Goal: Task Accomplishment & Management: Complete application form

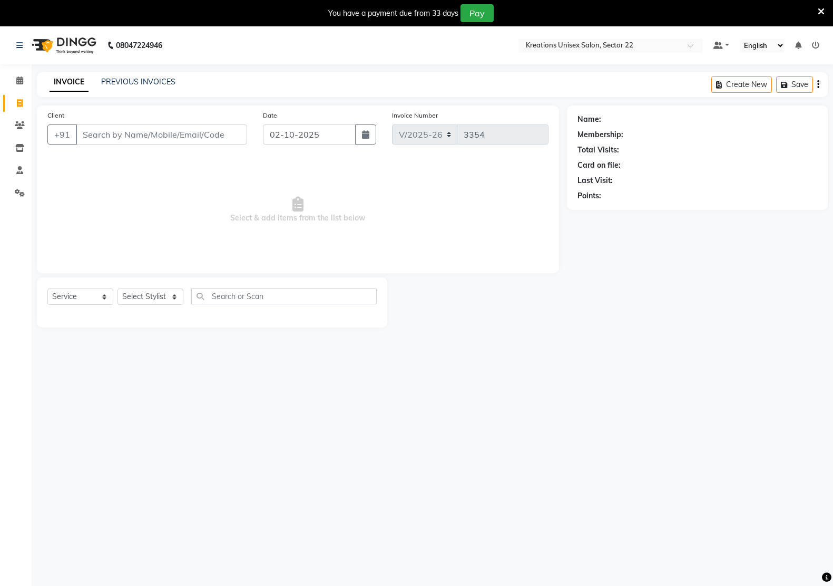
select select "6170"
select select "service"
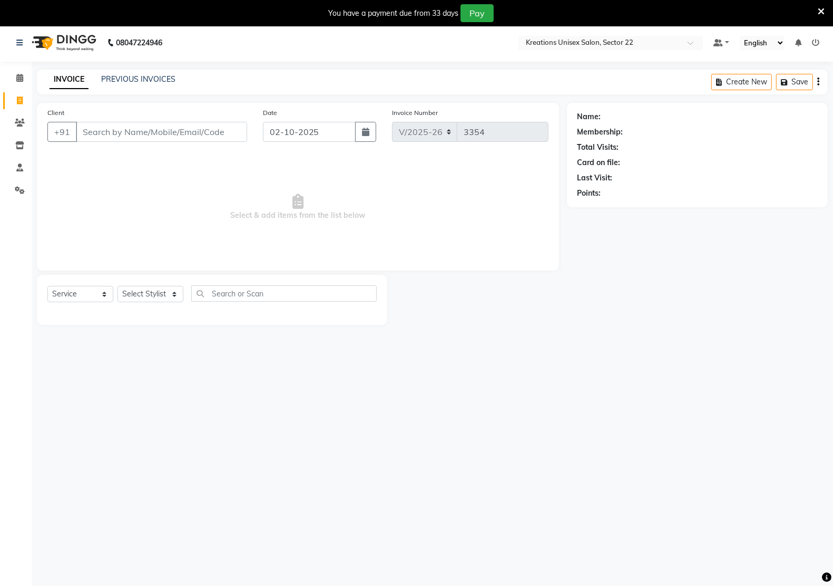
click at [156, 130] on input "Client" at bounding box center [161, 132] width 171 height 20
click at [77, 157] on button "neeraj 88******33" at bounding box center [124, 156] width 97 height 17
type input "88******33"
click at [77, 291] on select "Select Service Product Membership Package Voucher Prepaid Gift Card" at bounding box center [80, 294] width 66 height 16
click at [47, 286] on select "Select Service Product Membership Package Voucher Prepaid Gift Card" at bounding box center [80, 294] width 66 height 16
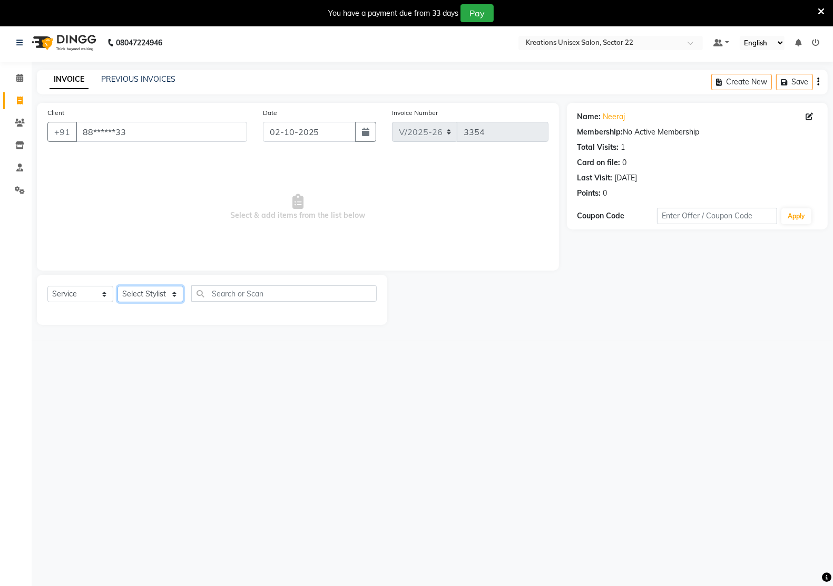
click at [133, 291] on select "Select Stylist Amit RAJPUT Hidayat jitender Kapil Kavita Manager Malik Khan Man…" at bounding box center [151, 294] width 66 height 16
select select "88231"
click at [118, 286] on select "Select Stylist Amit RAJPUT Hidayat jitender Kapil Kavita Manager Malik Khan Man…" at bounding box center [151, 294] width 66 height 16
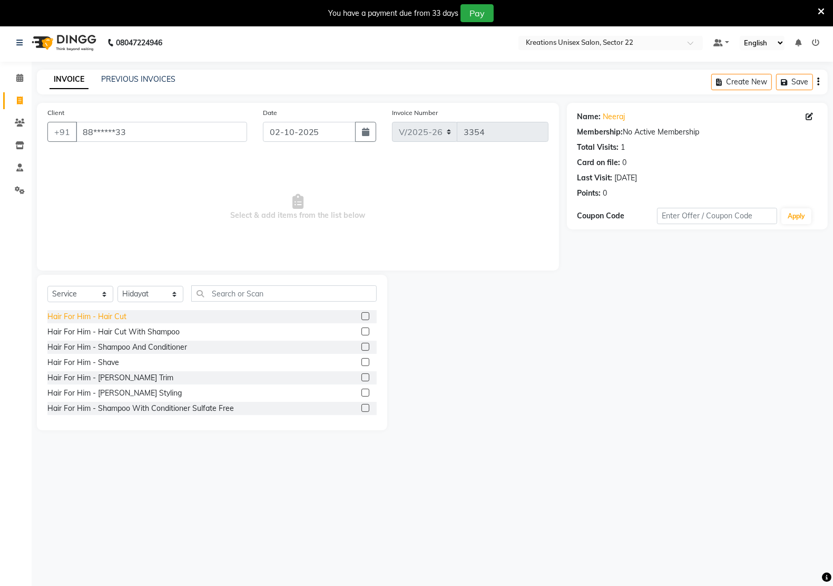
click at [111, 315] on div "Hair For Him - Hair Cut" at bounding box center [86, 316] width 79 height 11
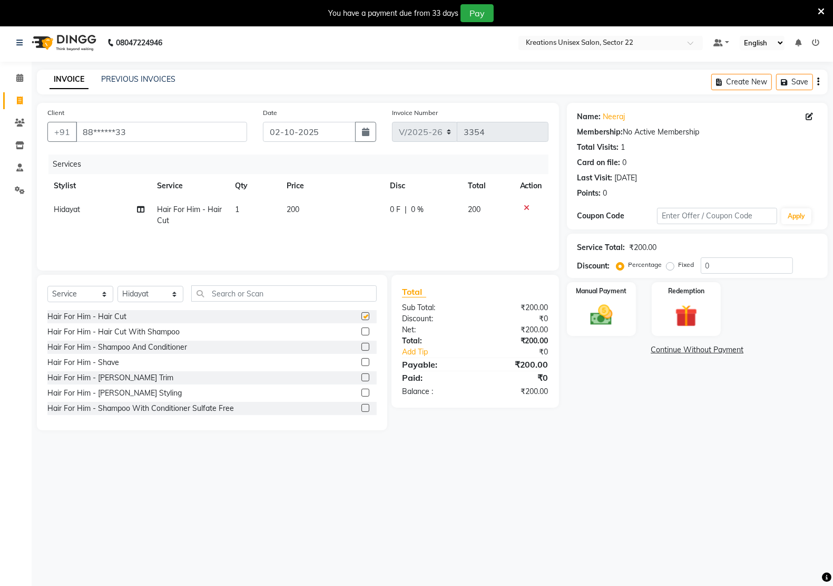
checkbox input "false"
click at [104, 388] on div "Hair For Him - [PERSON_NAME] Styling" at bounding box center [114, 392] width 134 height 11
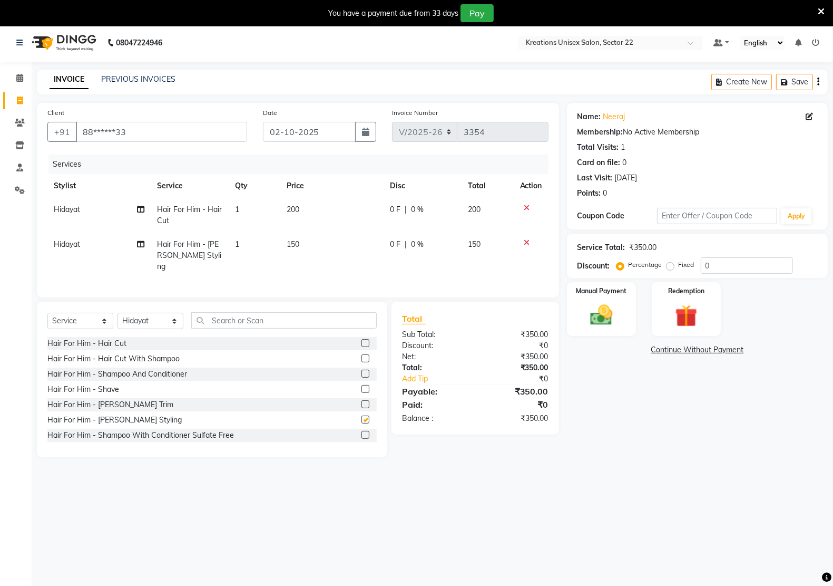
checkbox input "false"
click at [579, 319] on div "Manual Payment" at bounding box center [601, 309] width 72 height 56
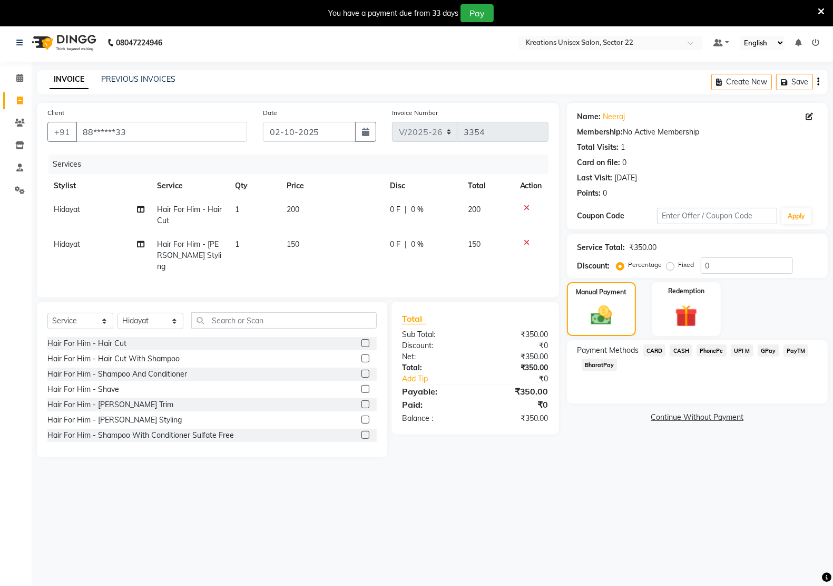
click at [785, 352] on span "PayTM" at bounding box center [796, 350] width 25 height 12
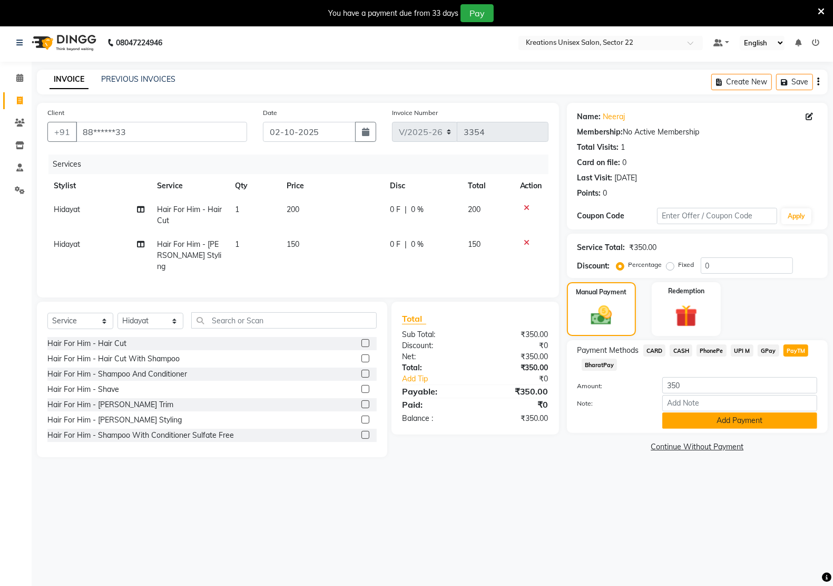
click at [718, 420] on button "Add Payment" at bounding box center [739, 420] width 155 height 16
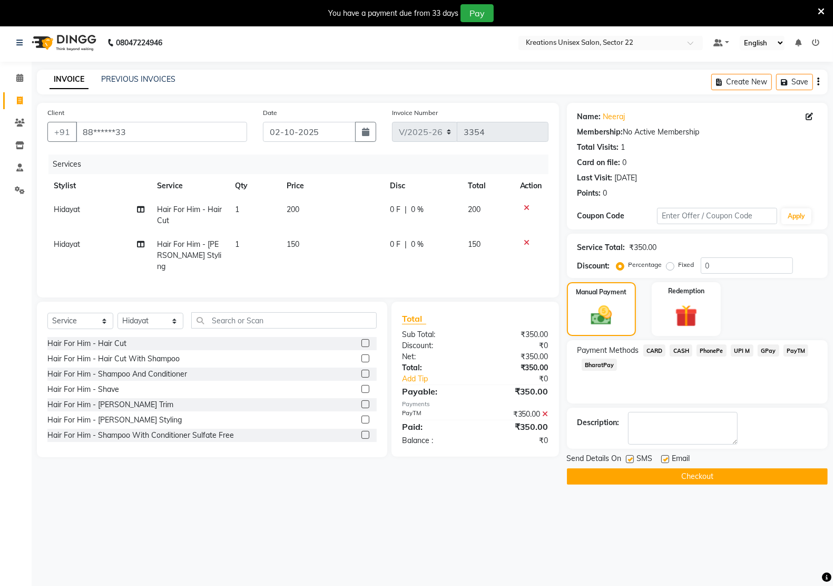
click at [667, 460] on label at bounding box center [665, 459] width 8 height 8
click at [667, 460] on input "checkbox" at bounding box center [664, 459] width 7 height 7
checkbox input "false"
click at [631, 457] on label at bounding box center [630, 459] width 8 height 8
click at [631, 457] on input "checkbox" at bounding box center [629, 459] width 7 height 7
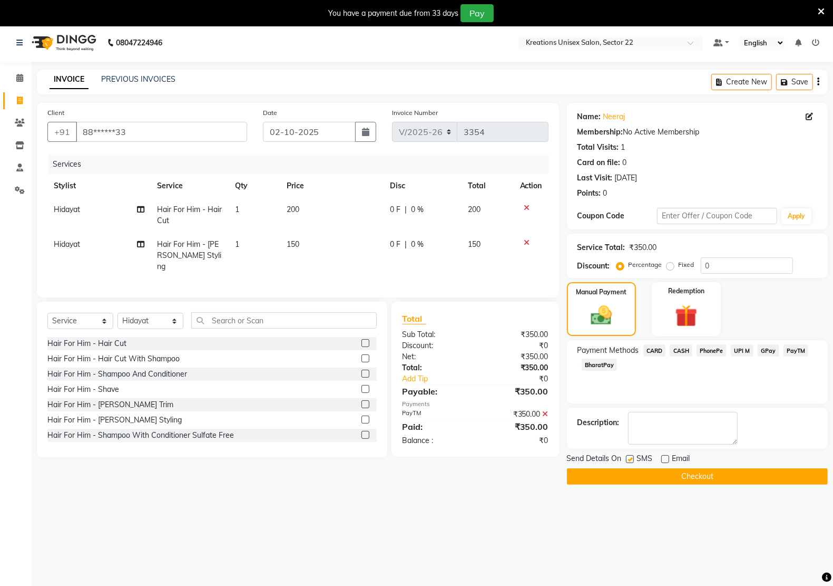
checkbox input "false"
click at [636, 474] on button "Checkout" at bounding box center [697, 476] width 261 height 16
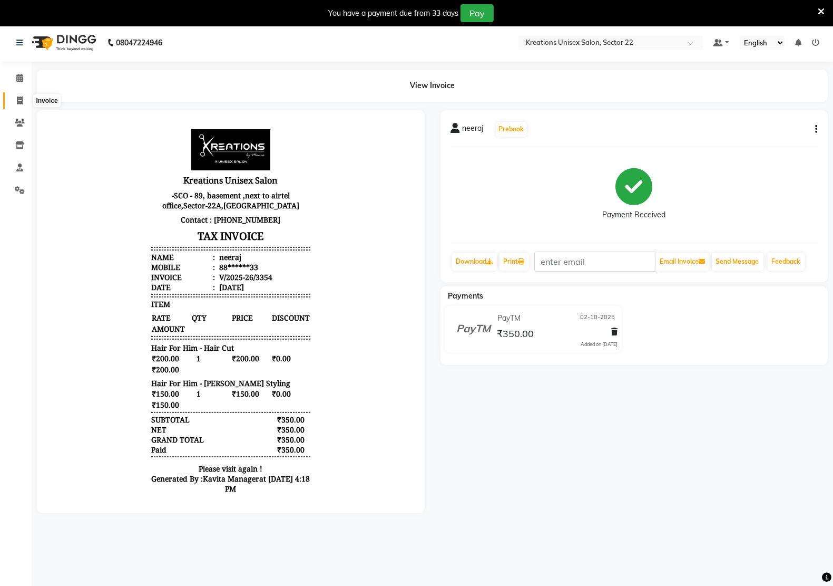
click at [16, 99] on span at bounding box center [20, 101] width 18 height 12
select select "service"
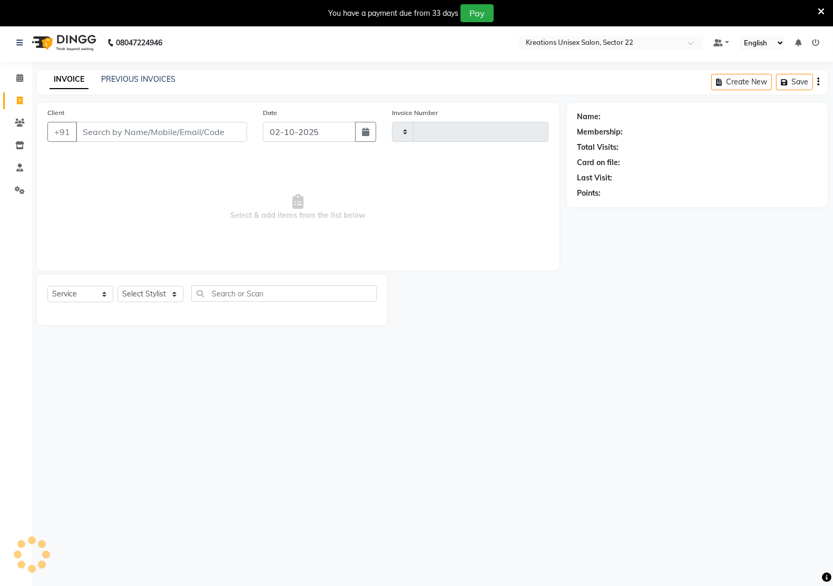
scroll to position [26, 0]
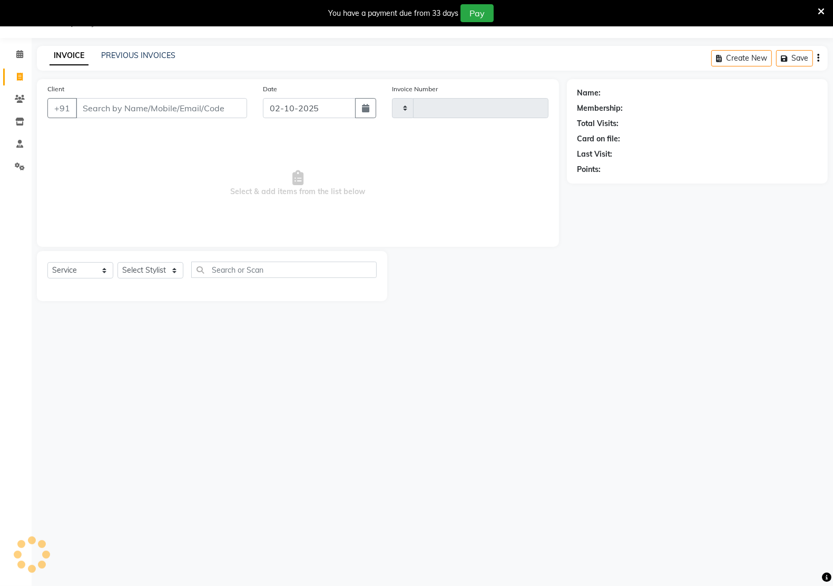
type input "3355"
select select "6170"
click at [110, 112] on input "Client" at bounding box center [161, 108] width 171 height 20
click at [62, 59] on link "INVOICE" at bounding box center [69, 55] width 39 height 19
click at [130, 57] on link "PREVIOUS INVOICES" at bounding box center [138, 55] width 74 height 9
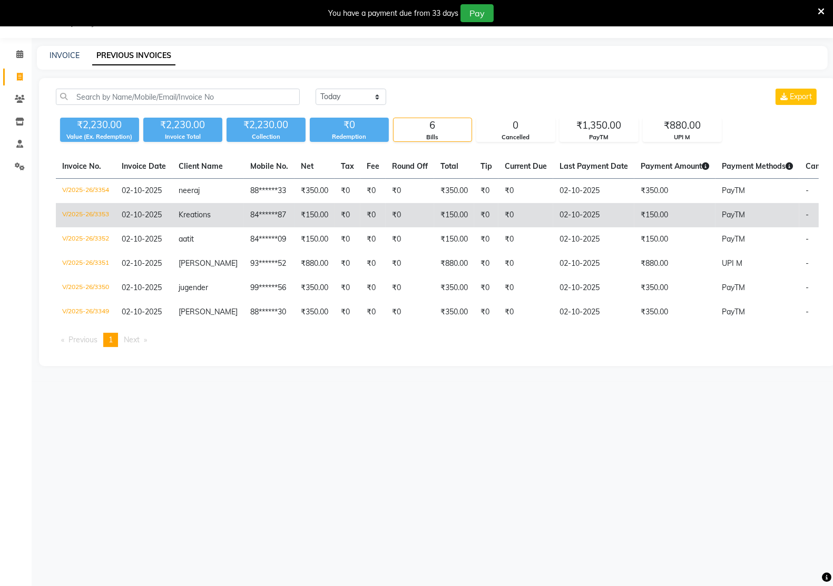
click at [304, 212] on td "₹150.00" at bounding box center [315, 215] width 40 height 24
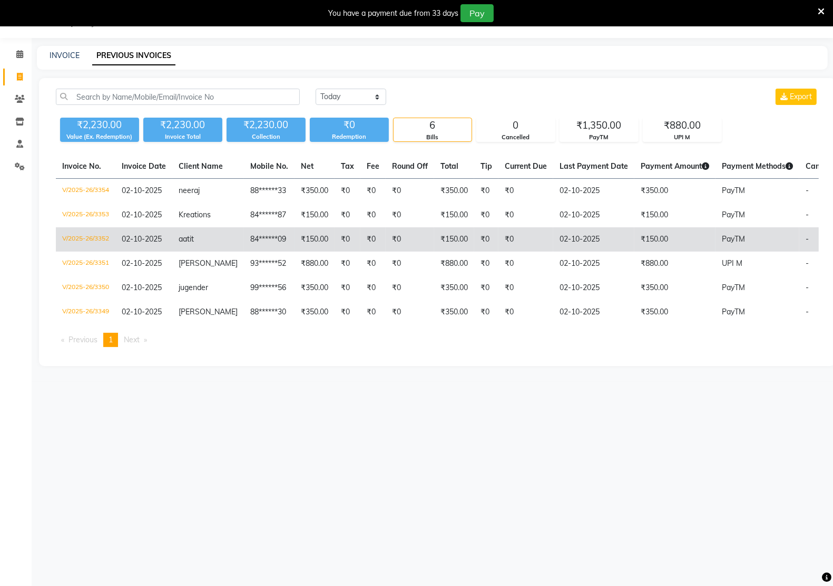
click at [167, 230] on td "02-10-2025" at bounding box center [143, 239] width 57 height 24
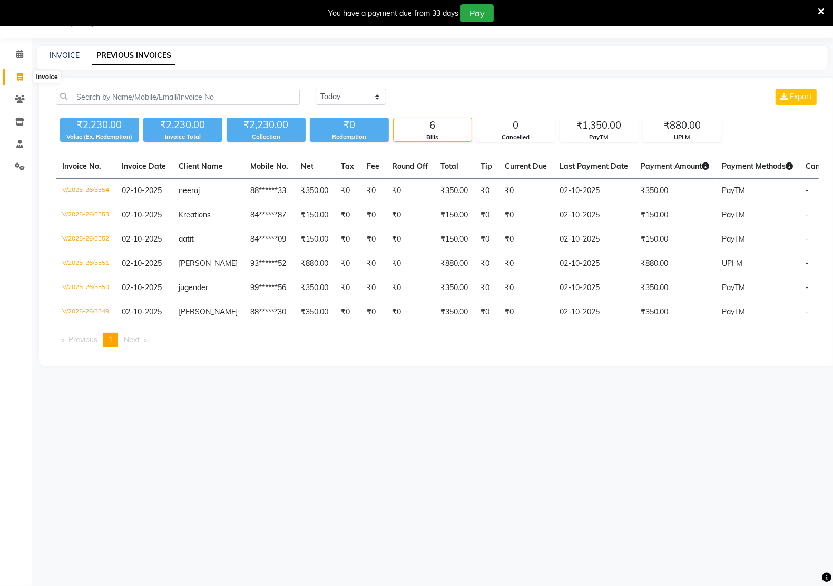
click at [22, 74] on icon at bounding box center [20, 77] width 6 height 8
select select "service"
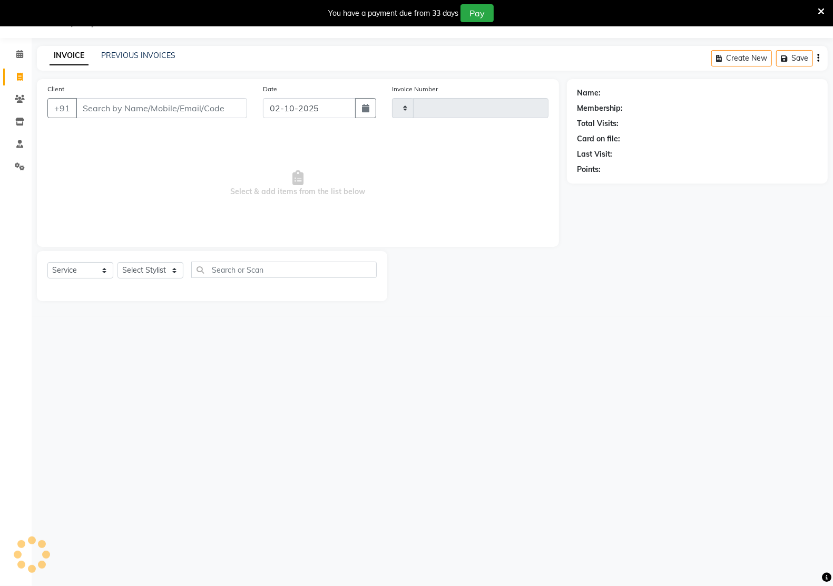
type input "3355"
select select "6170"
click at [161, 107] on input "Client" at bounding box center [161, 108] width 171 height 20
click at [191, 109] on input "Client" at bounding box center [161, 108] width 171 height 20
click at [170, 100] on input "76" at bounding box center [161, 108] width 171 height 20
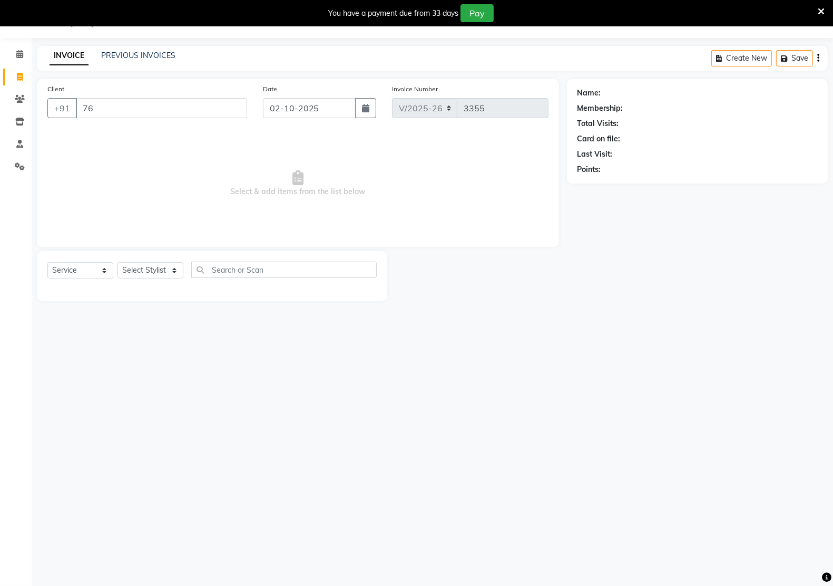
click at [161, 108] on input "76" at bounding box center [161, 108] width 171 height 20
click at [142, 129] on ngb-highlight "76******38" at bounding box center [139, 132] width 43 height 11
type input "76******38"
click at [69, 259] on div "Select Service Product Membership Package Voucher Prepaid Gift Card Select Styl…" at bounding box center [212, 276] width 350 height 50
click at [66, 261] on div "Select Service Product Membership Package Voucher Prepaid Gift Card Select Styl…" at bounding box center [211, 273] width 329 height 25
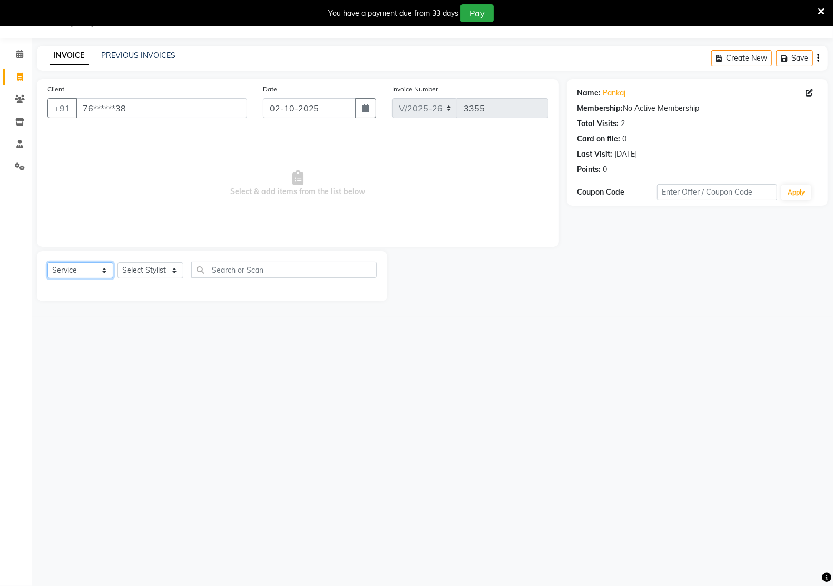
click at [85, 267] on select "Select Service Product Membership Package Voucher Prepaid Gift Card" at bounding box center [80, 270] width 66 height 16
click at [47, 262] on select "Select Service Product Membership Package Voucher Prepaid Gift Card" at bounding box center [80, 270] width 66 height 16
click at [153, 267] on select "Select Stylist [PERSON_NAME] Hidayat [PERSON_NAME] Manager [PERSON_NAME] [PERSO…" at bounding box center [151, 270] width 66 height 16
click at [148, 270] on select "Select Stylist [PERSON_NAME] Hidayat [PERSON_NAME] Manager [PERSON_NAME] [PERSO…" at bounding box center [151, 270] width 66 height 16
click at [148, 268] on select "Select Stylist [PERSON_NAME] Hidayat [PERSON_NAME] Manager [PERSON_NAME] [PERSO…" at bounding box center [151, 270] width 66 height 16
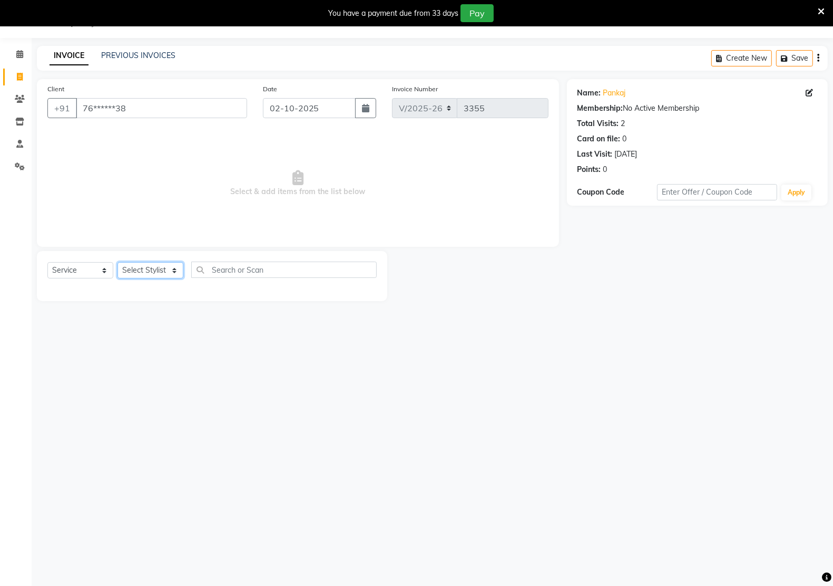
click at [148, 266] on select "Select Stylist [PERSON_NAME] Hidayat [PERSON_NAME] Manager [PERSON_NAME] [PERSO…" at bounding box center [151, 270] width 66 height 16
select select "59480"
click at [118, 262] on select "Select Stylist [PERSON_NAME] Hidayat [PERSON_NAME] Manager [PERSON_NAME] [PERSO…" at bounding box center [151, 270] width 66 height 16
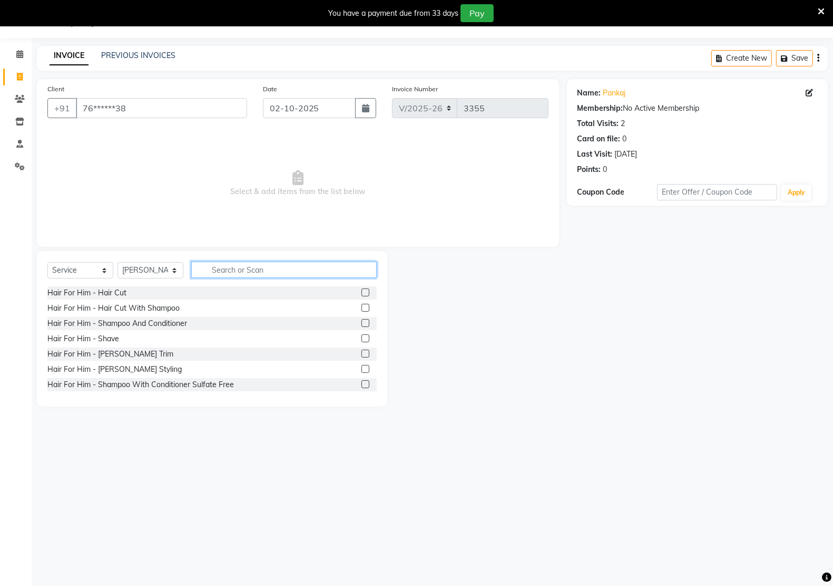
click at [229, 271] on input "text" at bounding box center [284, 269] width 186 height 16
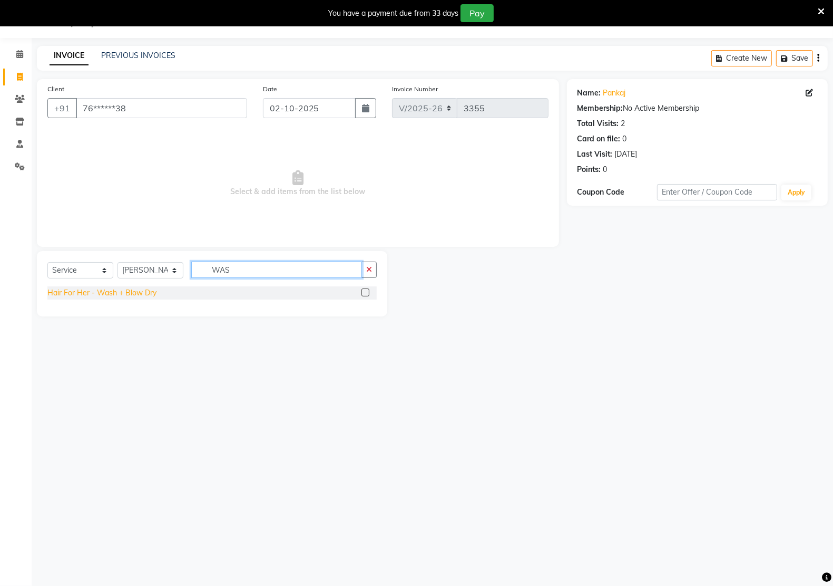
type input "WAS"
click at [120, 290] on div "Hair For Her - Wash + Blow Dry" at bounding box center [101, 292] width 109 height 11
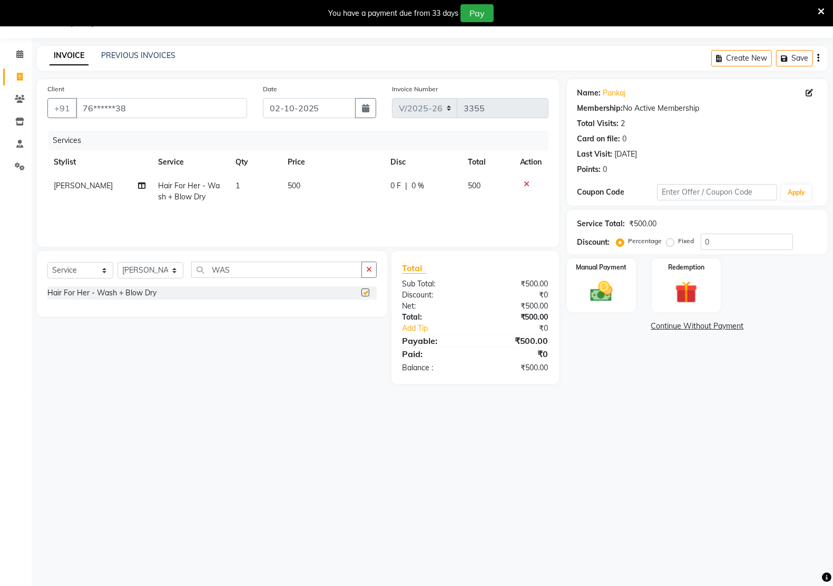
checkbox input "false"
click at [335, 186] on td "500" at bounding box center [332, 191] width 103 height 35
select select "59480"
click at [335, 186] on input "500" at bounding box center [335, 188] width 66 height 16
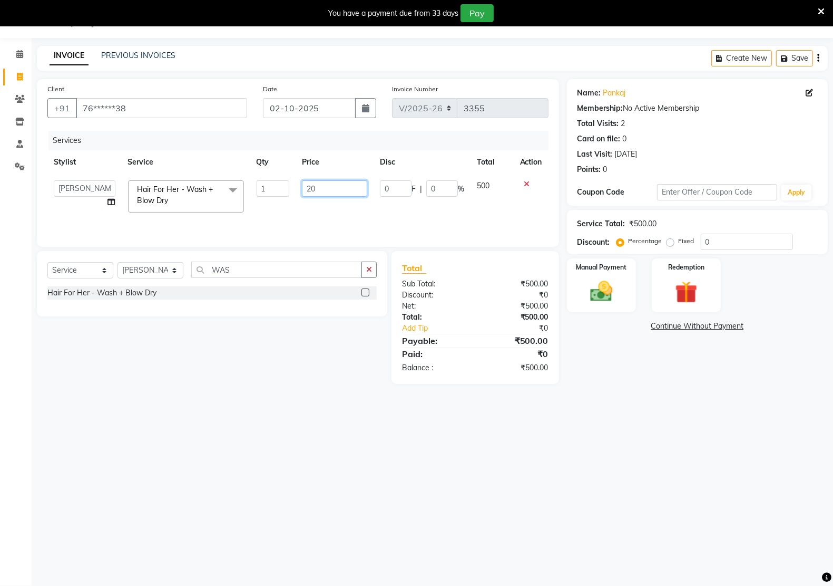
type input "200"
click at [291, 215] on div "Services Stylist Service Qty Price Disc Total Action Malik Khan Hair For Her - …" at bounding box center [297, 183] width 501 height 105
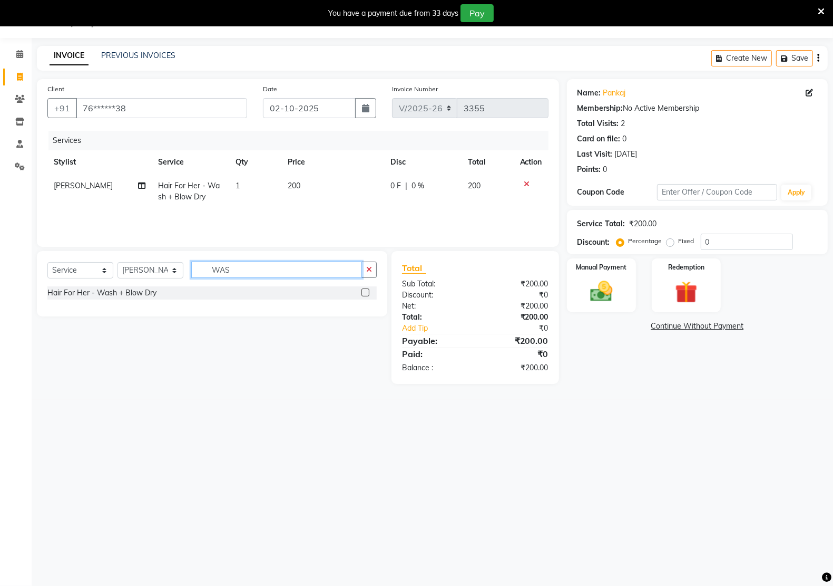
click at [261, 273] on input "WAS" at bounding box center [276, 269] width 171 height 16
type input "BOTO"
click at [80, 294] on div "Haircare - [MEDICAL_DATA]" at bounding box center [95, 292] width 96 height 11
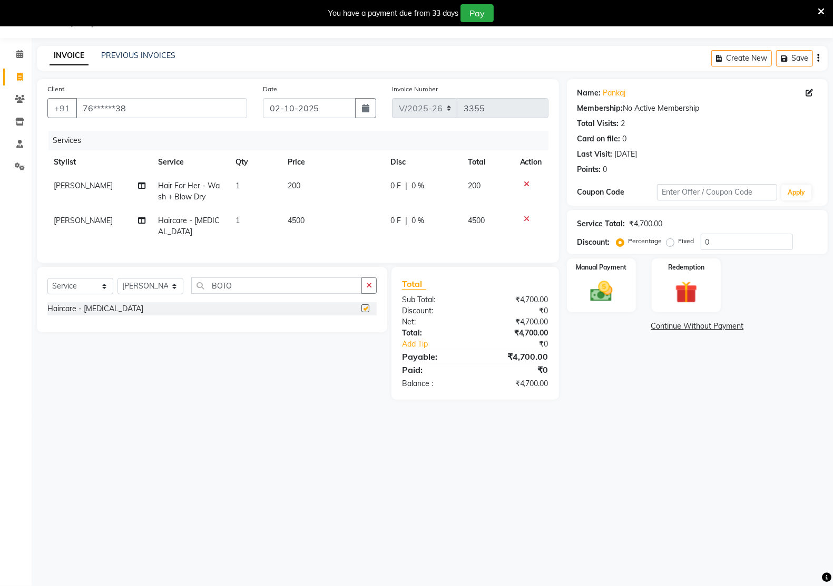
checkbox input "false"
click at [309, 216] on td "4500" at bounding box center [332, 226] width 103 height 35
select select "59480"
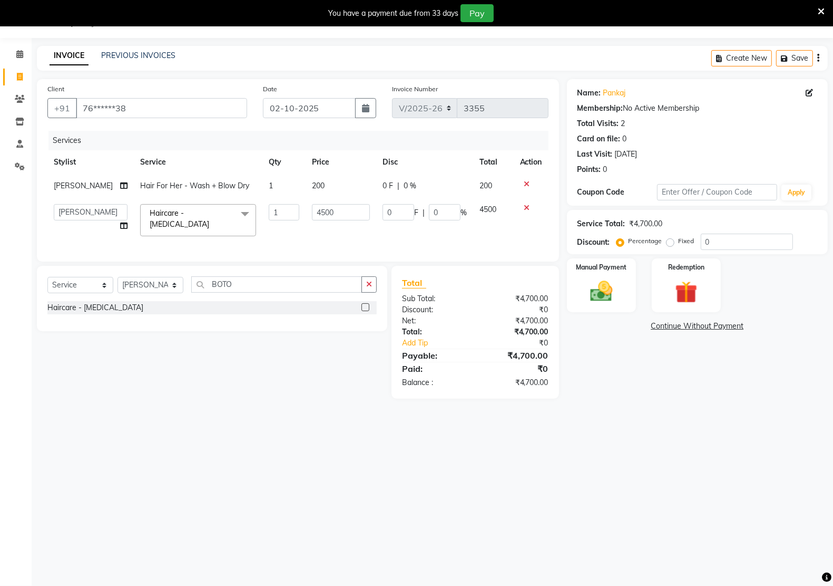
click at [312, 216] on input "4500" at bounding box center [341, 212] width 58 height 16
type input "2000"
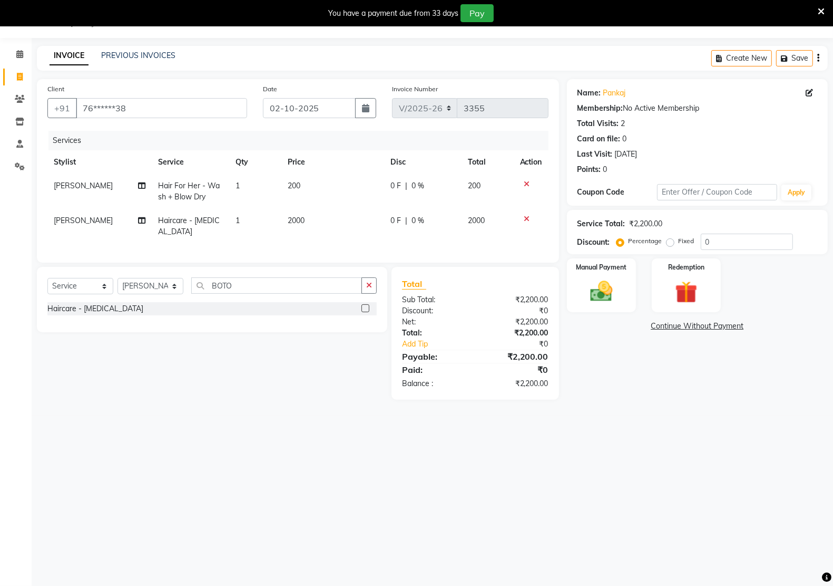
click at [320, 243] on div "Services Stylist Service Qty Price Disc Total Action Malik Khan Hair For Her - …" at bounding box center [297, 191] width 501 height 121
click at [608, 297] on img at bounding box center [601, 291] width 37 height 26
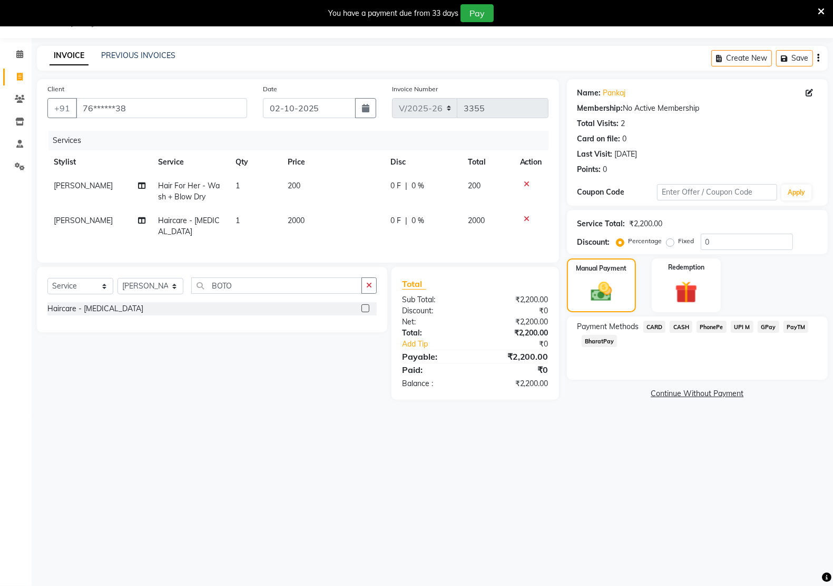
click at [745, 327] on span "UPI M" at bounding box center [742, 326] width 23 height 12
click at [705, 403] on button "Add Payment" at bounding box center [739, 396] width 155 height 16
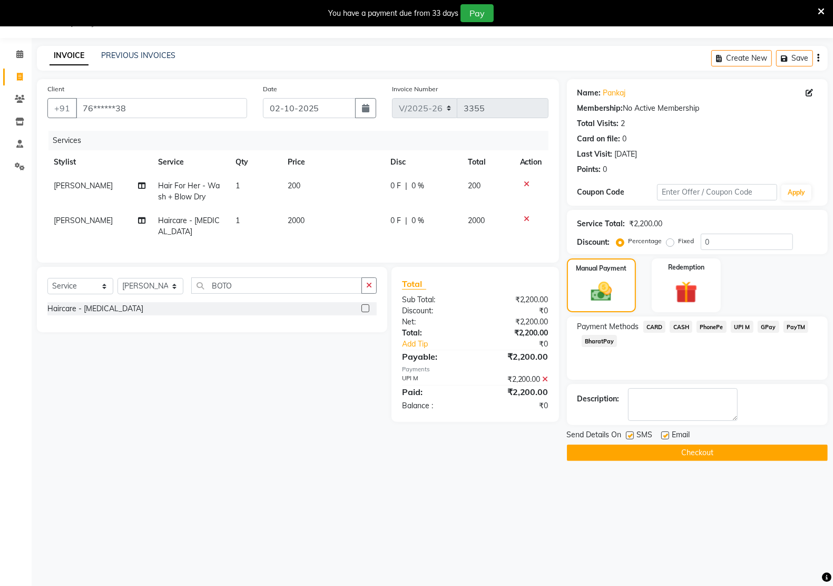
click at [660, 432] on div "SMS" at bounding box center [643, 435] width 35 height 13
click at [663, 436] on label at bounding box center [665, 435] width 8 height 8
click at [663, 436] on input "checkbox" at bounding box center [664, 435] width 7 height 7
checkbox input "false"
click at [631, 436] on label at bounding box center [630, 435] width 8 height 8
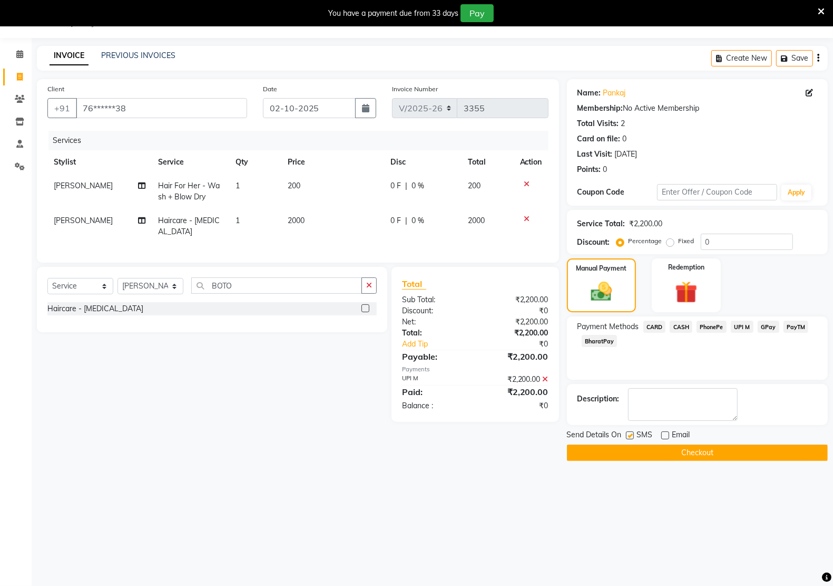
click at [631, 436] on input "checkbox" at bounding box center [629, 435] width 7 height 7
checkbox input "false"
click at [665, 461] on button "Checkout" at bounding box center [697, 452] width 261 height 16
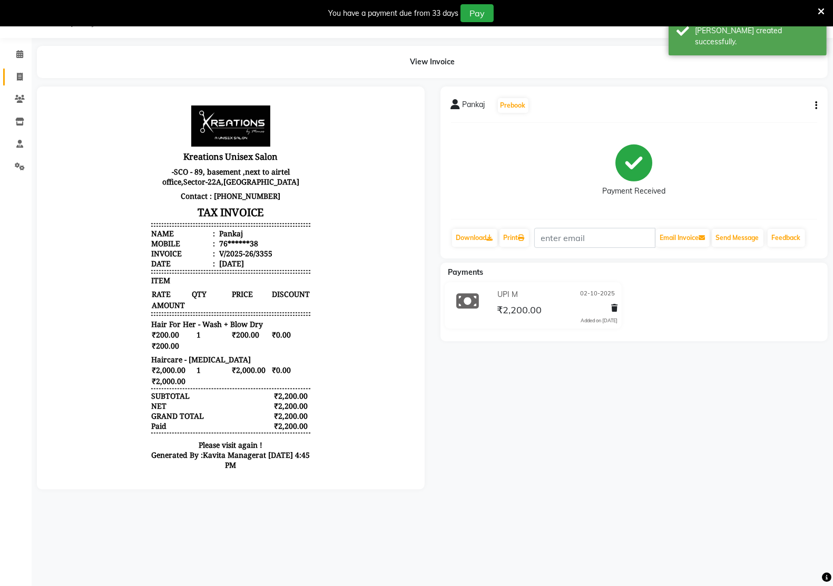
click at [22, 84] on link "Invoice" at bounding box center [15, 77] width 25 height 17
select select "service"
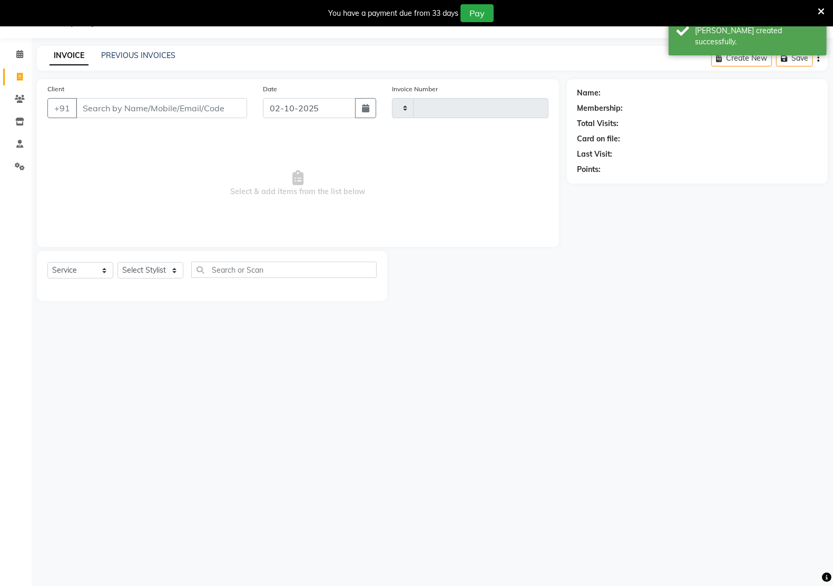
type input "3356"
select select "6170"
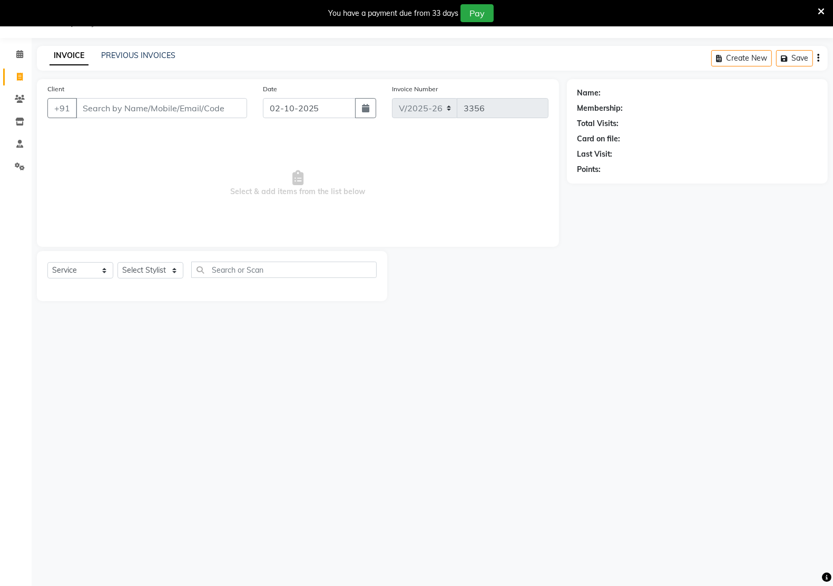
click at [202, 87] on div "Client +91" at bounding box center [148, 104] width 216 height 43
click at [154, 56] on link "PREVIOUS INVOICES" at bounding box center [138, 55] width 74 height 9
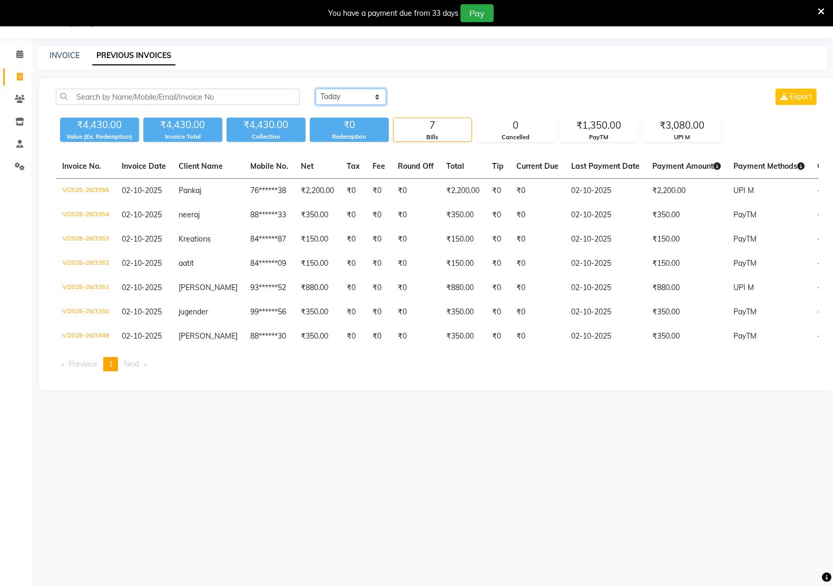
click at [344, 99] on select "Today Yesterday Custom Range" at bounding box center [351, 97] width 71 height 16
click at [316, 89] on select "Today Yesterday Custom Range" at bounding box center [351, 97] width 71 height 16
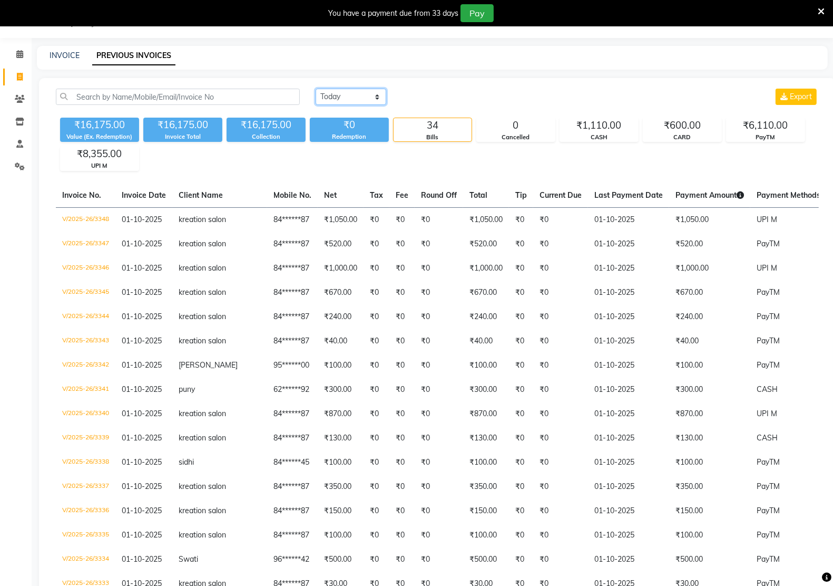
click at [356, 89] on select "Today Yesterday Custom Range" at bounding box center [351, 97] width 71 height 16
select select "today"
click at [316, 89] on select "Today Yesterday Custom Range" at bounding box center [351, 97] width 71 height 16
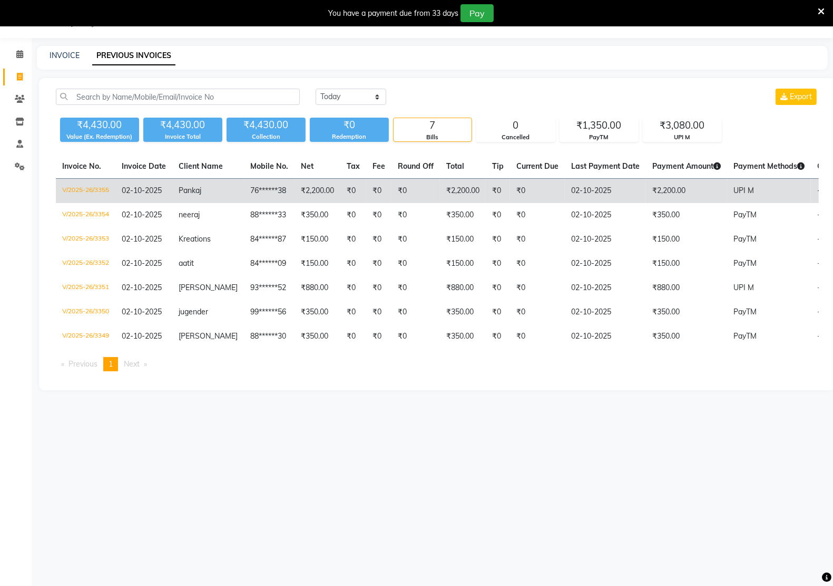
click at [512, 197] on td "₹0" at bounding box center [537, 191] width 55 height 25
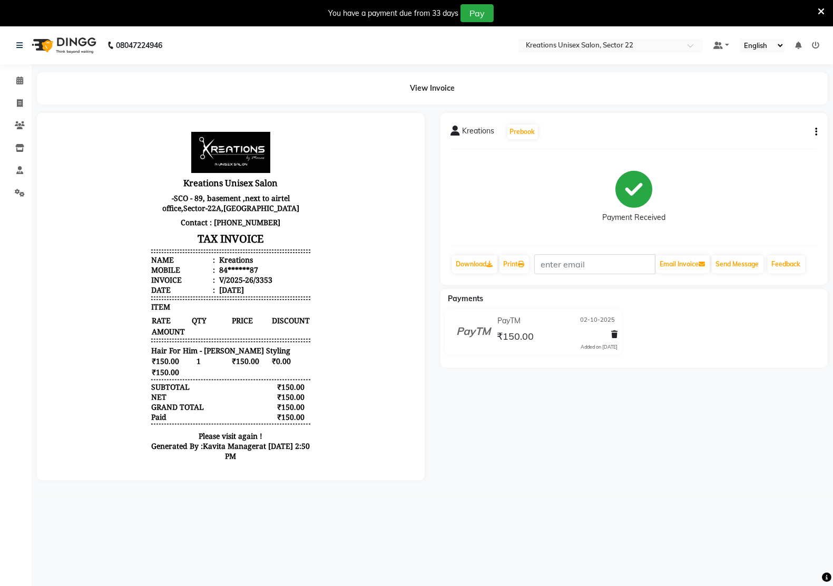
click at [815, 129] on button "button" at bounding box center [814, 131] width 6 height 11
click at [766, 130] on div "Edit Invoice" at bounding box center [773, 131] width 53 height 13
select select "service"
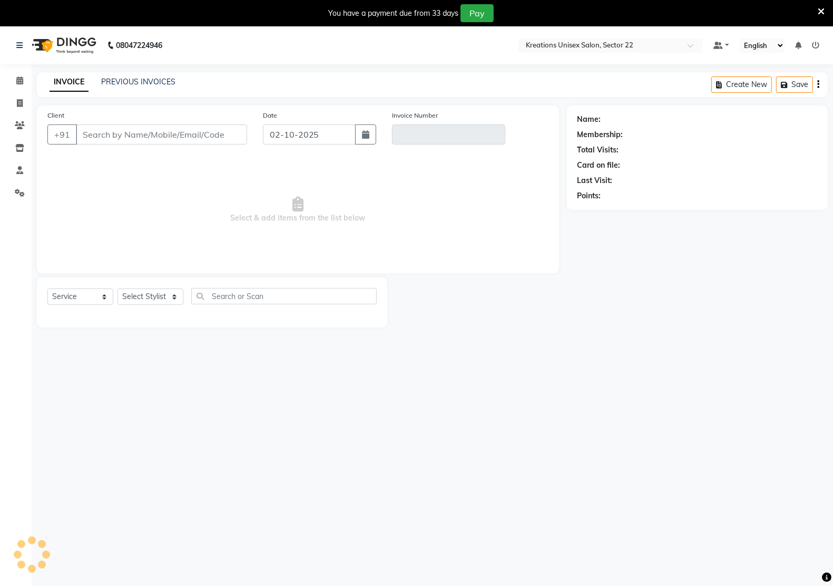
type input "84******87"
type input "V/2025-26/3353"
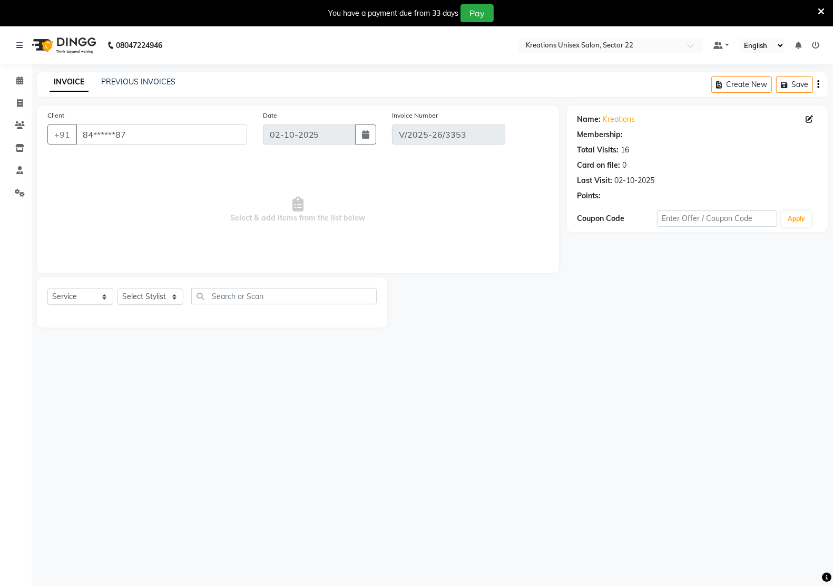
select select "select"
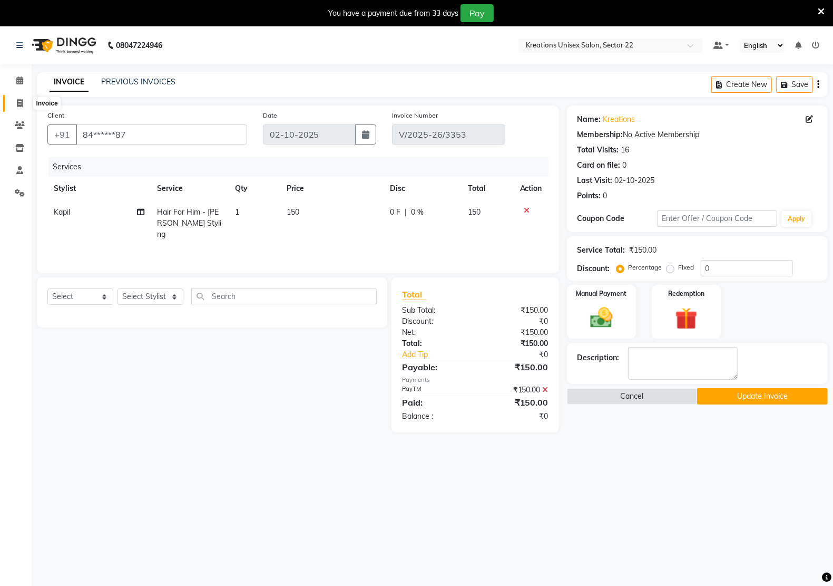
drag, startPoint x: 12, startPoint y: 105, endPoint x: 23, endPoint y: 105, distance: 10.5
click at [12, 105] on span at bounding box center [20, 103] width 18 height 12
select select "service"
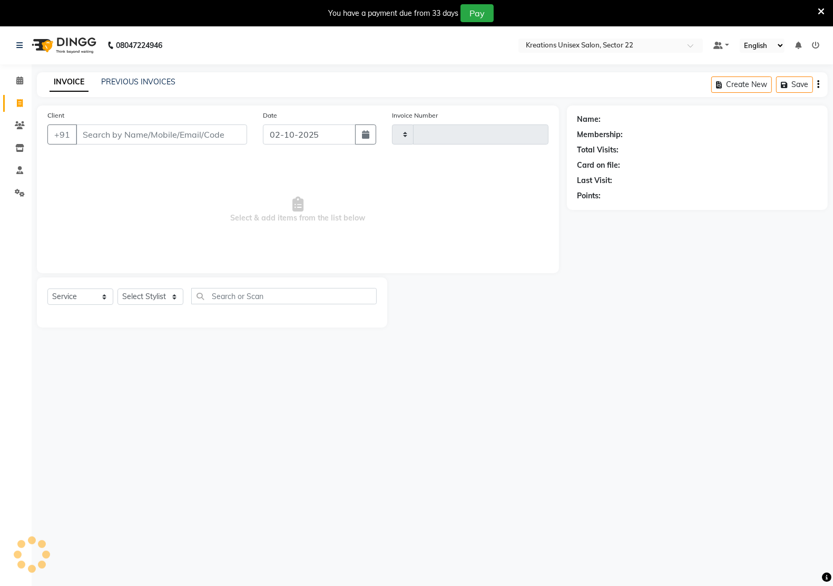
type input "3355"
select select "6170"
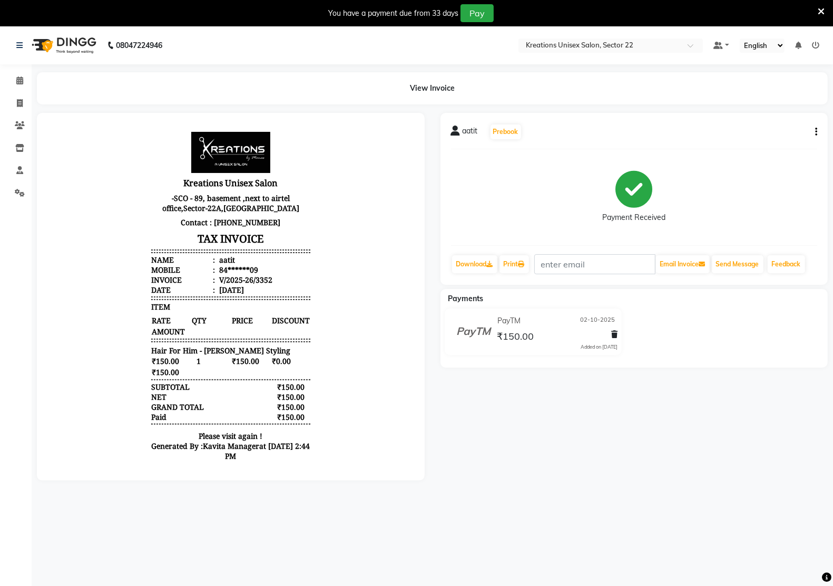
click at [815, 132] on icon "button" at bounding box center [816, 132] width 2 height 1
click at [792, 128] on div "Edit Invoice" at bounding box center [773, 131] width 53 height 13
select select "service"
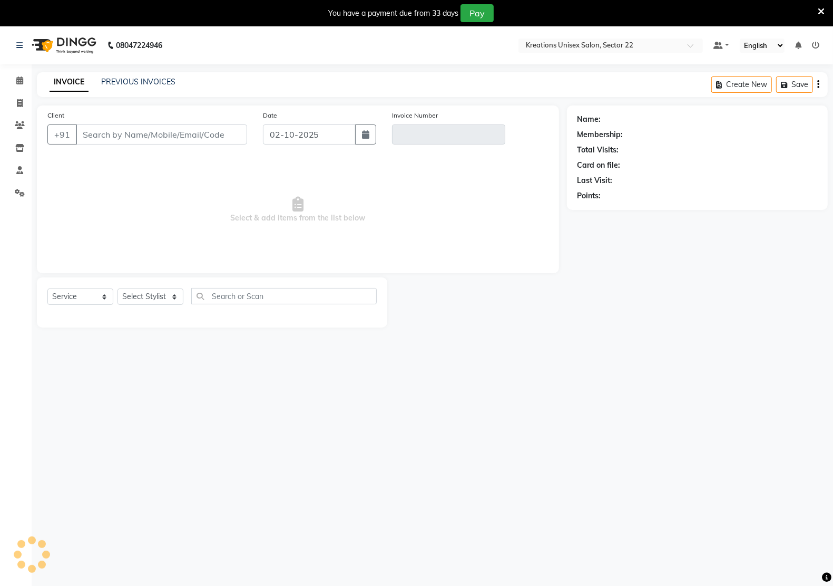
type input "84******09"
type input "V/2025-26/3352"
select select "select"
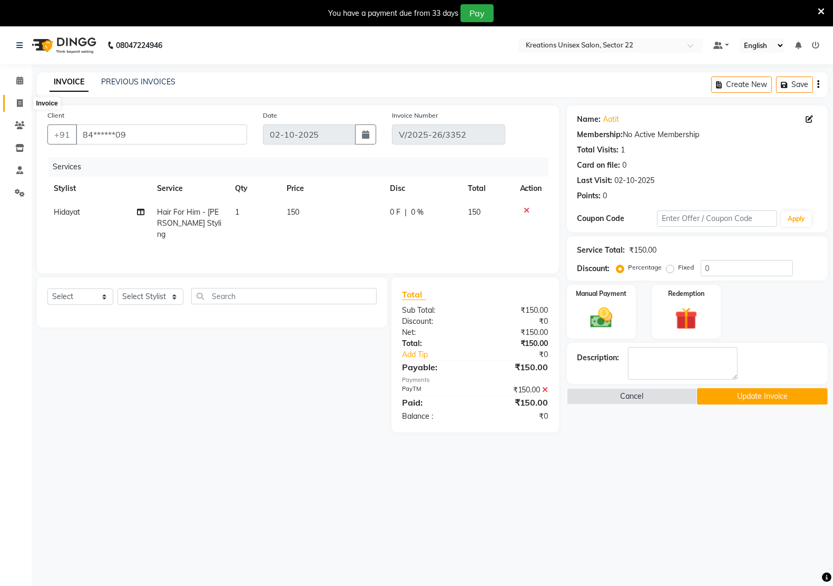
drag, startPoint x: 17, startPoint y: 98, endPoint x: 61, endPoint y: 56, distance: 61.1
click at [17, 98] on span at bounding box center [20, 103] width 18 height 12
select select "service"
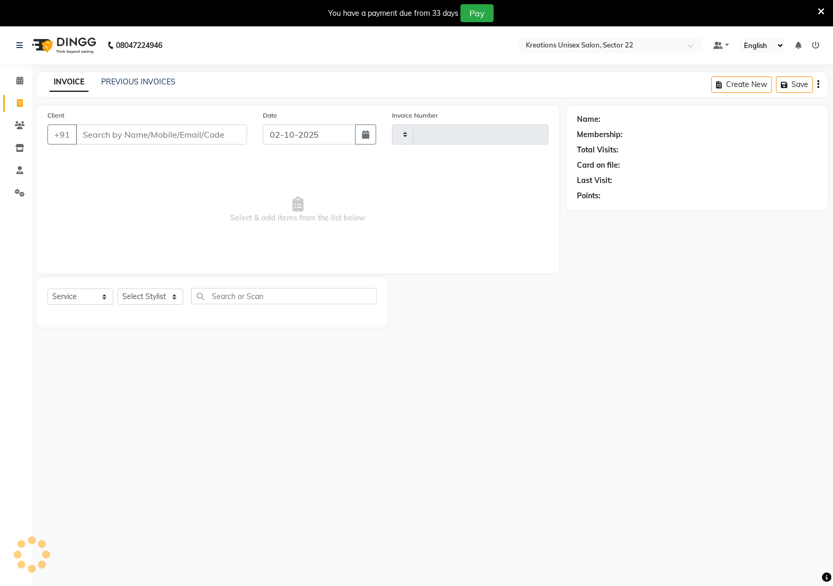
type input "3355"
select select "6170"
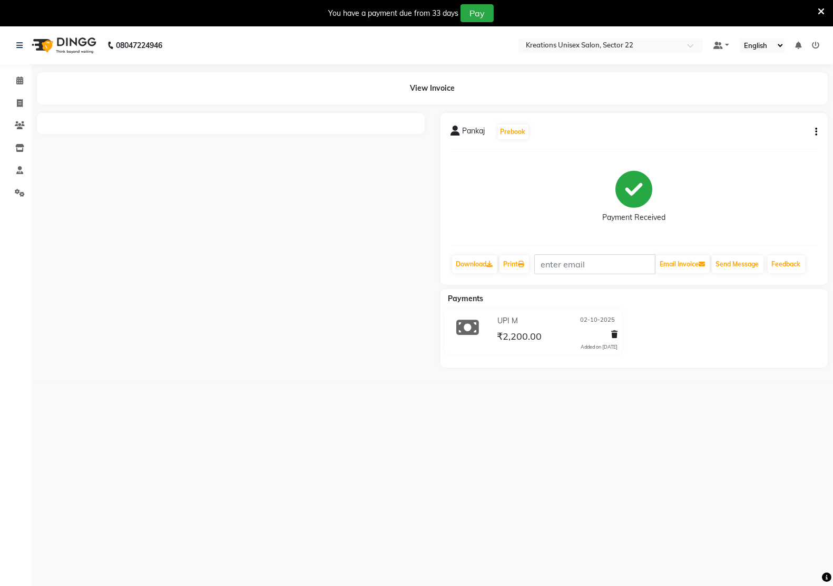
click at [817, 132] on icon "button" at bounding box center [816, 132] width 2 height 1
click at [787, 129] on div "Edit Invoice" at bounding box center [773, 131] width 53 height 13
select select "service"
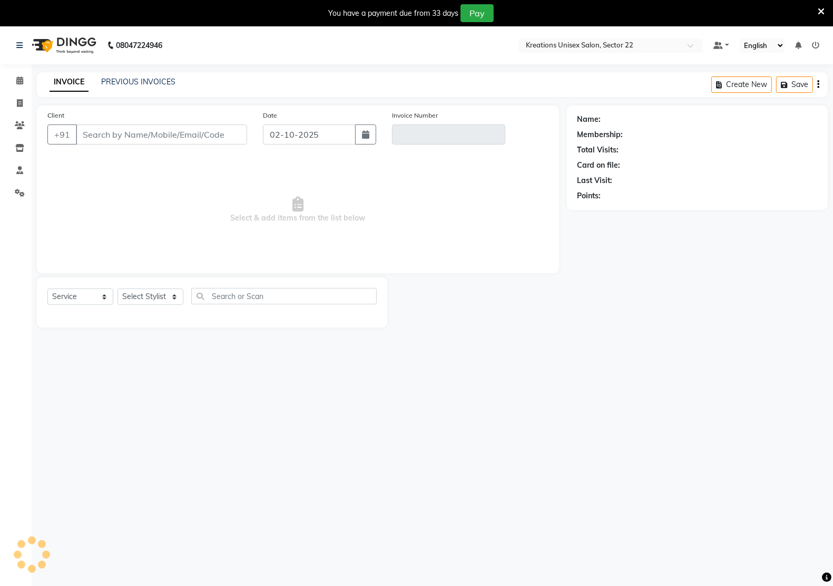
type input "76******38"
type input "V/2025-26/3355"
select select "select"
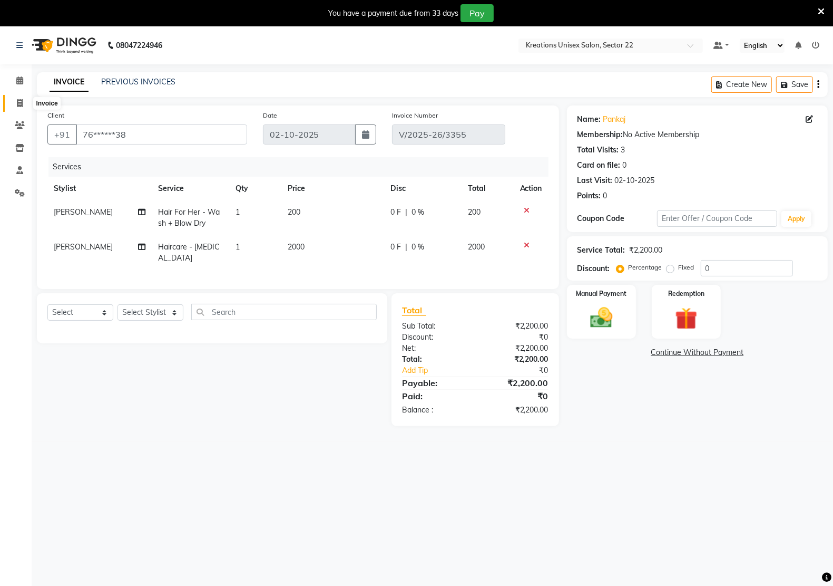
click at [14, 103] on span at bounding box center [20, 103] width 18 height 12
select select "service"
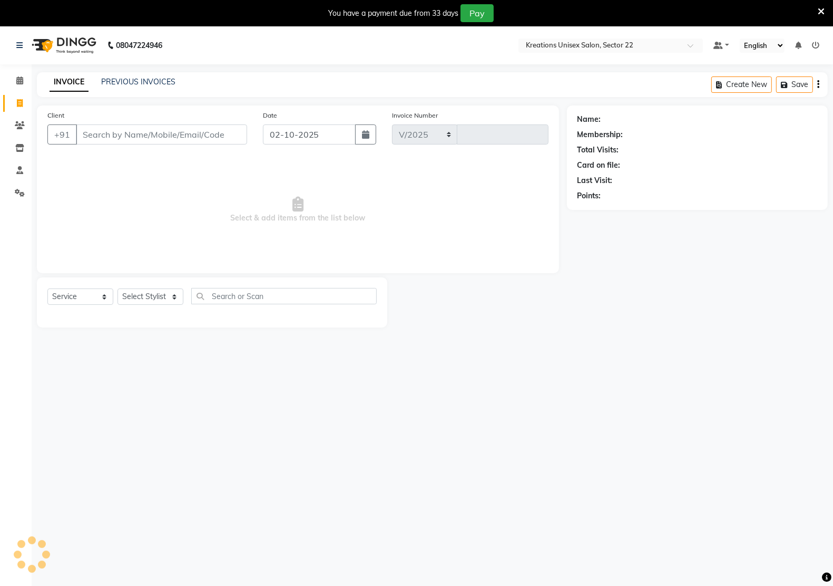
select select "6170"
type input "3356"
select select "6170"
select select "service"
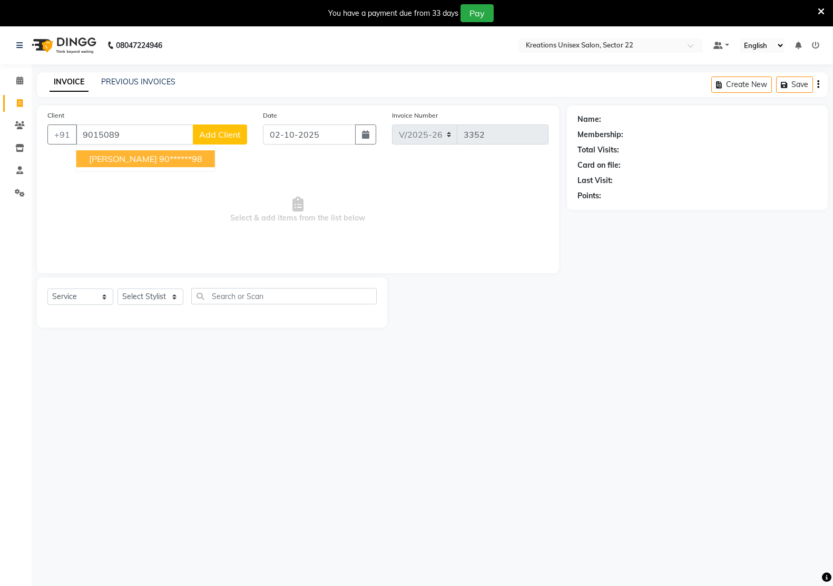
select select "6170"
select select "service"
click at [159, 159] on ngb-highlight "90******98" at bounding box center [180, 158] width 43 height 11
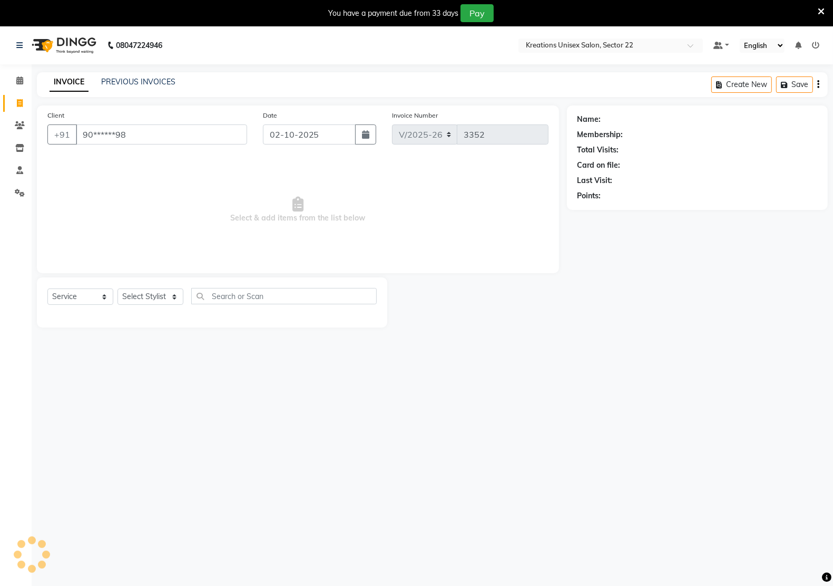
type input "90******98"
click at [99, 293] on select "Select Service Product Membership Package Voucher Prepaid Gift Card" at bounding box center [80, 296] width 66 height 16
click at [47, 288] on select "Select Service Product Membership Package Voucher Prepaid Gift Card" at bounding box center [80, 296] width 66 height 16
click at [120, 299] on select "Select Stylist Amit RAJPUT Hidayat jitender Kapil Kavita Manager Malik Khan Man…" at bounding box center [151, 296] width 66 height 16
select select "87945"
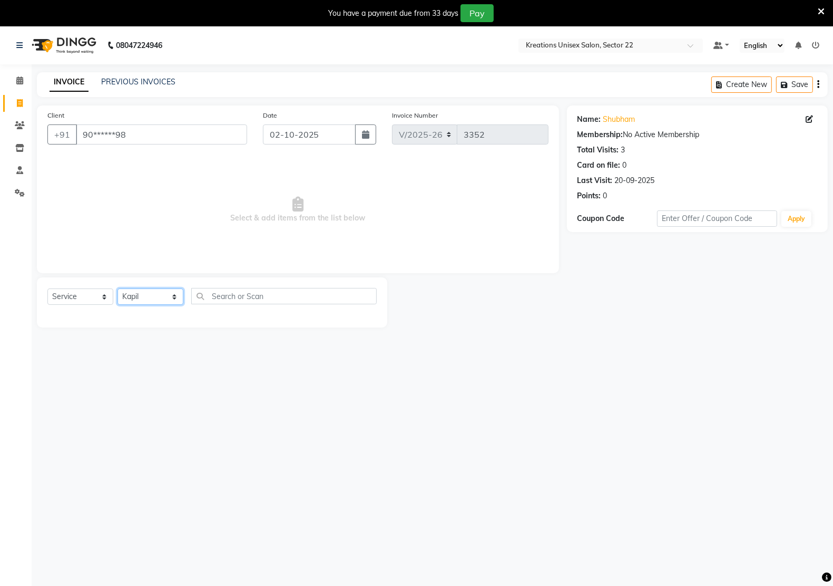
click at [118, 288] on select "Select Stylist [PERSON_NAME] Hidayat [PERSON_NAME] Manager [PERSON_NAME] [PERSO…" at bounding box center [151, 296] width 66 height 16
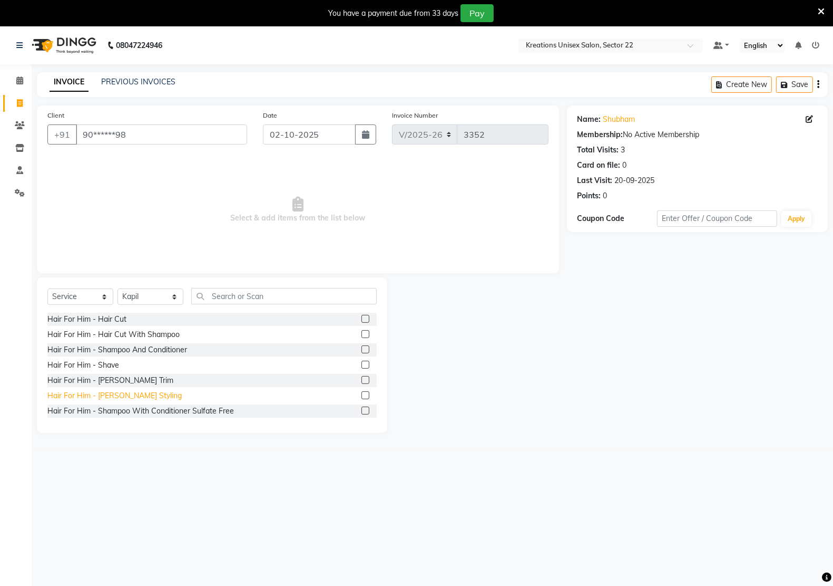
click at [97, 398] on div "Hair For Him - [PERSON_NAME] Styling" at bounding box center [114, 395] width 134 height 11
checkbox input "false"
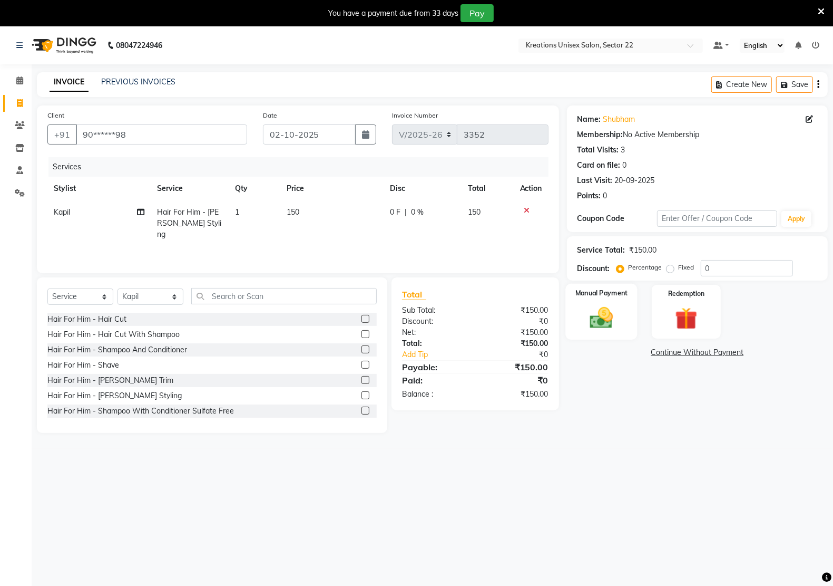
click at [601, 322] on img at bounding box center [601, 317] width 37 height 26
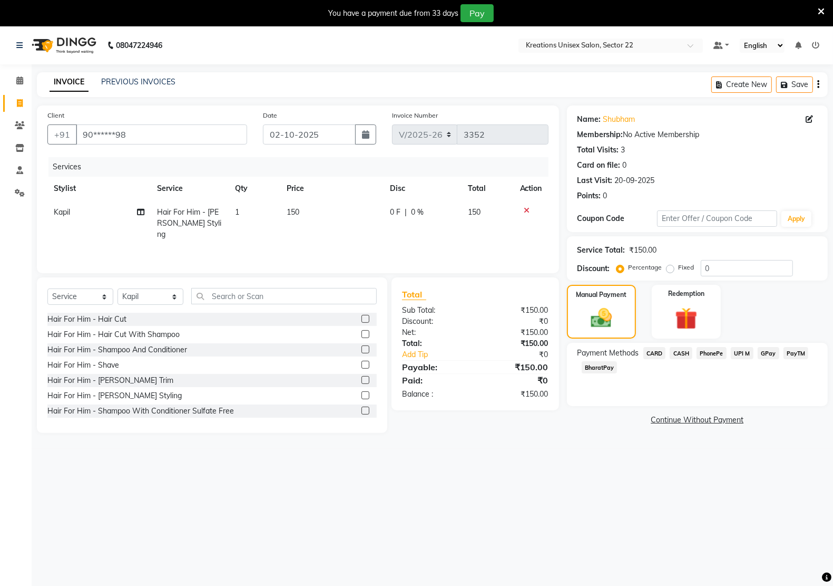
click at [797, 350] on span "PayTM" at bounding box center [796, 353] width 25 height 12
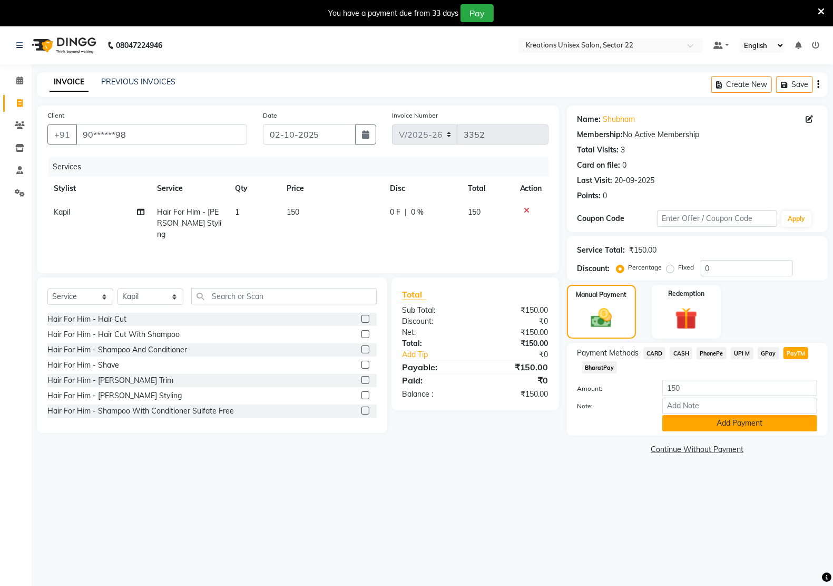
click at [693, 423] on button "Add Payment" at bounding box center [739, 423] width 155 height 16
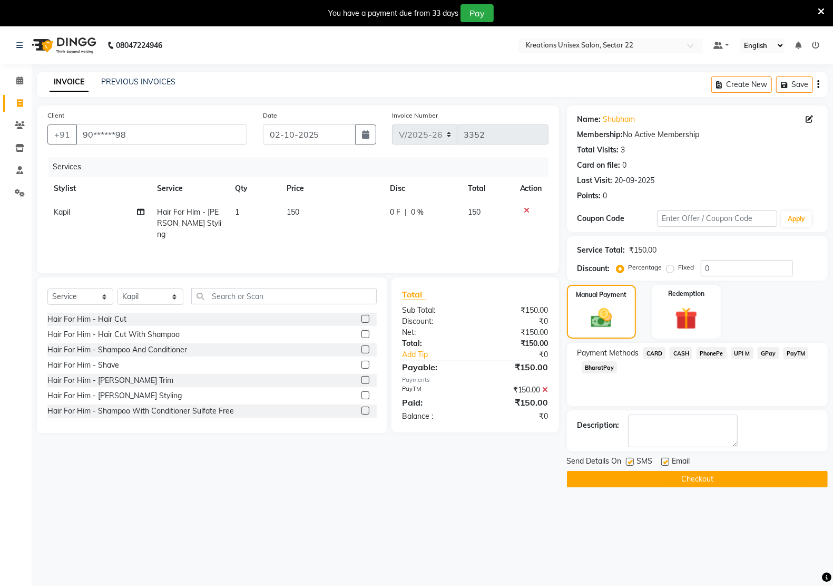
click at [668, 458] on label at bounding box center [665, 461] width 8 height 8
click at [668, 458] on input "checkbox" at bounding box center [664, 461] width 7 height 7
checkbox input "false"
click at [630, 460] on label at bounding box center [630, 461] width 8 height 8
click at [630, 460] on input "checkbox" at bounding box center [629, 461] width 7 height 7
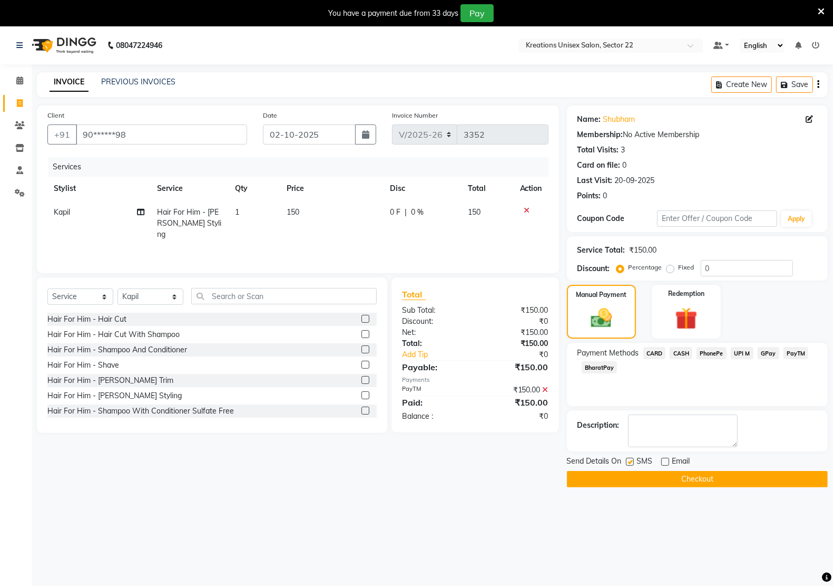
checkbox input "false"
click at [633, 480] on button "Checkout" at bounding box center [697, 479] width 261 height 16
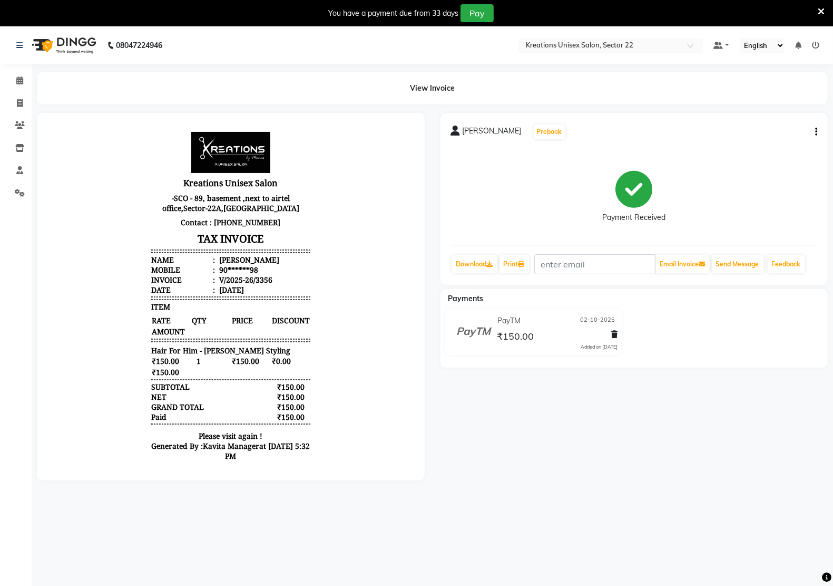
click at [562, 387] on div "shubham Prebook Payment Received Download Print Email Invoice Send Message Feed…" at bounding box center [635, 296] width 404 height 367
click at [12, 106] on span at bounding box center [20, 103] width 18 height 12
select select "service"
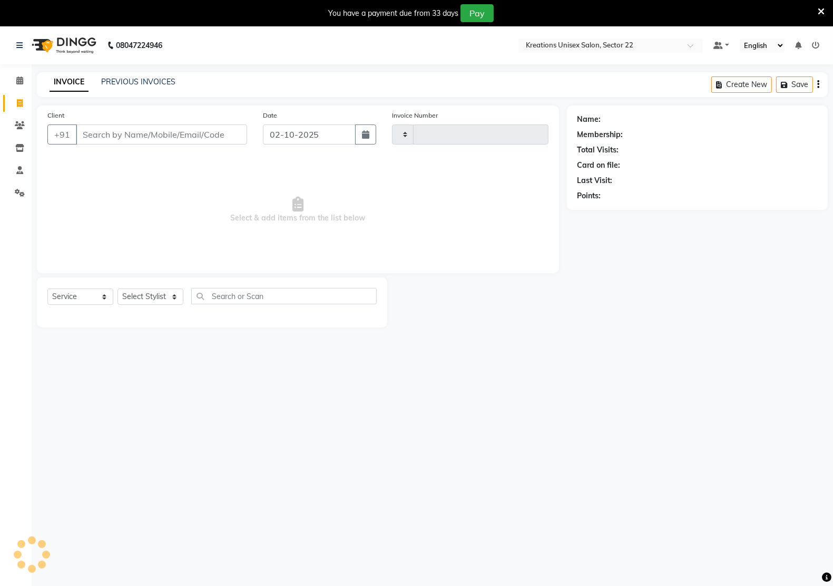
scroll to position [3, 0]
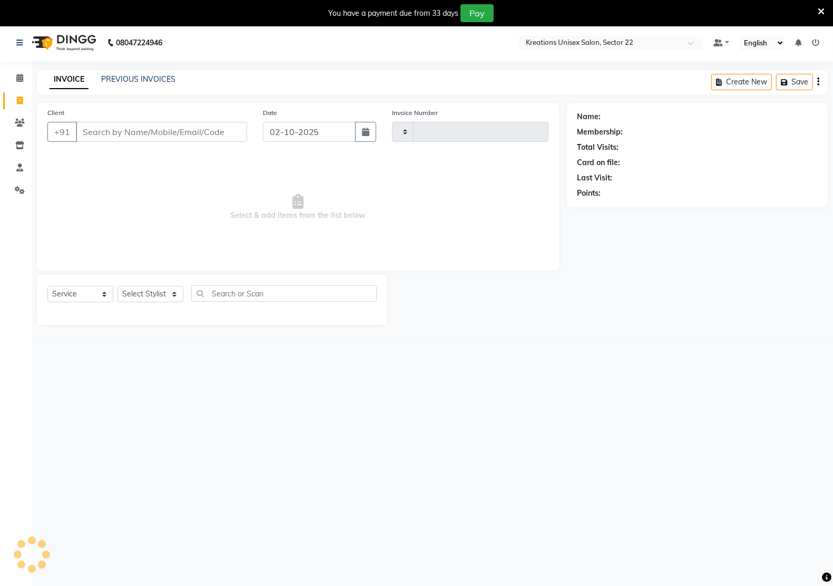
type input "3357"
select select "6170"
click at [114, 135] on input "Client" at bounding box center [161, 132] width 171 height 20
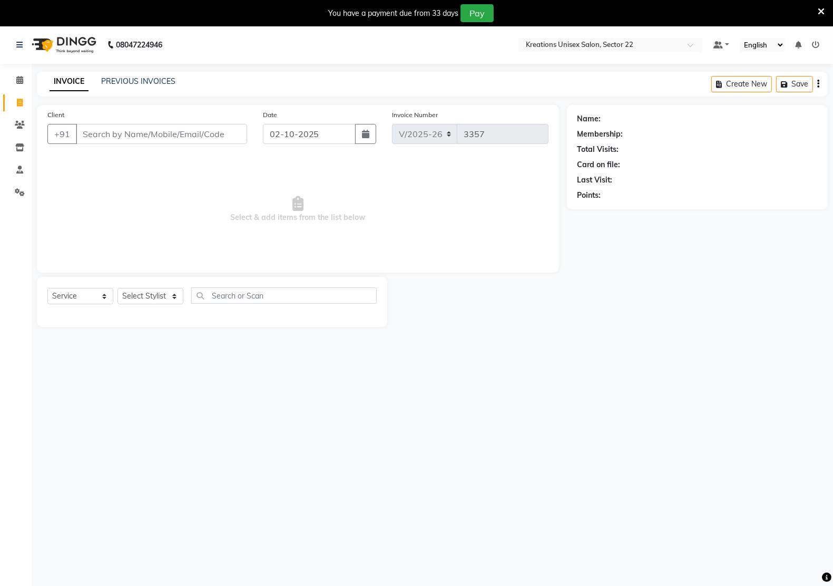
scroll to position [0, 0]
click at [103, 81] on link "PREVIOUS INVOICES" at bounding box center [138, 81] width 74 height 9
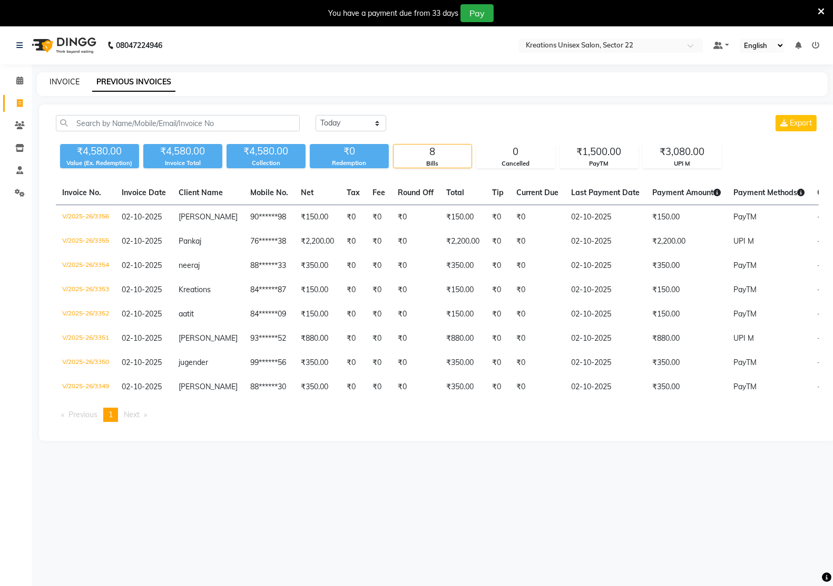
click at [64, 80] on link "INVOICE" at bounding box center [65, 81] width 30 height 9
select select "service"
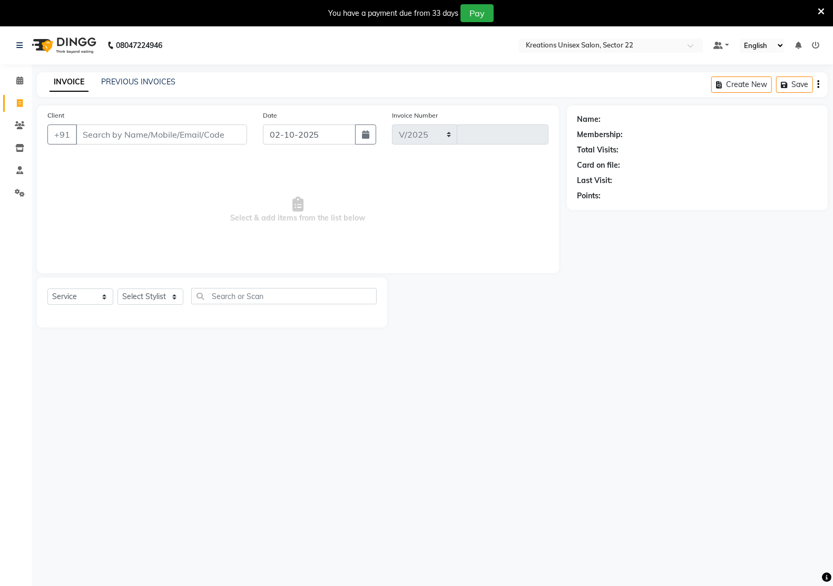
select select "6170"
type input "3357"
click at [183, 126] on input "Client" at bounding box center [161, 134] width 171 height 20
click at [157, 143] on input "Client" at bounding box center [161, 134] width 171 height 20
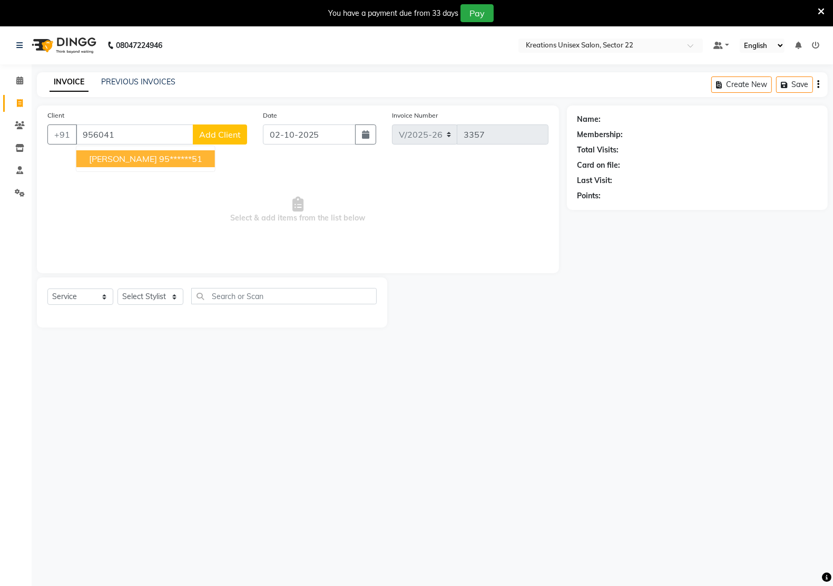
click at [157, 167] on ngb-typeahead-window "Sourabh 95******51" at bounding box center [146, 158] width 140 height 26
click at [159, 157] on ngb-highlight "95******51" at bounding box center [180, 158] width 43 height 11
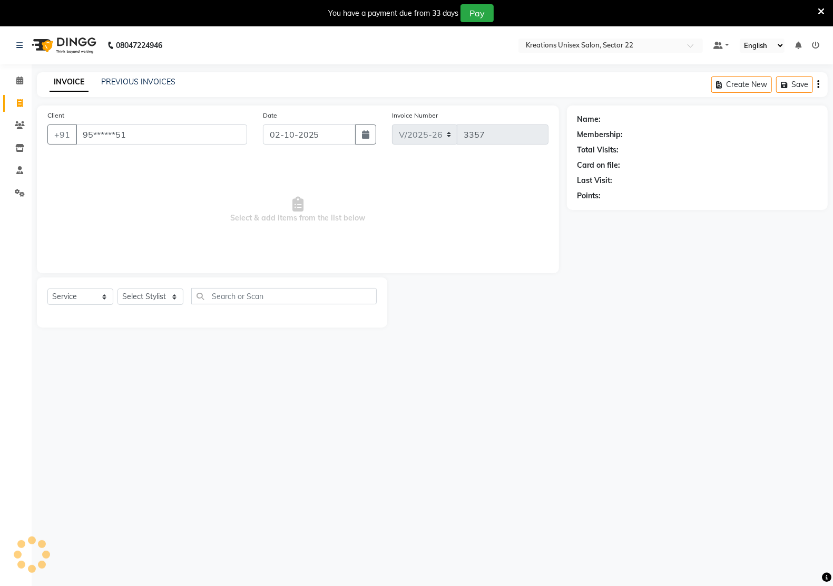
type input "95******51"
click at [75, 290] on select "Select Service Product Membership Package Voucher Prepaid Gift Card" at bounding box center [80, 296] width 66 height 16
click at [47, 288] on select "Select Service Product Membership Package Voucher Prepaid Gift Card" at bounding box center [80, 296] width 66 height 16
click at [137, 294] on select "Select Stylist [PERSON_NAME] Hidayat [PERSON_NAME] Manager [PERSON_NAME] [PERSO…" at bounding box center [151, 296] width 66 height 16
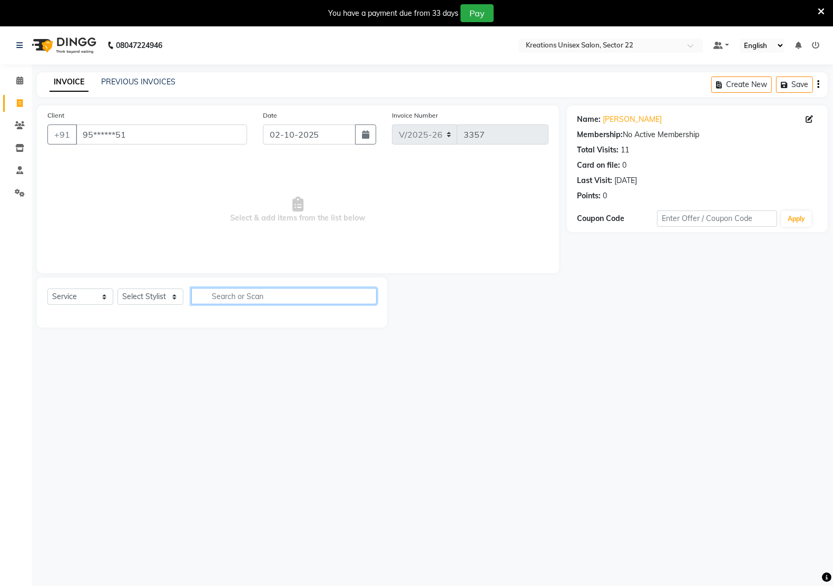
click at [229, 295] on input "text" at bounding box center [284, 296] width 186 height 16
click at [141, 288] on div "Select Service Product Membership Package Voucher Prepaid Gift Card Select Styl…" at bounding box center [211, 300] width 329 height 25
click at [133, 302] on select "Select Stylist [PERSON_NAME] Hidayat [PERSON_NAME] Manager [PERSON_NAME] [PERSO…" at bounding box center [151, 296] width 66 height 16
select select "59480"
click at [118, 288] on select "Select Stylist [PERSON_NAME] Hidayat [PERSON_NAME] Manager [PERSON_NAME] [PERSO…" at bounding box center [151, 296] width 66 height 16
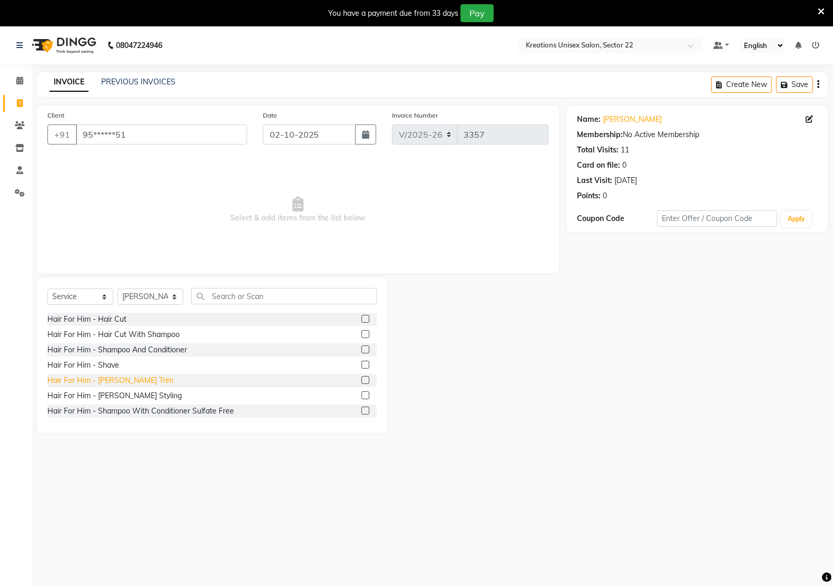
drag, startPoint x: 116, startPoint y: 314, endPoint x: 115, endPoint y: 377, distance: 63.8
click at [116, 314] on div "Hair For Him - Hair Cut" at bounding box center [86, 319] width 79 height 11
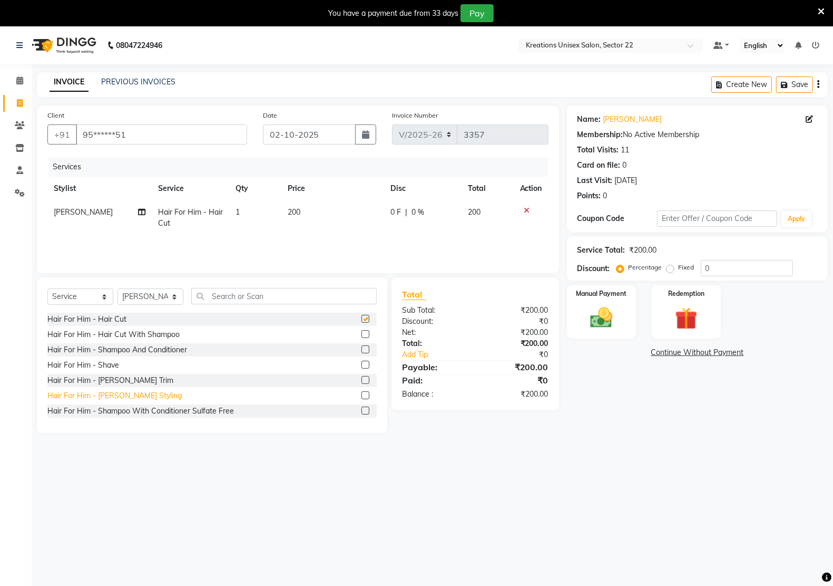
checkbox input "false"
click at [116, 396] on div "Hair For Him - [PERSON_NAME] Styling" at bounding box center [114, 395] width 134 height 11
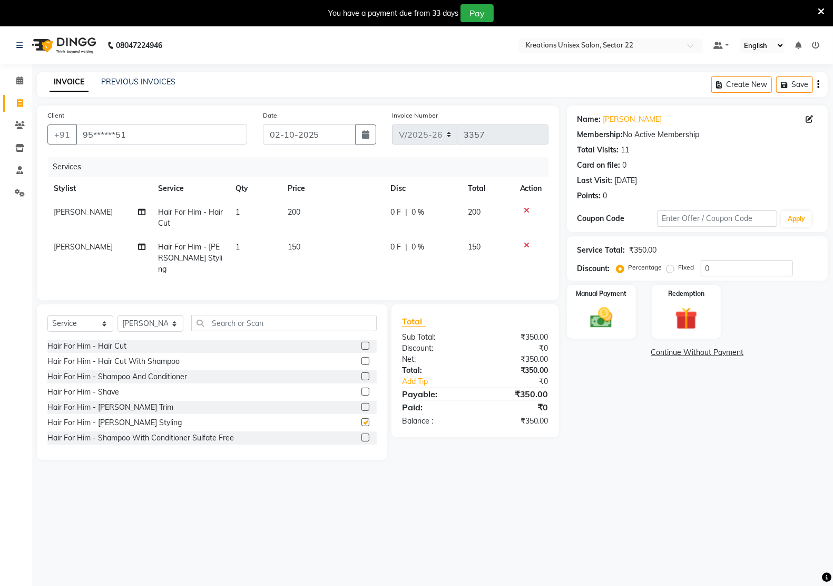
checkbox input "false"
click at [605, 334] on div "Manual Payment" at bounding box center [601, 312] width 72 height 56
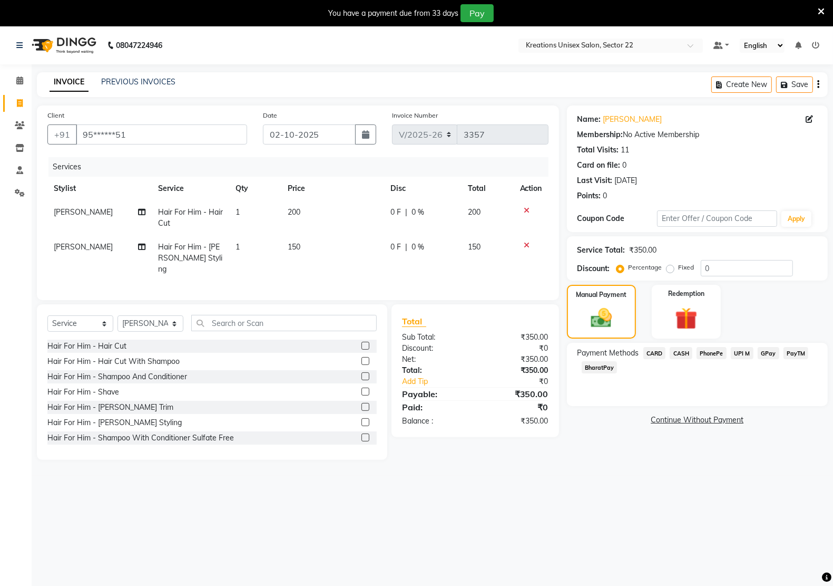
click at [803, 349] on span "PayTM" at bounding box center [796, 353] width 25 height 12
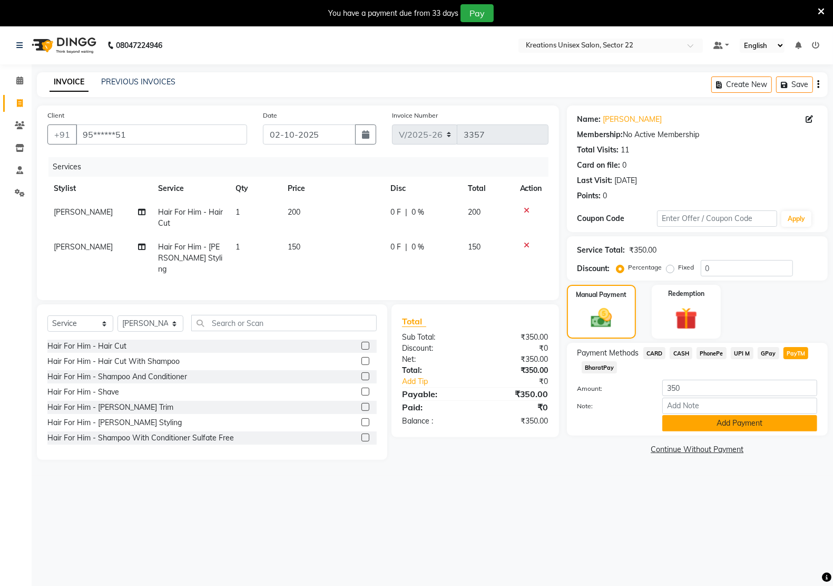
click at [695, 418] on button "Add Payment" at bounding box center [739, 423] width 155 height 16
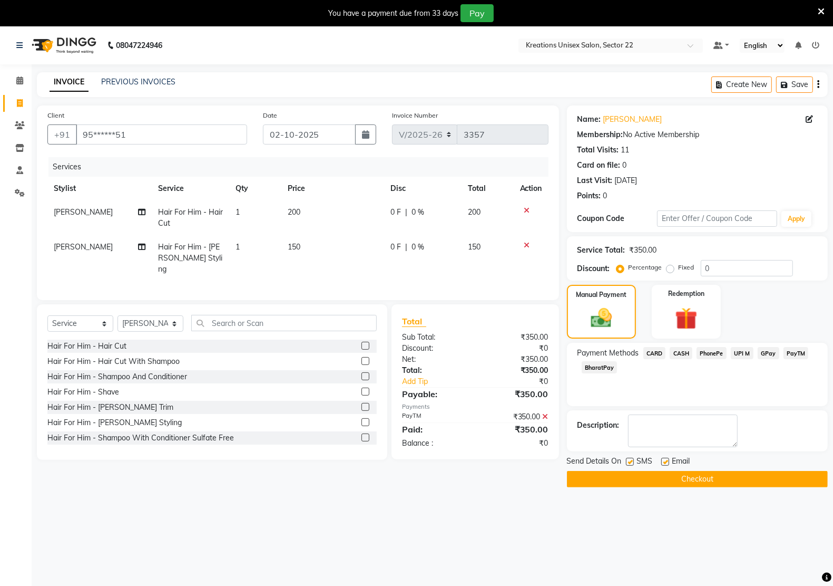
click at [664, 461] on label at bounding box center [665, 461] width 8 height 8
click at [664, 461] on input "checkbox" at bounding box center [664, 461] width 7 height 7
checkbox input "false"
click at [632, 462] on label at bounding box center [630, 461] width 8 height 8
click at [632, 462] on input "checkbox" at bounding box center [629, 461] width 7 height 7
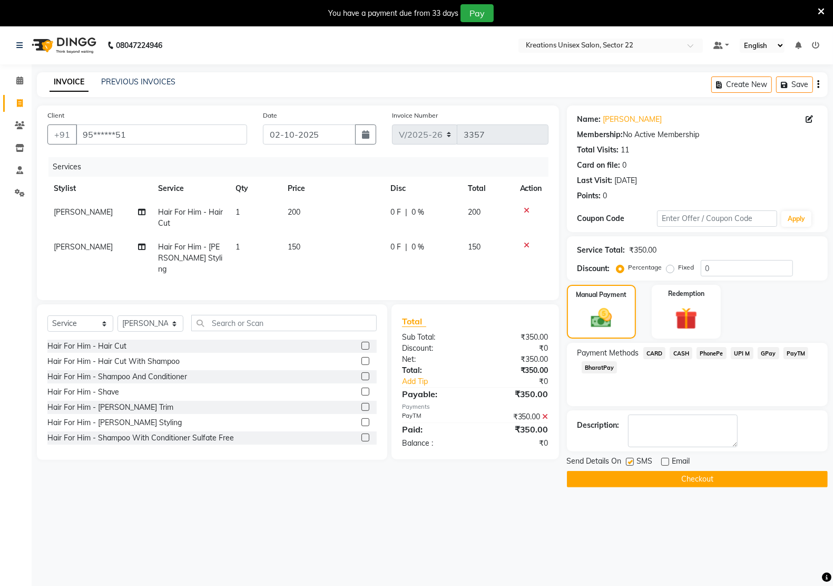
checkbox input "false"
click at [630, 480] on button "Checkout" at bounding box center [697, 479] width 261 height 16
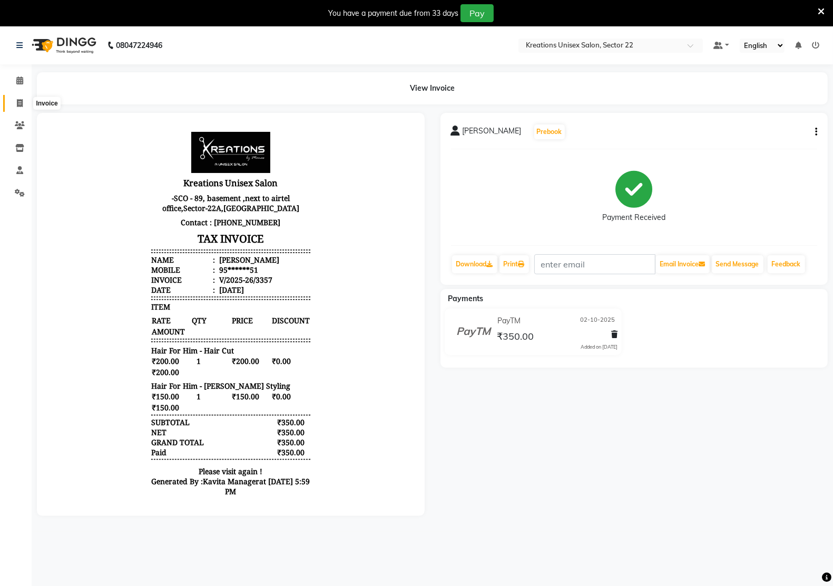
click at [17, 104] on icon at bounding box center [20, 103] width 6 height 8
select select "service"
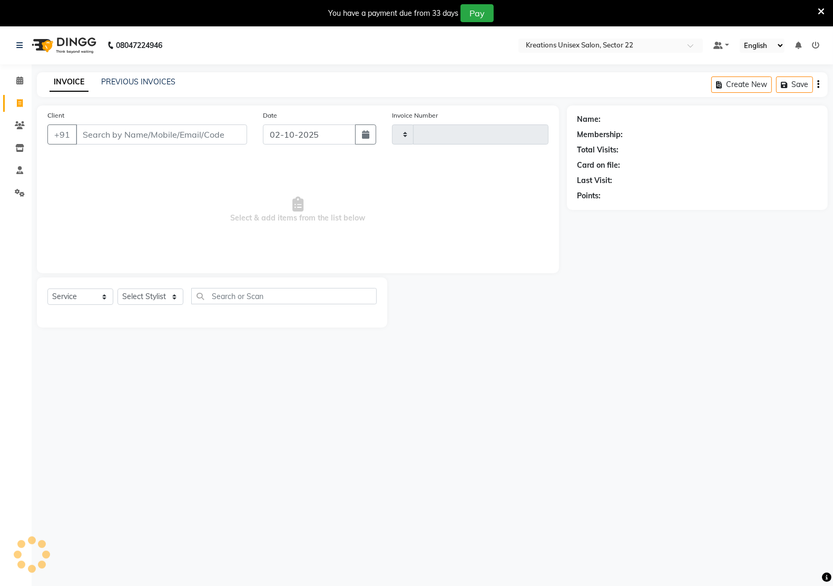
scroll to position [26, 0]
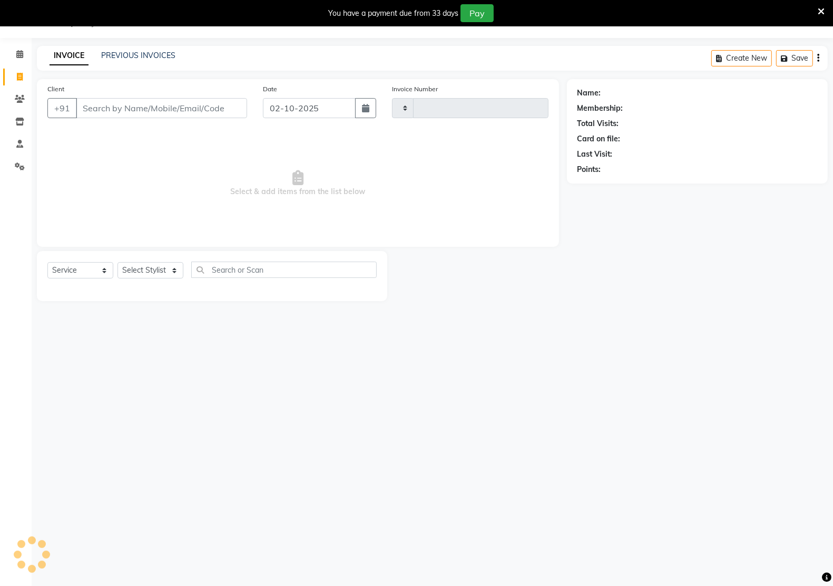
type input "3358"
select select "6170"
click at [110, 105] on input "Client" at bounding box center [161, 108] width 171 height 20
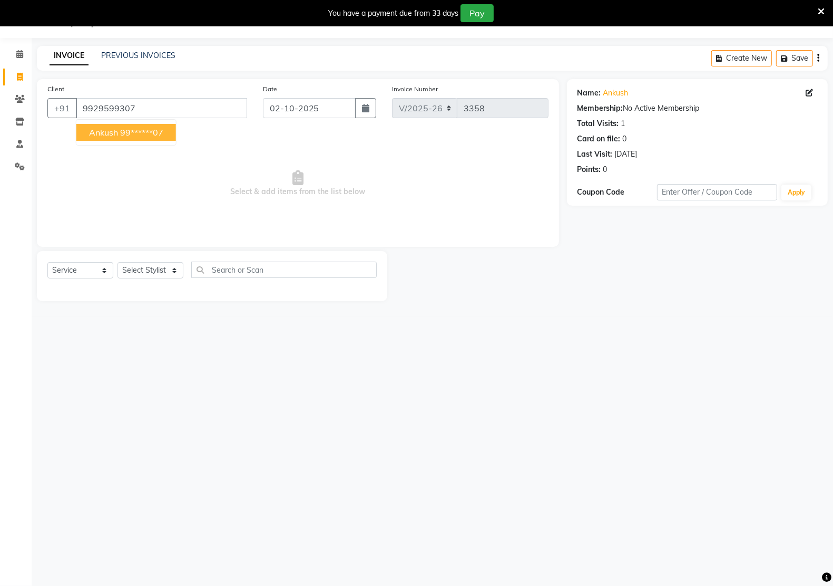
click at [89, 133] on span "ankush" at bounding box center [103, 132] width 29 height 11
type input "99******07"
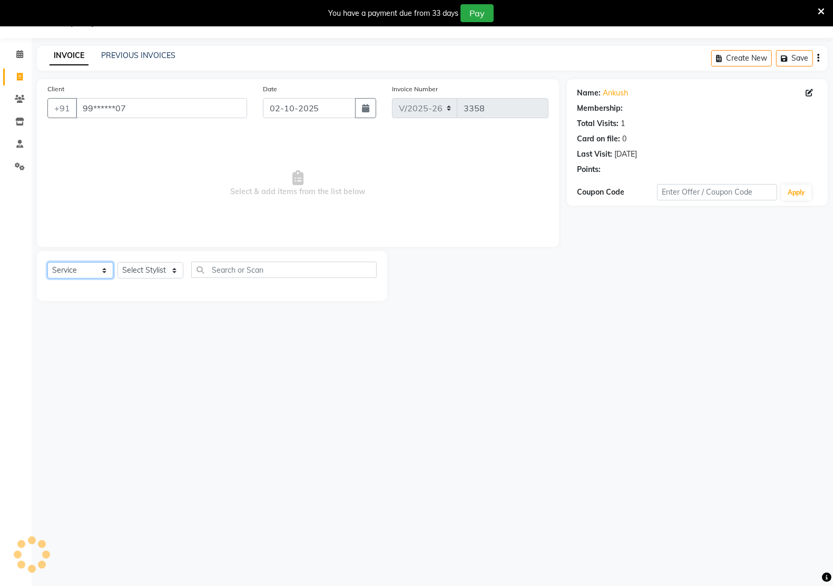
click at [70, 269] on select "Select Service Product Membership Package Voucher Prepaid Gift Card" at bounding box center [80, 270] width 66 height 16
click at [47, 262] on select "Select Service Product Membership Package Voucher Prepaid Gift Card" at bounding box center [80, 270] width 66 height 16
click at [148, 270] on select "Select Stylist [PERSON_NAME] Hidayat [PERSON_NAME] Manager [PERSON_NAME] [PERSO…" at bounding box center [151, 270] width 66 height 16
click at [135, 271] on select "Select Stylist [PERSON_NAME] Hidayat [PERSON_NAME] Manager [PERSON_NAME] [PERSO…" at bounding box center [151, 270] width 66 height 16
click at [152, 238] on div "Client +91 99******07 Date 02-10-2025 Invoice Number V/2025 V/2025-26 3358 Sele…" at bounding box center [298, 163] width 522 height 168
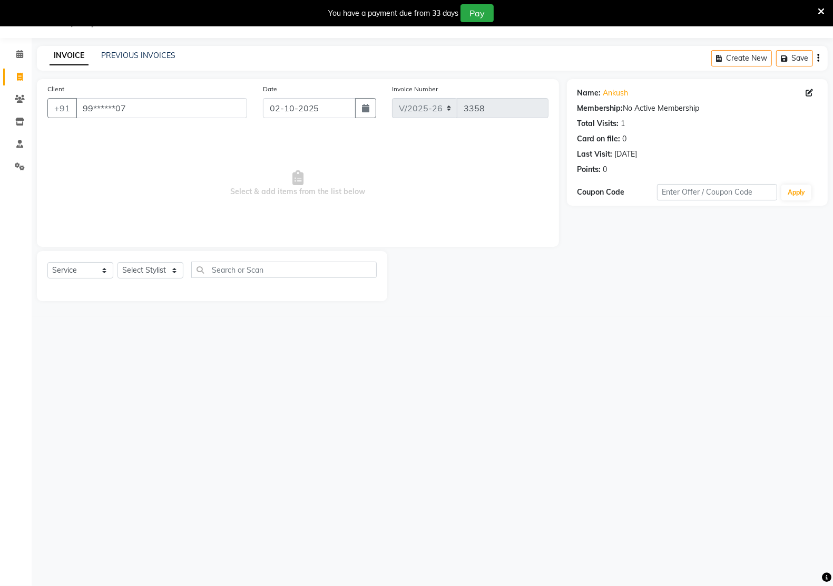
click at [131, 280] on div "Select Service Product Membership Package Voucher Prepaid Gift Card Select Styl…" at bounding box center [211, 273] width 329 height 25
click at [138, 267] on select "Select Stylist [PERSON_NAME] Hidayat [PERSON_NAME] Manager [PERSON_NAME] [PERSO…" at bounding box center [151, 270] width 66 height 16
select select "90989"
click at [118, 262] on select "Select Stylist [PERSON_NAME] Hidayat [PERSON_NAME] Manager [PERSON_NAME] [PERSO…" at bounding box center [151, 270] width 66 height 16
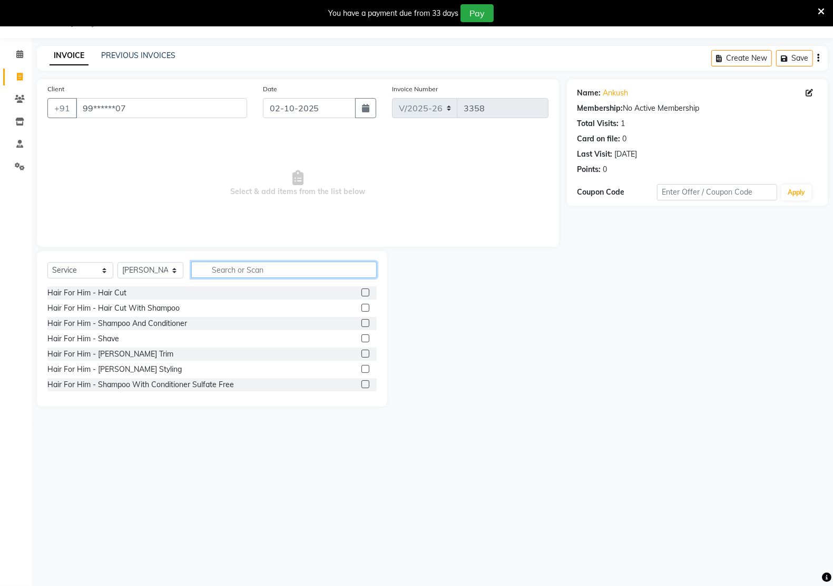
click at [230, 275] on input "text" at bounding box center [284, 269] width 186 height 16
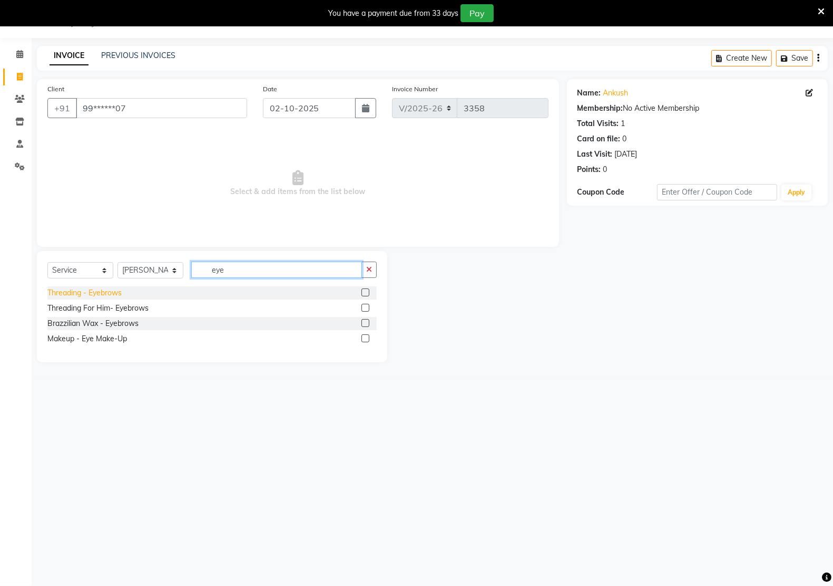
type input "eye"
click at [114, 293] on div "Threading - Eyebrows" at bounding box center [84, 292] width 74 height 11
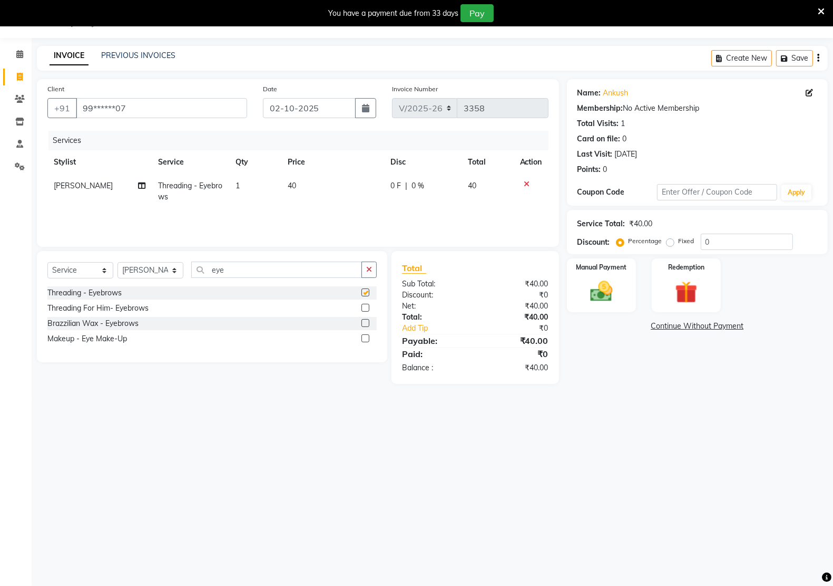
checkbox input "false"
click at [256, 267] on input "eye" at bounding box center [276, 269] width 171 height 16
click at [259, 266] on input "eye" at bounding box center [276, 269] width 171 height 16
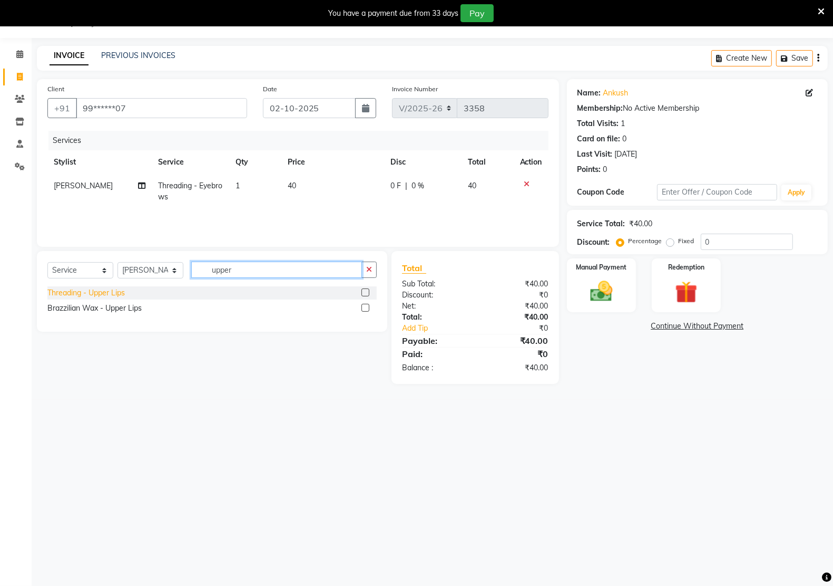
type input "upper"
click at [103, 298] on div "Threading - Upper Lips" at bounding box center [85, 292] width 77 height 11
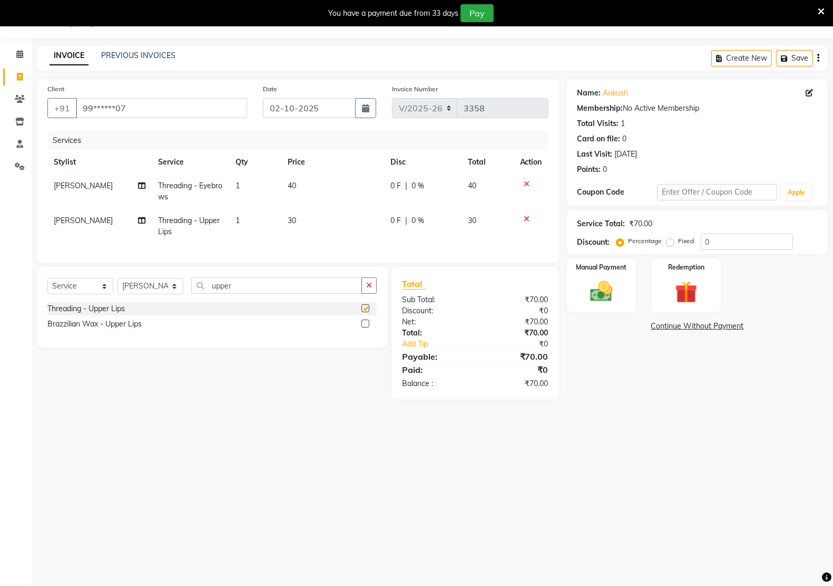
checkbox input "false"
click at [242, 294] on input "upper" at bounding box center [276, 285] width 171 height 16
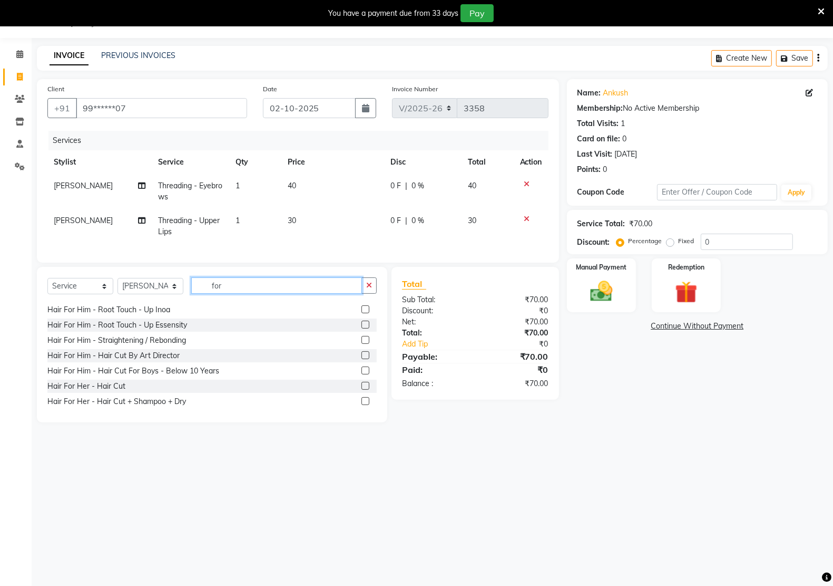
scroll to position [264, 0]
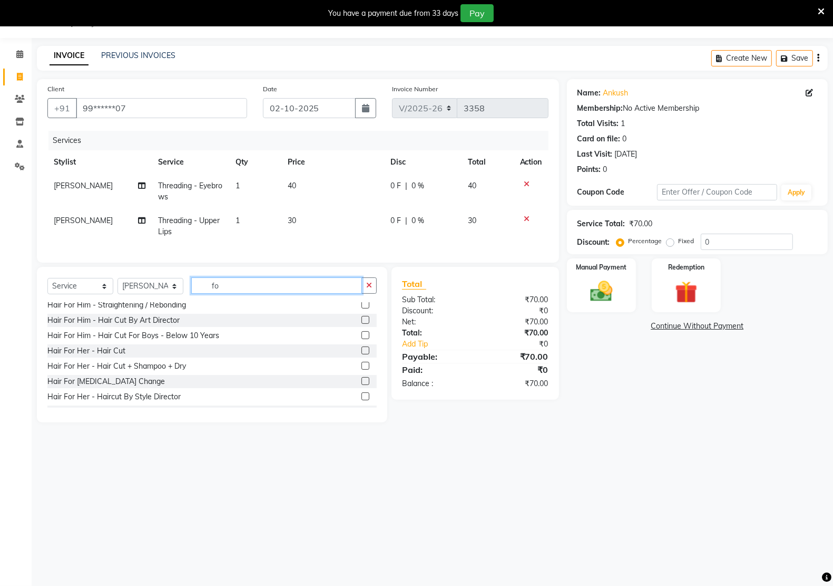
type input "f"
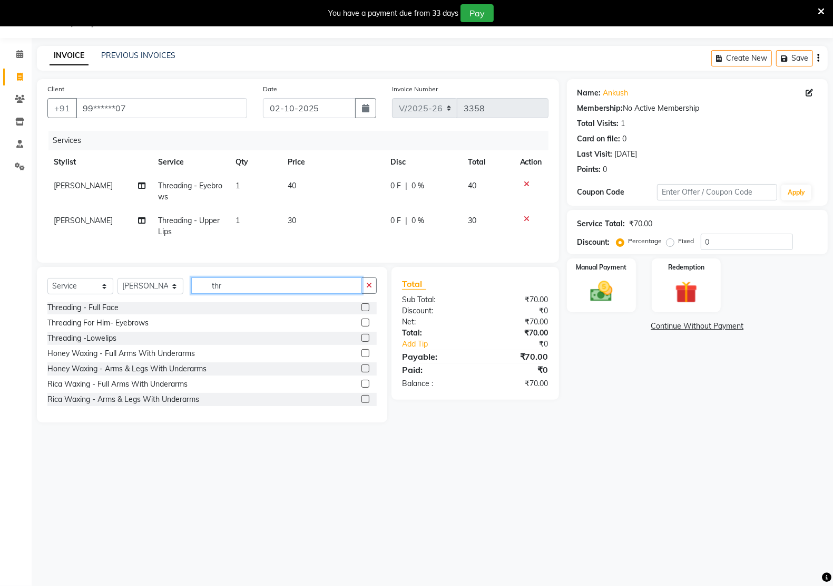
scroll to position [16, 0]
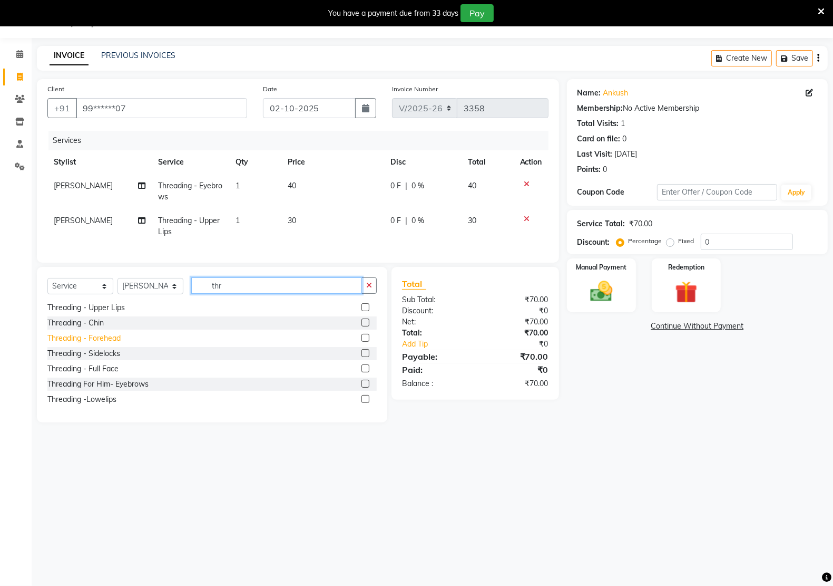
type input "thr"
click at [98, 344] on div "Threading - Forehead" at bounding box center [83, 338] width 73 height 11
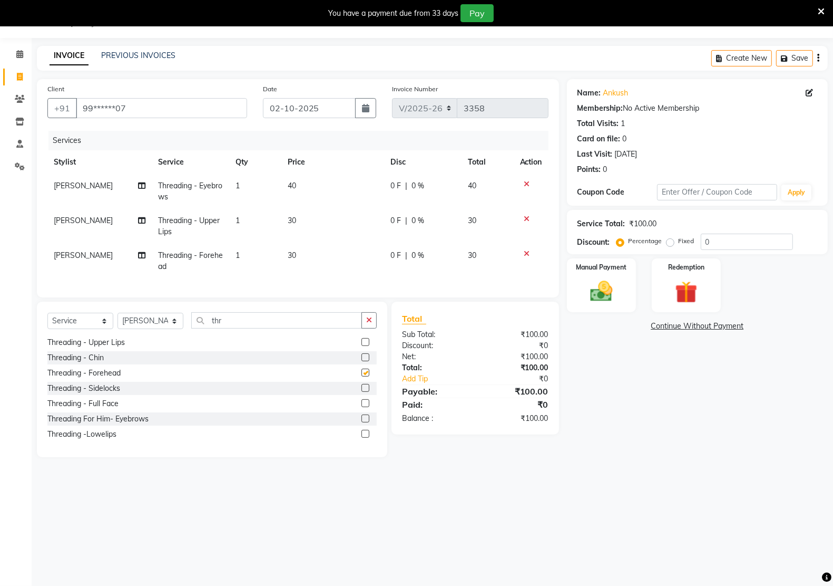
checkbox input "false"
click at [243, 328] on input "thr" at bounding box center [276, 320] width 171 height 16
click at [244, 328] on input "thr" at bounding box center [276, 320] width 171 height 16
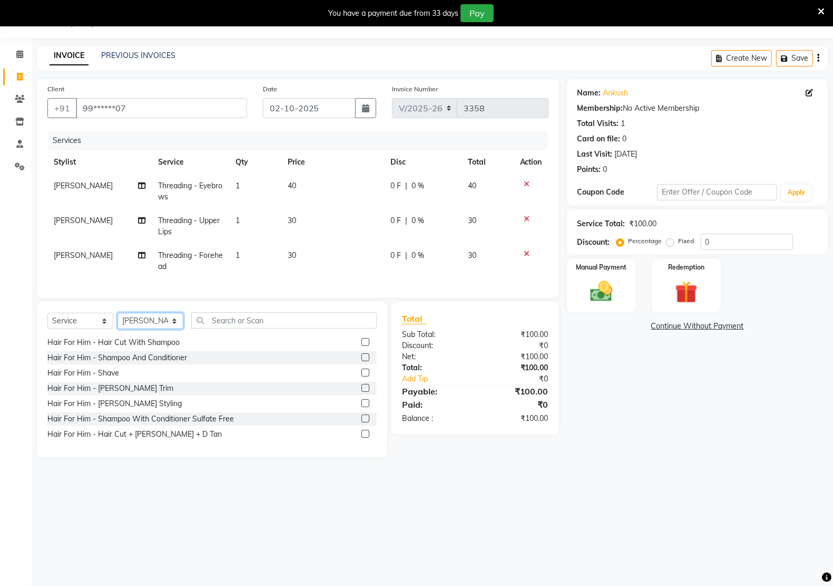
click at [155, 329] on select "Select Stylist [PERSON_NAME] Hidayat [PERSON_NAME] Manager [PERSON_NAME] [PERSO…" at bounding box center [151, 321] width 66 height 16
select select "88231"
click at [118, 322] on select "Select Stylist [PERSON_NAME] Hidayat [PERSON_NAME] Manager [PERSON_NAME] [PERSO…" at bounding box center [151, 321] width 66 height 16
click at [145, 348] on div "Hair For Him - Hair Cut With Shampoo" at bounding box center [113, 342] width 132 height 11
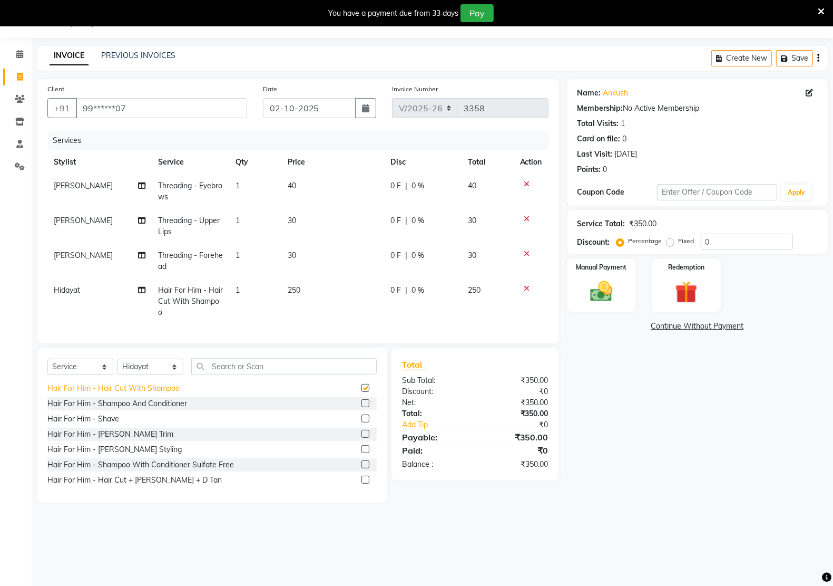
checkbox input "false"
click at [131, 455] on div "Hair For Him - [PERSON_NAME] Styling" at bounding box center [114, 449] width 134 height 11
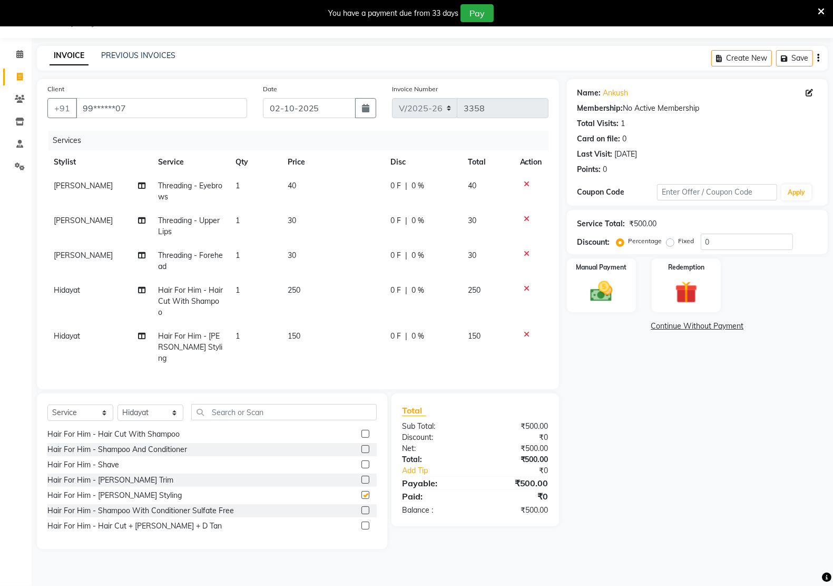
checkbox input "false"
click at [589, 295] on img at bounding box center [601, 291] width 37 height 26
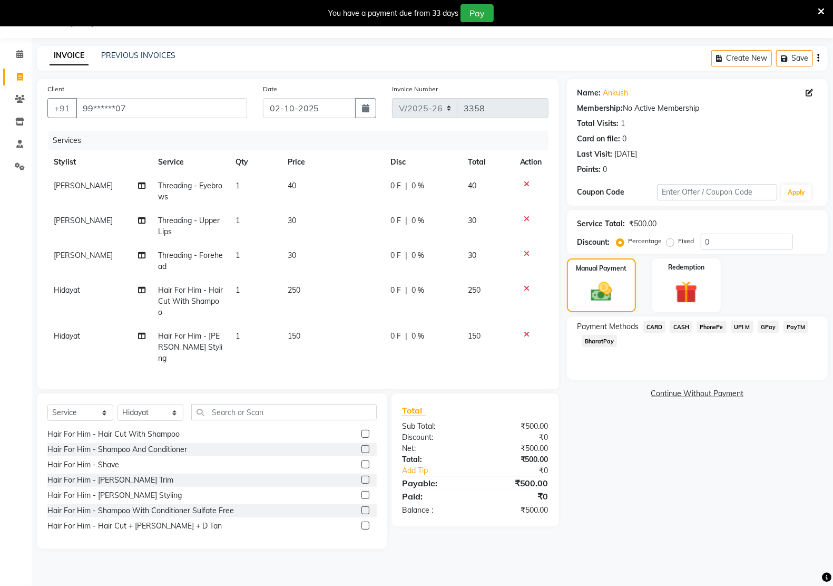
click at [689, 329] on span "CASH" at bounding box center [681, 326] width 23 height 12
click at [685, 391] on button "Add Payment" at bounding box center [739, 396] width 155 height 16
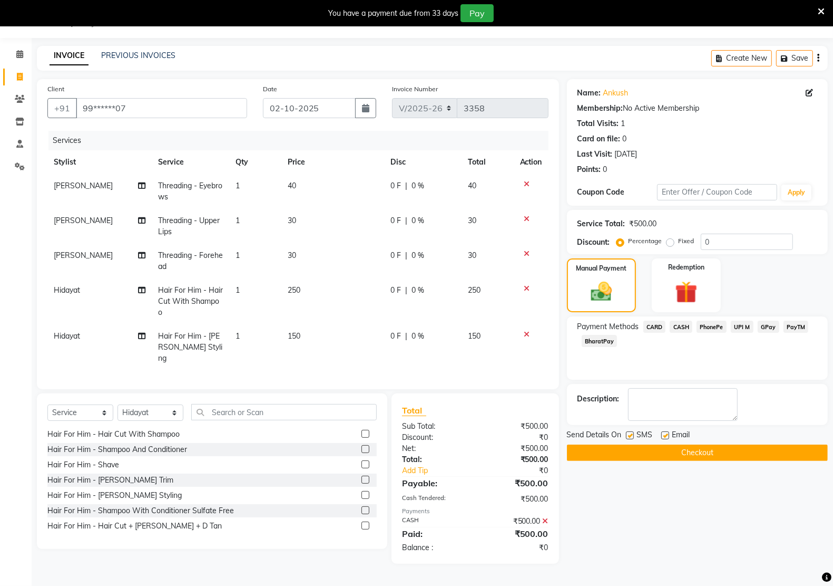
click at [667, 435] on label at bounding box center [665, 435] width 8 height 8
click at [667, 435] on input "checkbox" at bounding box center [664, 435] width 7 height 7
checkbox input "false"
click at [631, 436] on label at bounding box center [630, 435] width 8 height 8
click at [631, 436] on input "checkbox" at bounding box center [629, 435] width 7 height 7
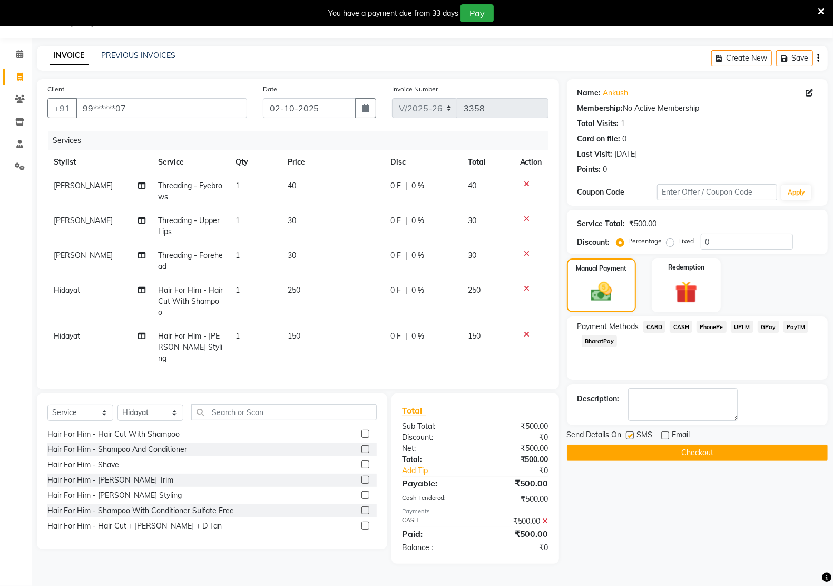
checkbox input "false"
click at [628, 449] on button "Checkout" at bounding box center [697, 452] width 261 height 16
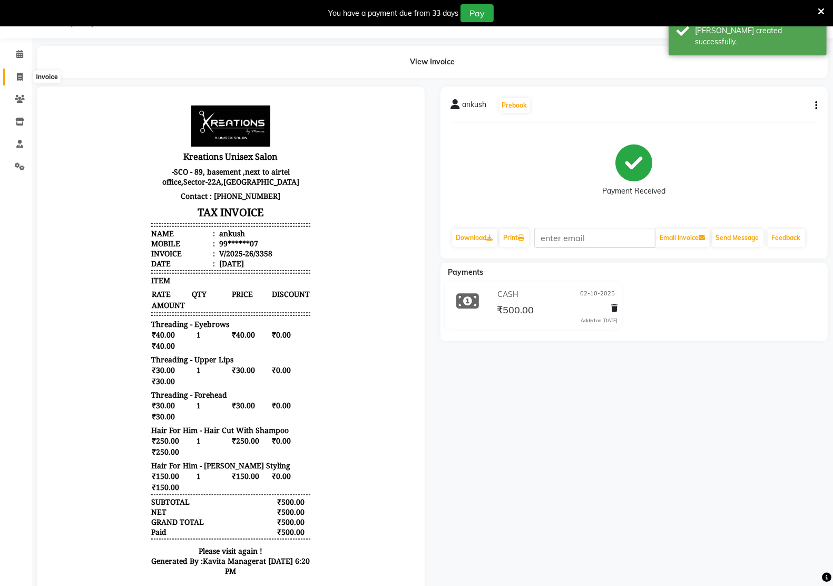
drag, startPoint x: 21, startPoint y: 79, endPoint x: 32, endPoint y: 83, distance: 11.7
click at [21, 79] on icon at bounding box center [20, 77] width 6 height 8
select select "service"
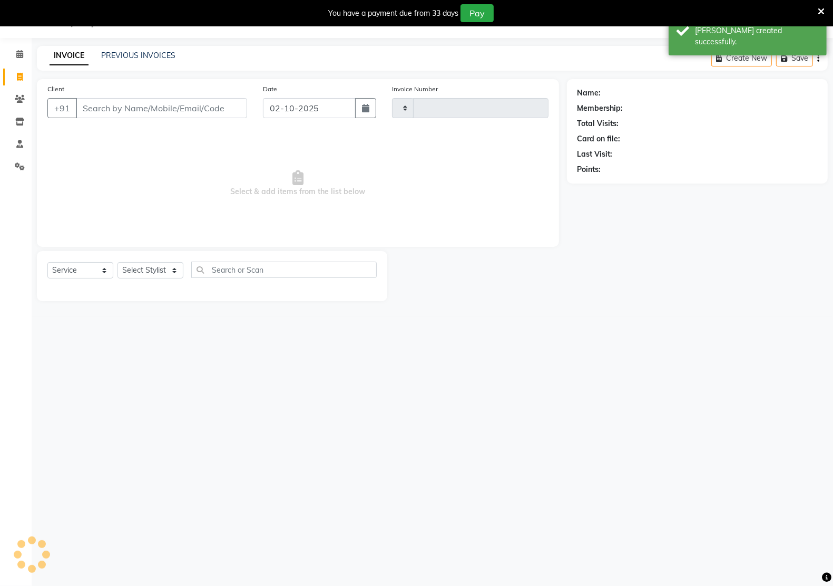
type input "3359"
select select "6170"
click at [103, 109] on input "Client" at bounding box center [161, 108] width 171 height 20
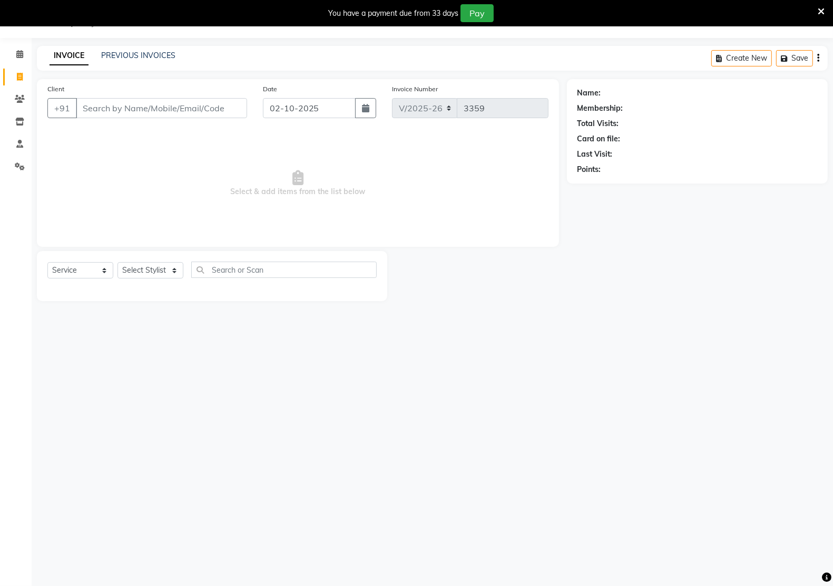
click at [114, 112] on input "Client" at bounding box center [161, 108] width 171 height 20
click at [149, 48] on div "INVOICE PREVIOUS INVOICES Create New Save" at bounding box center [432, 58] width 791 height 25
click at [149, 54] on link "PREVIOUS INVOICES" at bounding box center [138, 55] width 74 height 9
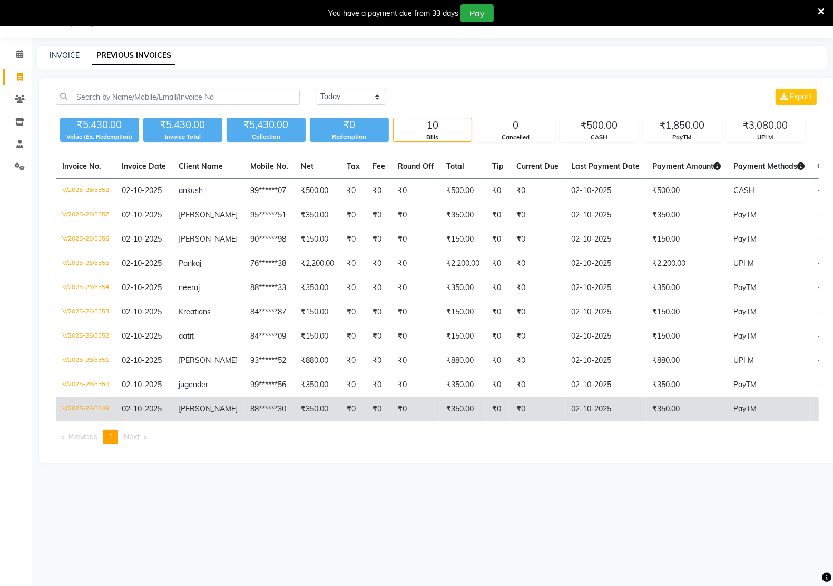
click at [246, 412] on td "88******30" at bounding box center [269, 409] width 51 height 24
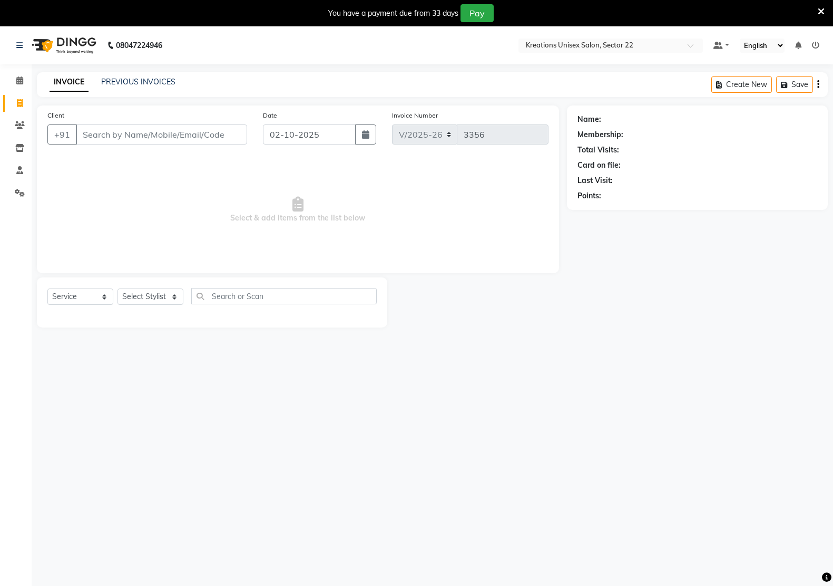
select select "6170"
select select "service"
click at [191, 128] on input "Client" at bounding box center [161, 134] width 171 height 20
type input "a"
click at [162, 135] on input "akabnsa" at bounding box center [135, 134] width 118 height 20
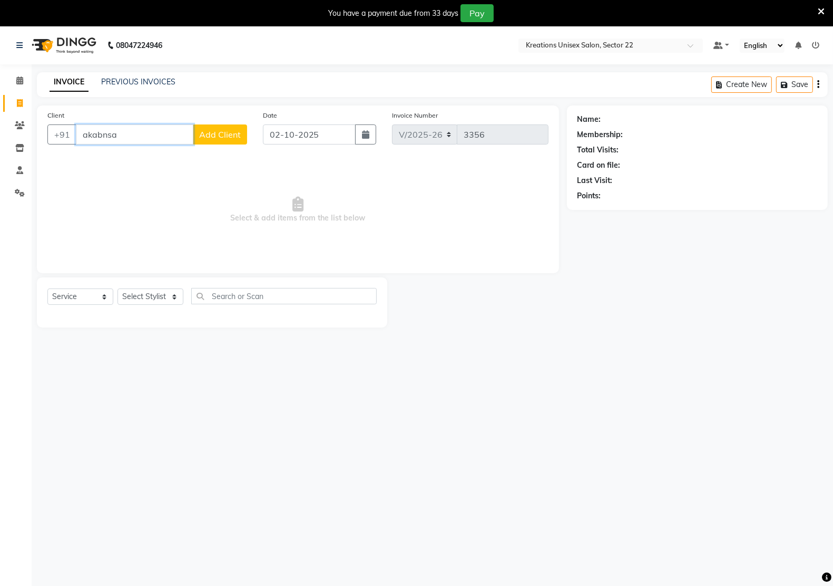
click at [162, 135] on input "akabnsa" at bounding box center [135, 134] width 118 height 20
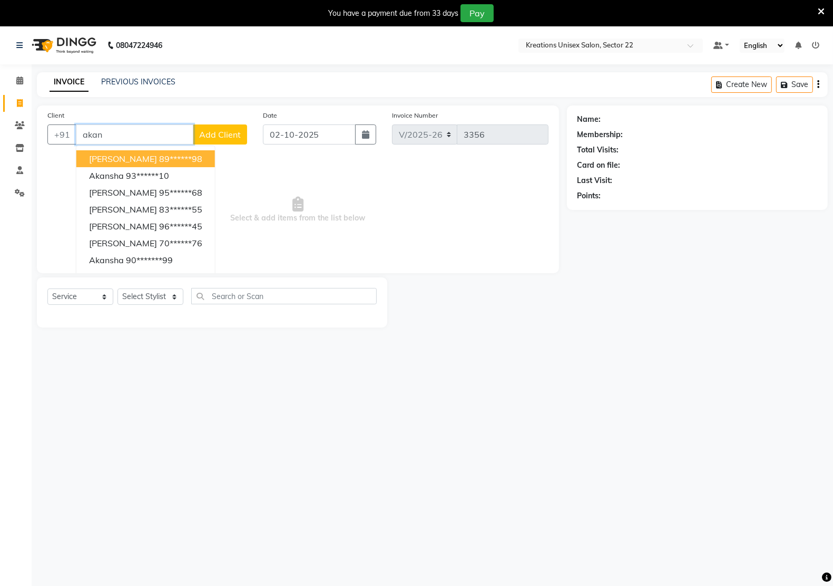
click at [128, 166] on button "Akansha 89******98" at bounding box center [145, 158] width 139 height 17
type input "89******98"
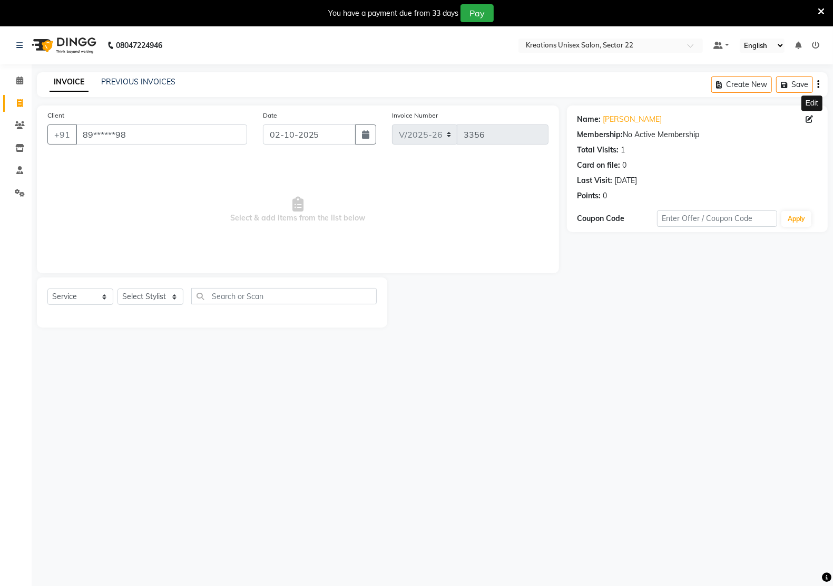
click at [806, 120] on icon at bounding box center [809, 118] width 7 height 7
select select "[DEMOGRAPHIC_DATA]"
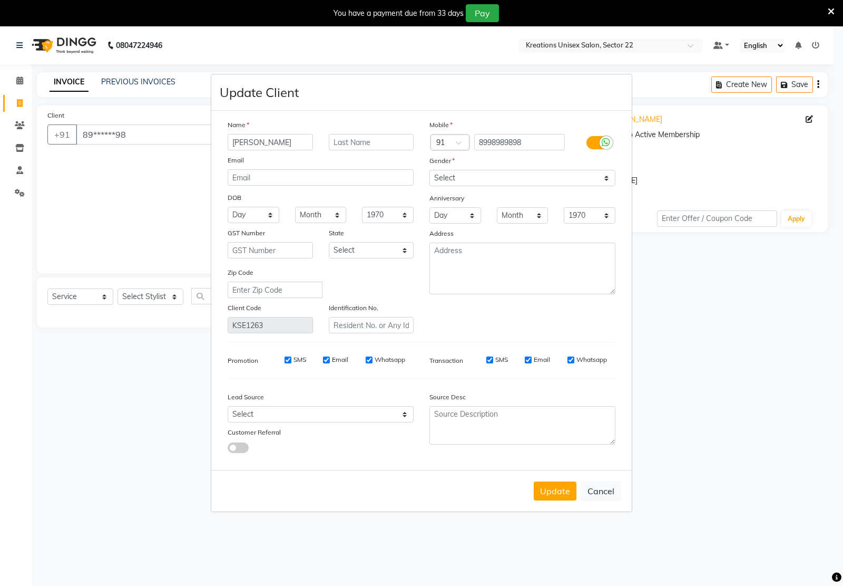
drag, startPoint x: 285, startPoint y: 149, endPoint x: 265, endPoint y: 149, distance: 20.6
click at [265, 149] on input "[PERSON_NAME]" at bounding box center [270, 142] width 85 height 16
click at [333, 53] on ngb-modal-window "Update Client Name Akansha Email DOB Day 01 02 03 04 05 06 07 08 09 10 11 12 13…" at bounding box center [421, 293] width 843 height 586
drag, startPoint x: 272, startPoint y: 54, endPoint x: 530, endPoint y: 65, distance: 257.9
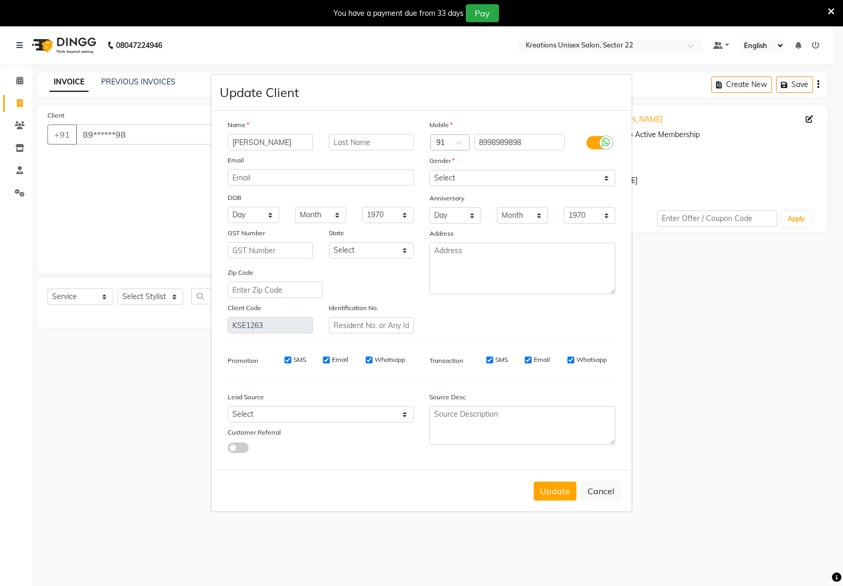
click at [272, 54] on ngb-modal-window "Update Client Name Akansha Email DOB Day 01 02 03 04 05 06 07 08 09 10 11 12 13…" at bounding box center [421, 293] width 843 height 586
click at [617, 493] on button "Cancel" at bounding box center [601, 491] width 41 height 20
select select
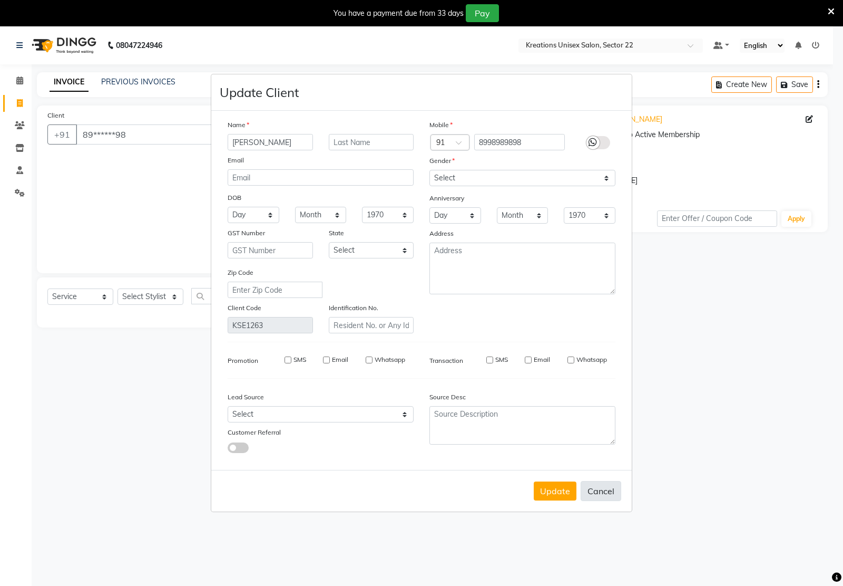
select select
checkbox input "false"
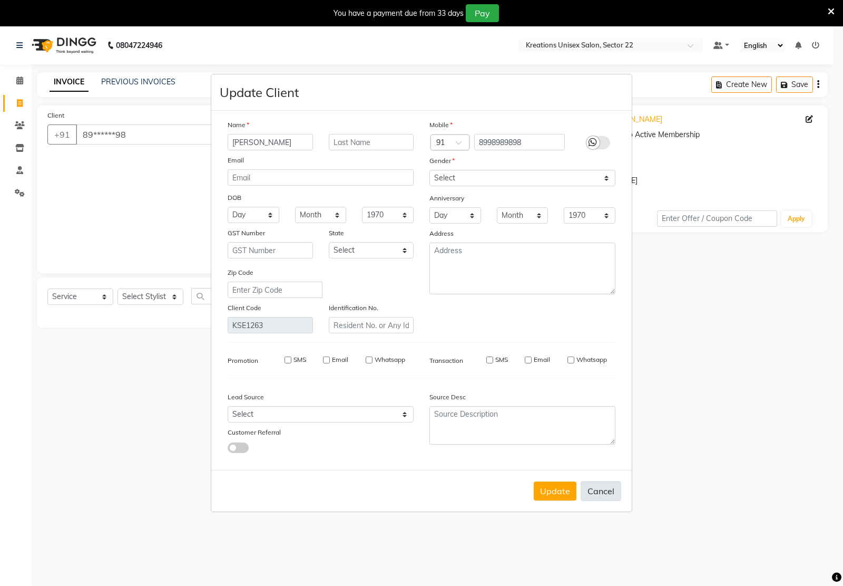
checkbox input "false"
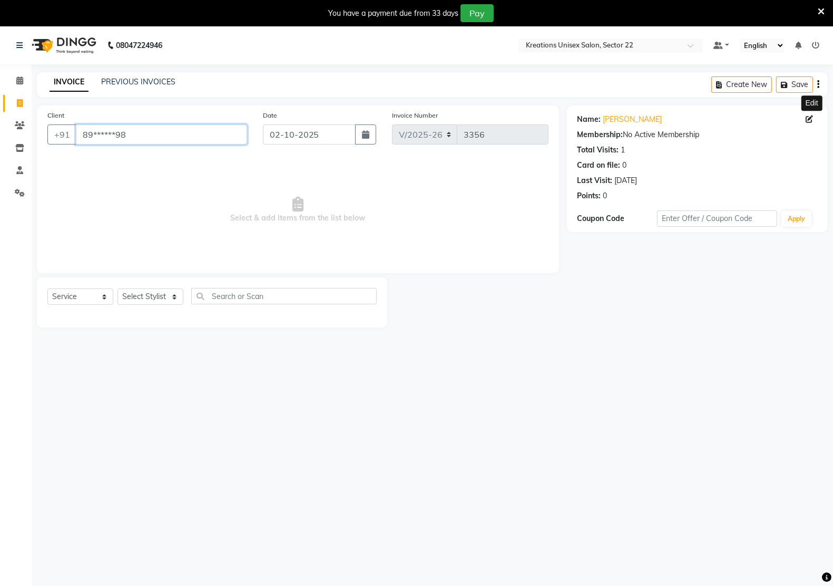
click at [174, 143] on input "89******98" at bounding box center [161, 134] width 171 height 20
click at [14, 103] on span at bounding box center [20, 103] width 18 height 12
select select "service"
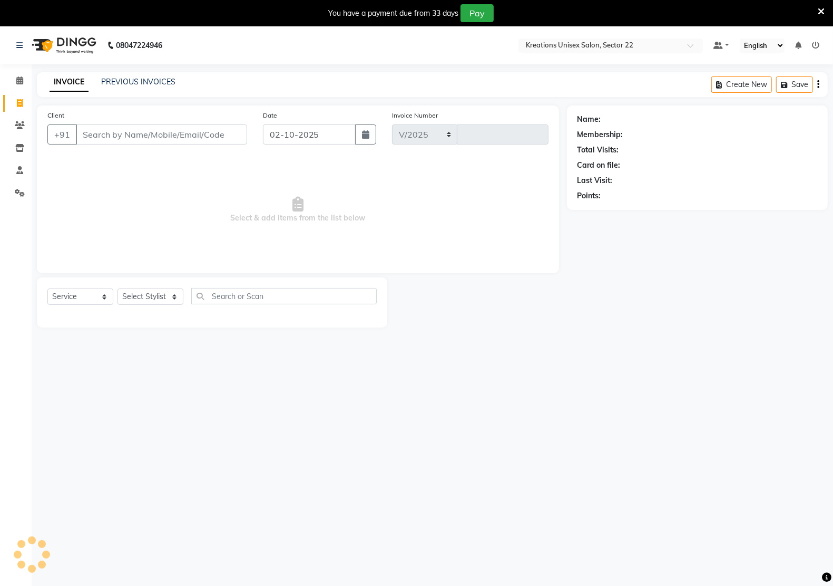
select select "6170"
type input "3359"
click at [213, 128] on input "Client" at bounding box center [161, 134] width 171 height 20
click at [210, 138] on input "Client" at bounding box center [161, 134] width 171 height 20
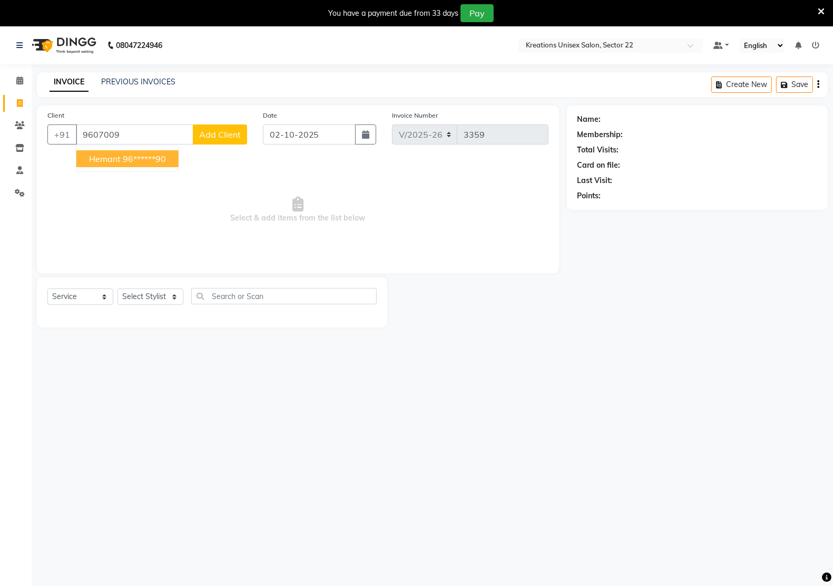
click at [91, 156] on span "Hemant" at bounding box center [105, 158] width 32 height 11
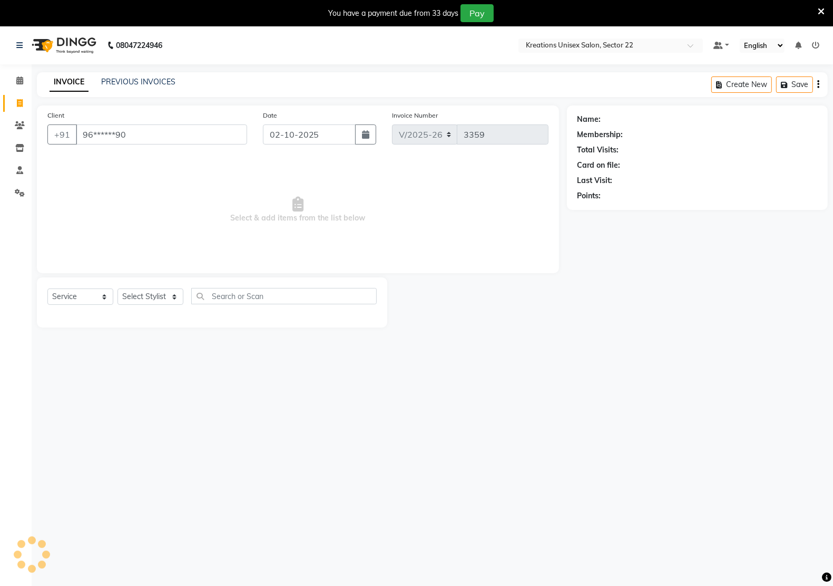
type input "96******90"
click at [93, 285] on div "Select Service Product Membership Package Voucher Prepaid Gift Card Select Styl…" at bounding box center [212, 302] width 350 height 50
click at [47, 288] on select "Select Service Product Membership Package Voucher Prepaid Gift Card" at bounding box center [80, 296] width 66 height 16
click at [146, 286] on div "Select Service Product Membership Package Voucher Prepaid Gift Card Select Styl…" at bounding box center [212, 302] width 350 height 50
click at [145, 298] on select "Select Stylist [PERSON_NAME] Hidayat [PERSON_NAME] Manager [PERSON_NAME] [PERSO…" at bounding box center [151, 296] width 66 height 16
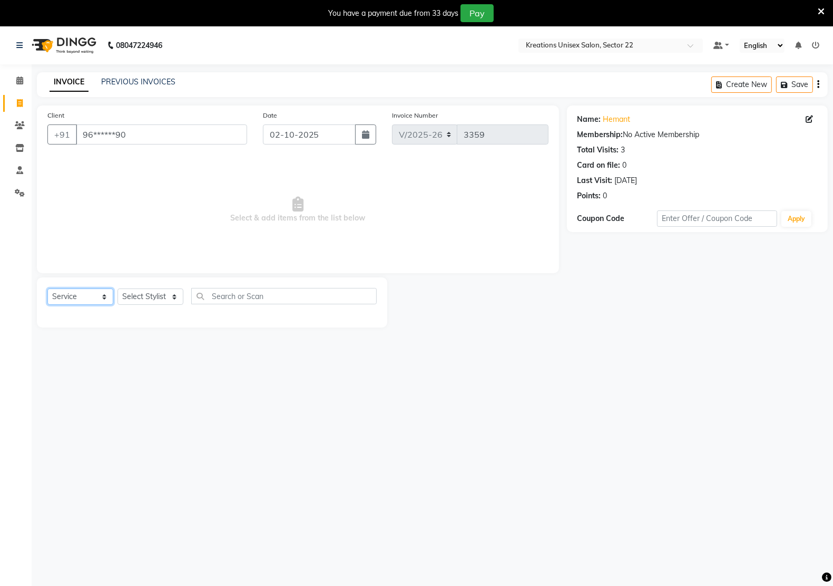
click at [66, 294] on select "Select Service Product Membership Package Voucher Prepaid Gift Card" at bounding box center [80, 296] width 66 height 16
click at [47, 288] on select "Select Service Product Membership Package Voucher Prepaid Gift Card" at bounding box center [80, 296] width 66 height 16
click at [148, 305] on div "Select Service Product Membership Package Voucher Prepaid Gift Card Select Styl…" at bounding box center [211, 300] width 329 height 25
click at [147, 303] on select "Select Stylist [PERSON_NAME] Hidayat [PERSON_NAME] Manager [PERSON_NAME] [PERSO…" at bounding box center [151, 296] width 66 height 16
click at [134, 294] on select "Select Stylist [PERSON_NAME] Hidayat [PERSON_NAME] Manager [PERSON_NAME] [PERSO…" at bounding box center [151, 296] width 66 height 16
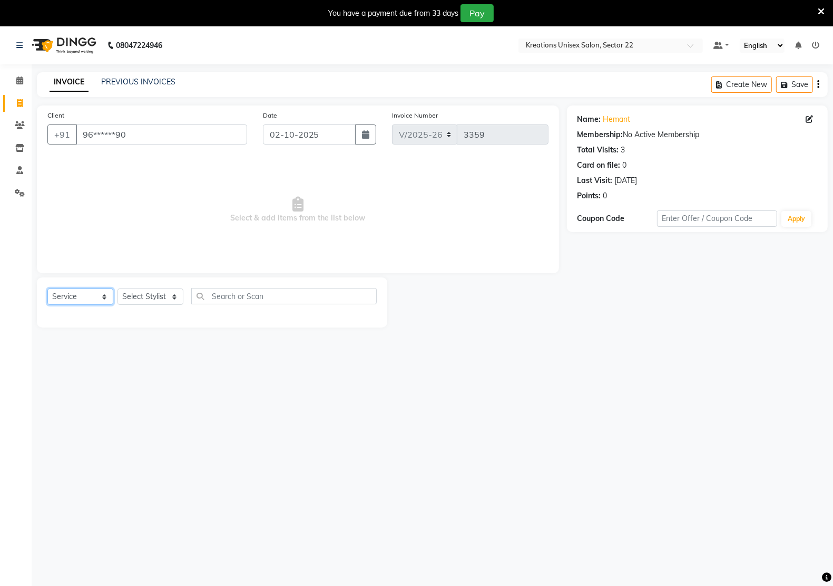
click at [91, 294] on select "Select Service Product Membership Package Voucher Prepaid Gift Card" at bounding box center [80, 296] width 66 height 16
click at [47, 288] on select "Select Service Product Membership Package Voucher Prepaid Gift Card" at bounding box center [80, 296] width 66 height 16
click at [167, 290] on select "Select Stylist [PERSON_NAME] Hidayat [PERSON_NAME] Manager [PERSON_NAME] [PERSO…" at bounding box center [151, 296] width 66 height 16
select select "87945"
click at [118, 288] on select "Select Stylist [PERSON_NAME] Hidayat [PERSON_NAME] Manager [PERSON_NAME] [PERSO…" at bounding box center [151, 296] width 66 height 16
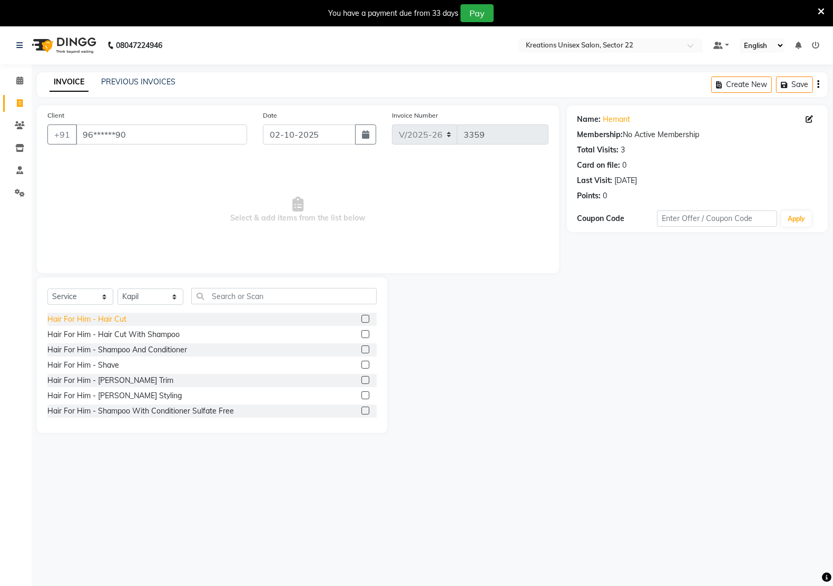
click at [105, 319] on div "Hair For Him - Hair Cut" at bounding box center [86, 319] width 79 height 11
checkbox input "false"
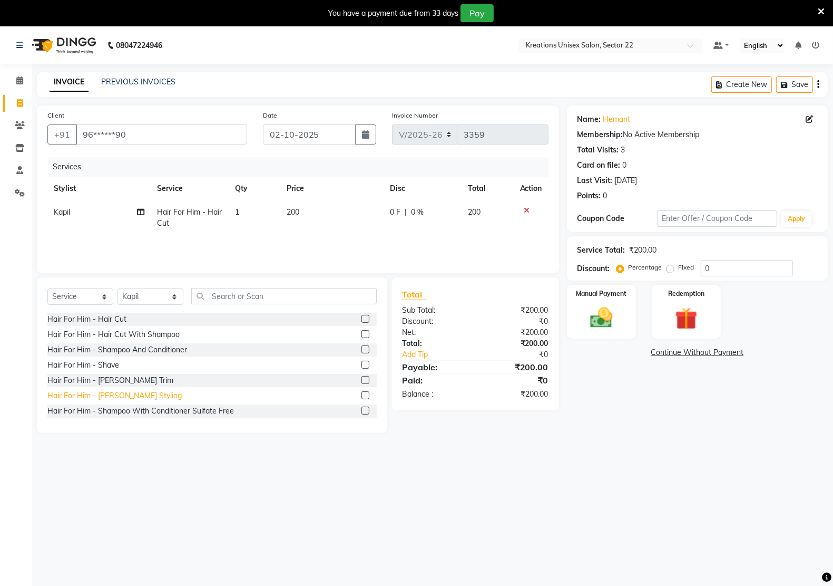
click at [109, 391] on div "Hair For Him - [PERSON_NAME] Styling" at bounding box center [114, 395] width 134 height 11
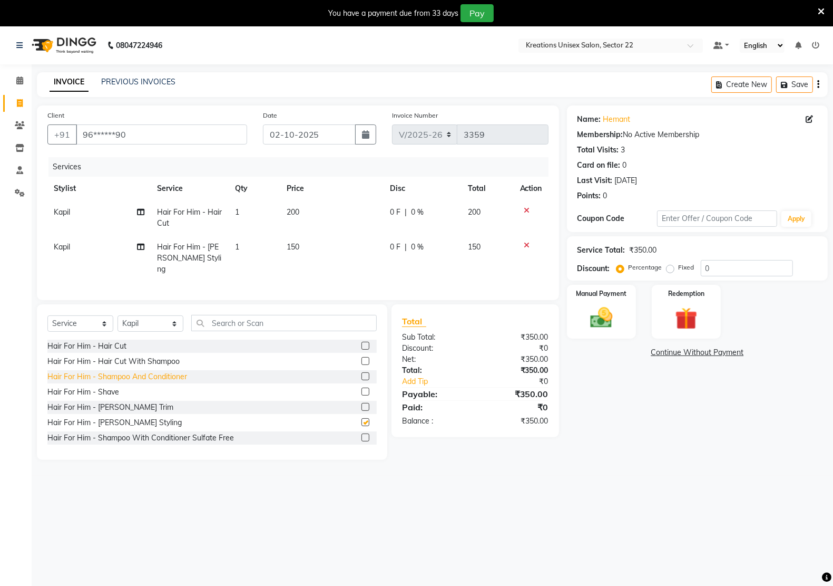
checkbox input "false"
click at [218, 319] on input "text" at bounding box center [284, 323] width 186 height 16
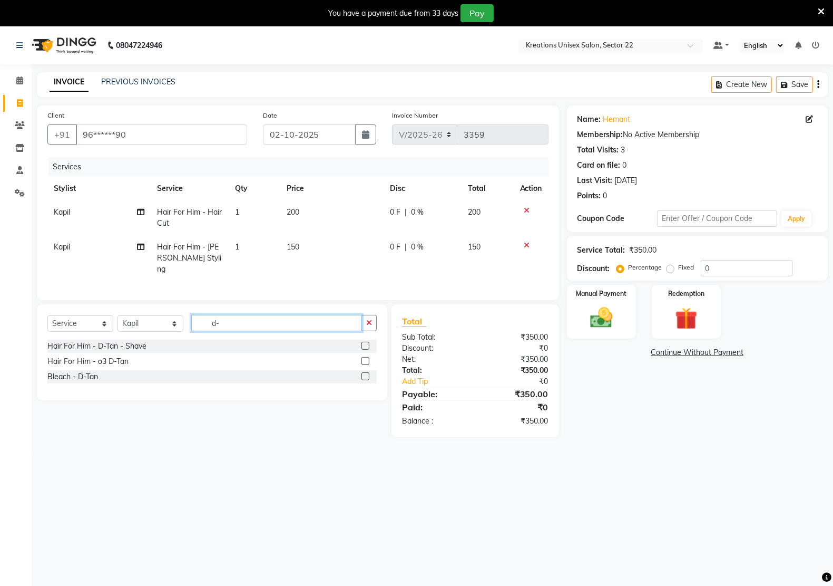
type input "d"
type input "d-tan"
click at [66, 377] on div "Bleach - D-Tan" at bounding box center [72, 376] width 51 height 11
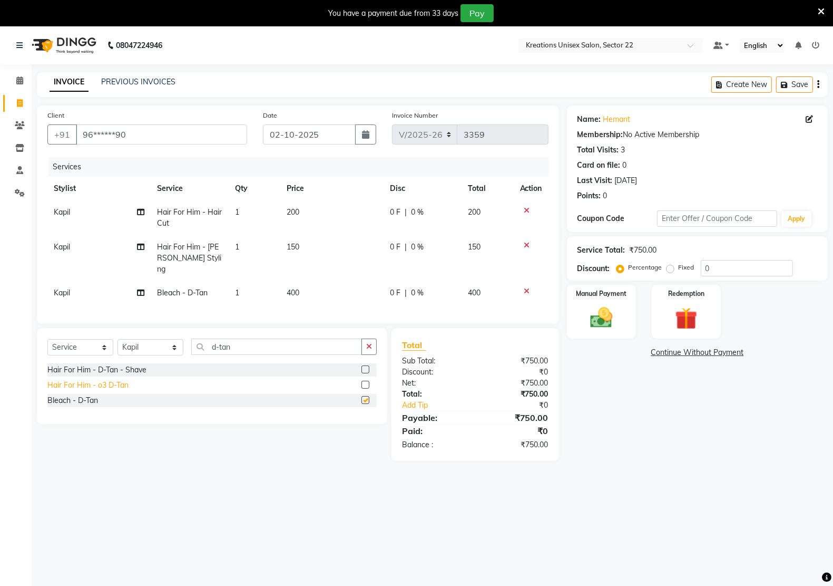
checkbox input "false"
click at [367, 348] on icon "button" at bounding box center [369, 346] width 6 height 7
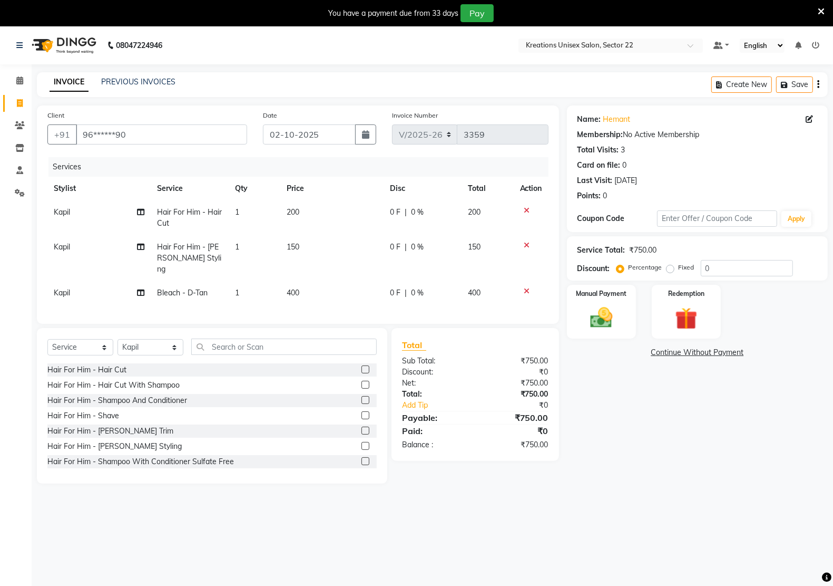
click at [323, 282] on td "400" at bounding box center [331, 293] width 103 height 24
select select "87945"
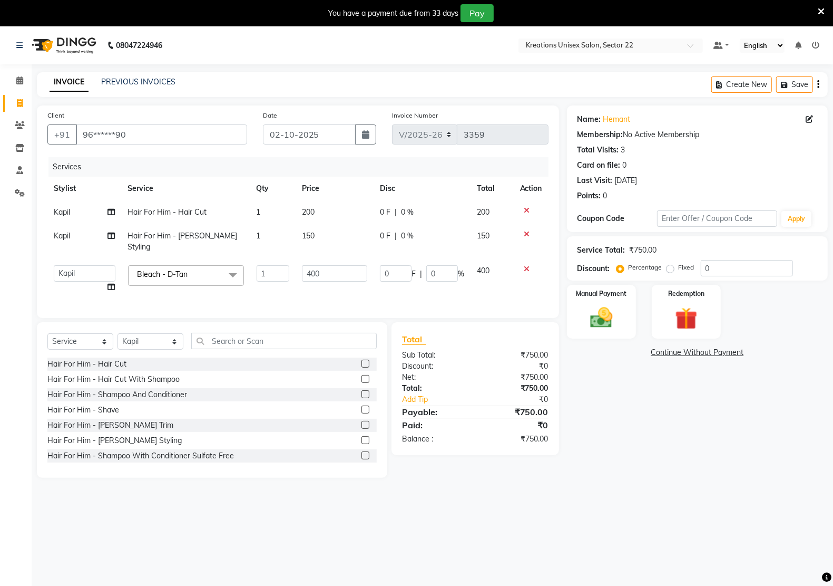
click at [323, 282] on td "400" at bounding box center [335, 279] width 79 height 40
click at [338, 265] on input "400" at bounding box center [335, 273] width 66 height 16
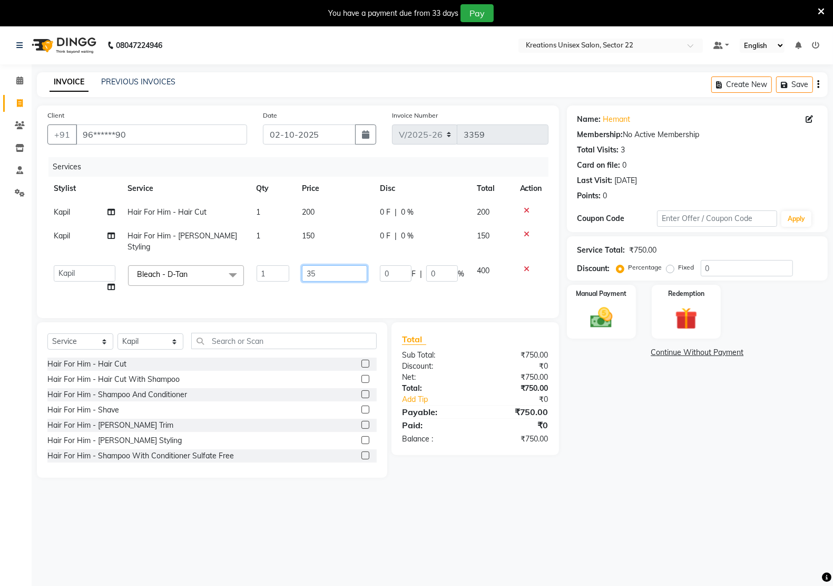
type input "350"
click at [328, 278] on td "350" at bounding box center [335, 279] width 79 height 40
select select "87945"
click at [646, 405] on div "Name: Hemant Membership: No Active Membership Total Visits: 3 Card on file: 0 L…" at bounding box center [701, 291] width 269 height 372
click at [610, 324] on img at bounding box center [601, 317] width 37 height 26
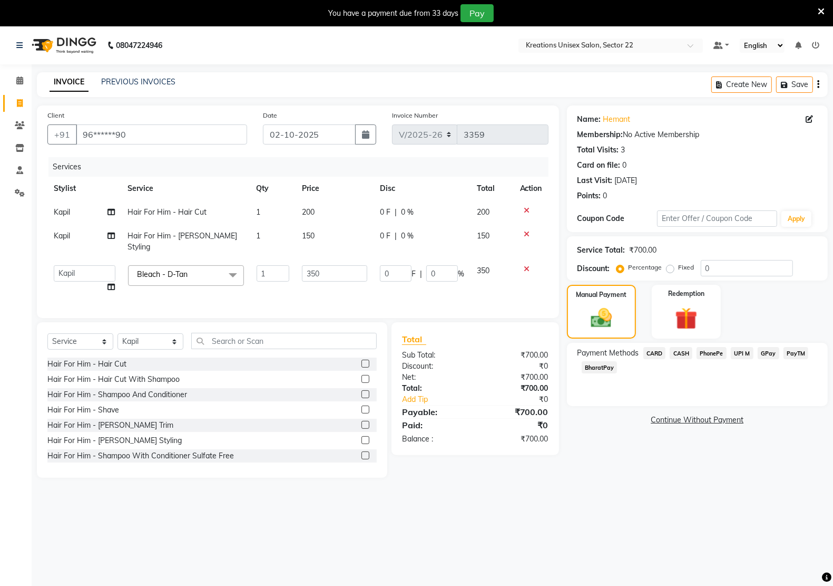
click at [285, 323] on div "Select Service Product Membership Package Voucher Prepaid Gift Card Select Styl…" at bounding box center [212, 399] width 350 height 155
click at [94, 265] on select "Amit RAJPUT Hidayat jitender Kapil Kavita Manager Malik Khan Manas Sir nandni p…" at bounding box center [85, 273] width 62 height 16
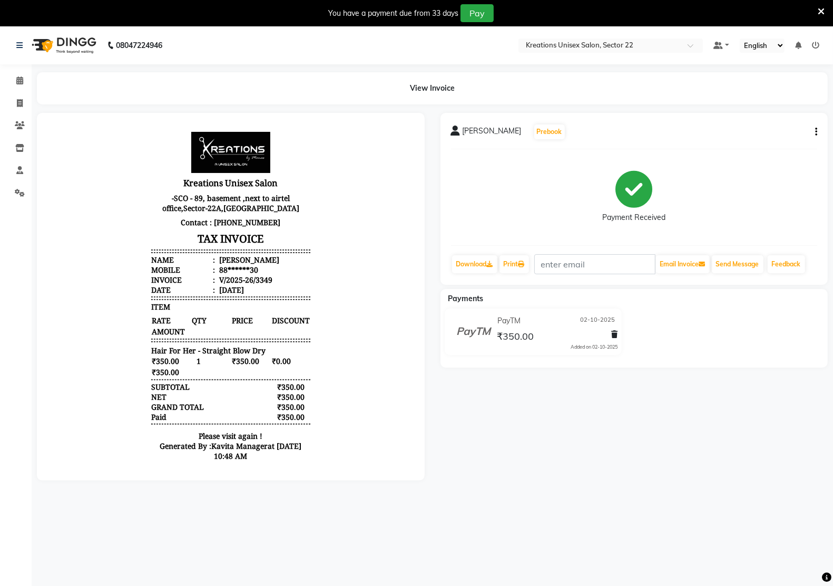
click at [815, 132] on icon "button" at bounding box center [816, 132] width 2 height 1
click at [554, 139] on div "[PERSON_NAME] Prebook" at bounding box center [634, 131] width 367 height 17
click at [815, 128] on button "button" at bounding box center [814, 131] width 6 height 11
click at [756, 130] on div "Edit Invoice" at bounding box center [773, 131] width 53 height 13
select select "service"
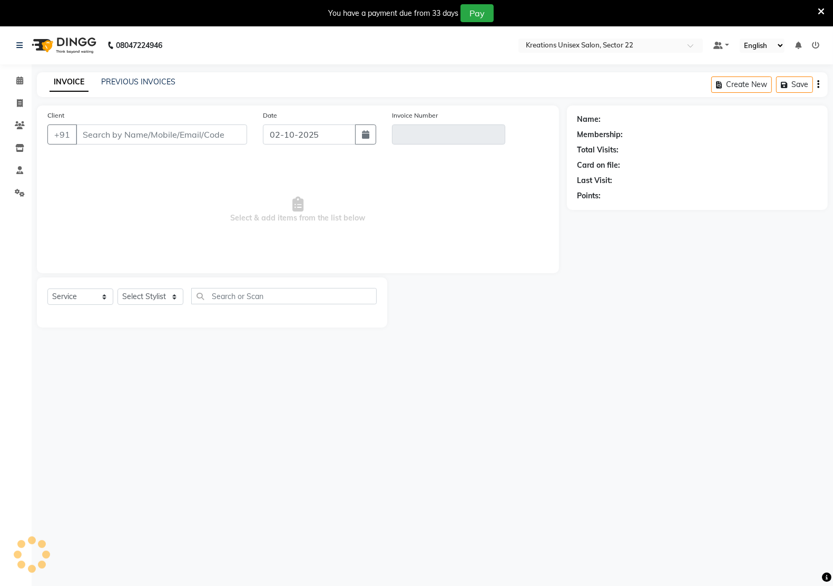
type input "88******30"
type input "V/2025-26/3349"
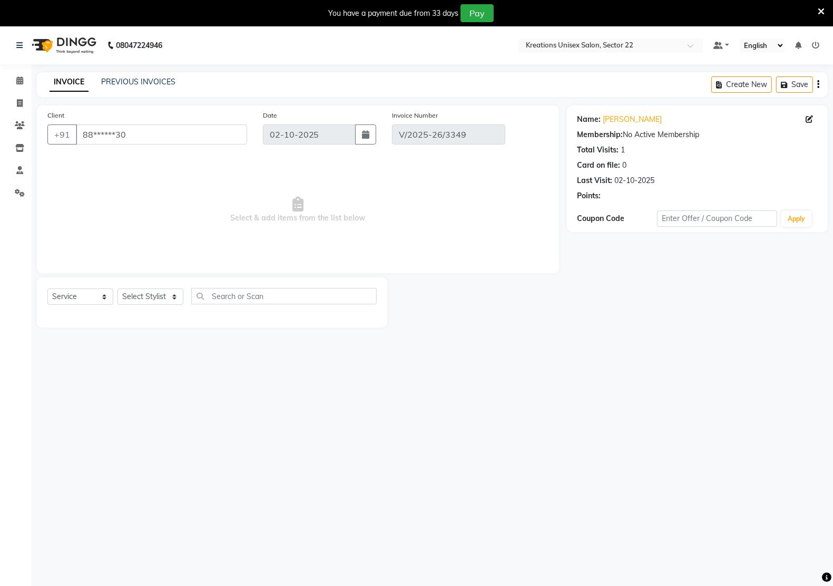
select select "select"
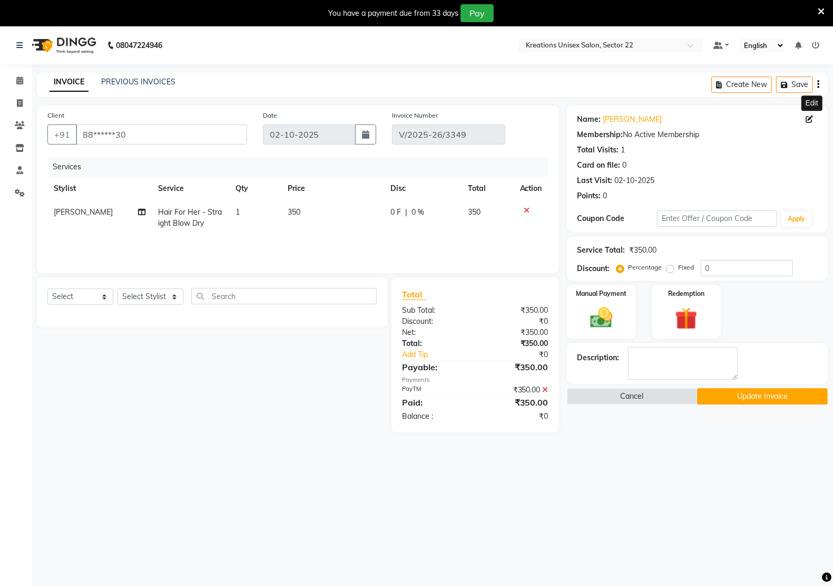
click at [808, 120] on icon at bounding box center [809, 118] width 7 height 7
select select "[DEMOGRAPHIC_DATA]"
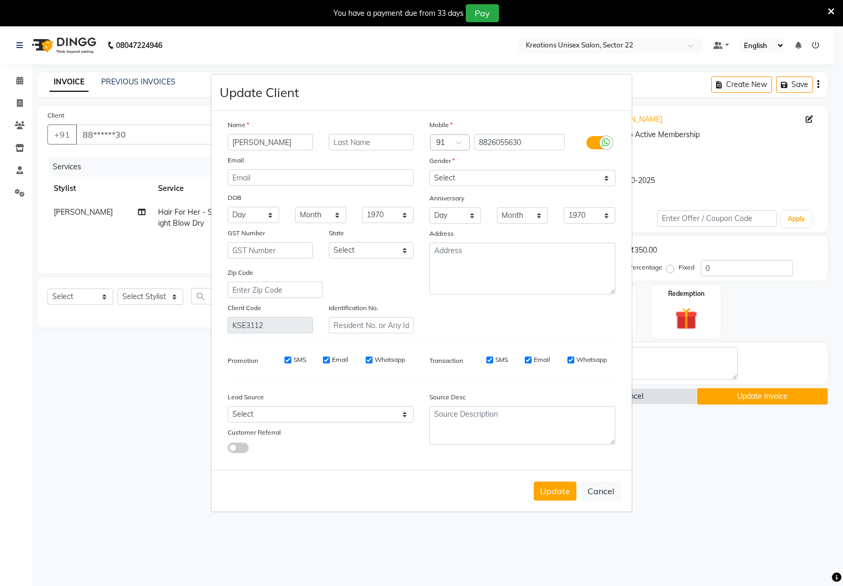
click at [296, 149] on input "[PERSON_NAME]" at bounding box center [270, 142] width 85 height 16
type input "[PERSON_NAME]"
click at [554, 493] on button "Update" at bounding box center [555, 490] width 43 height 19
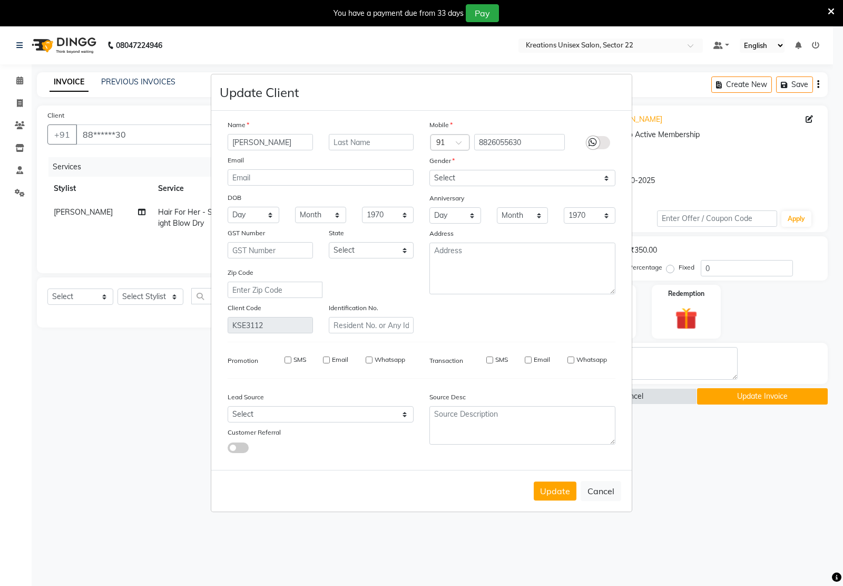
select select
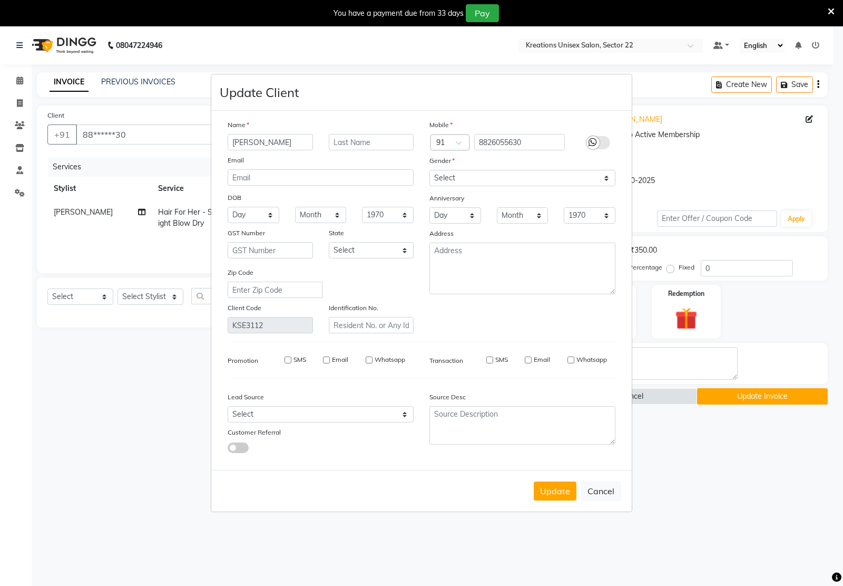
select select
checkbox input "false"
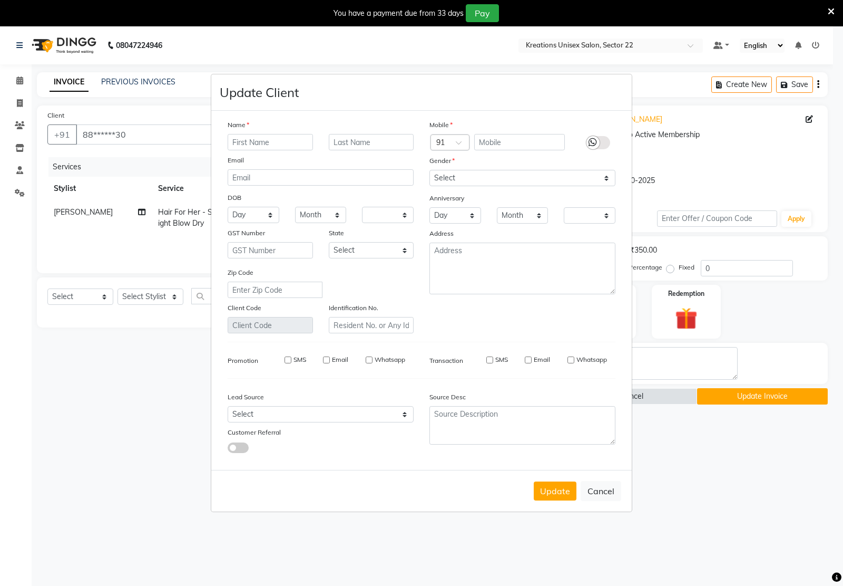
checkbox input "false"
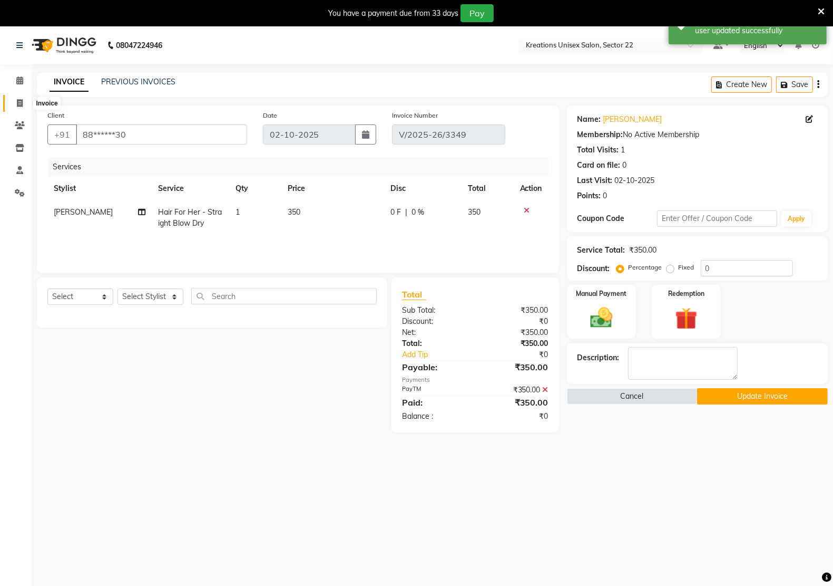
click at [18, 104] on icon at bounding box center [20, 103] width 6 height 8
select select "6170"
select select "service"
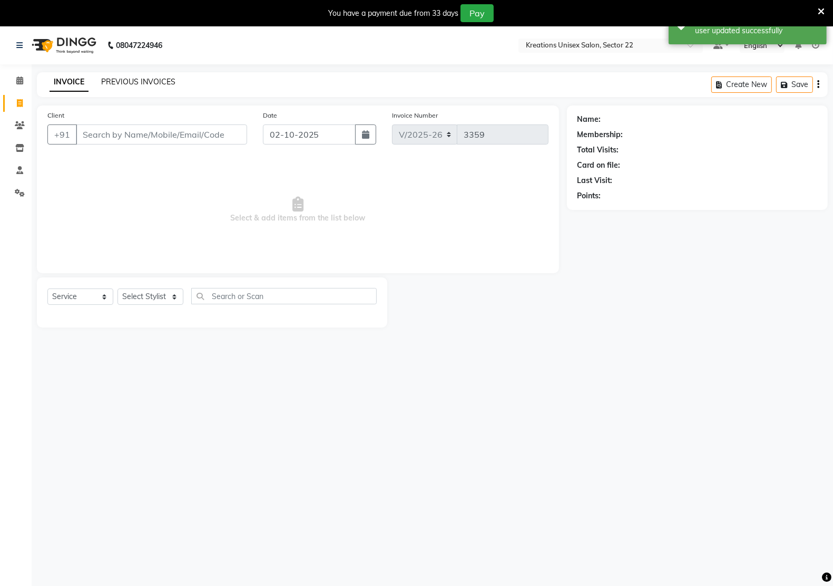
click at [101, 82] on link "PREVIOUS INVOICES" at bounding box center [138, 81] width 74 height 9
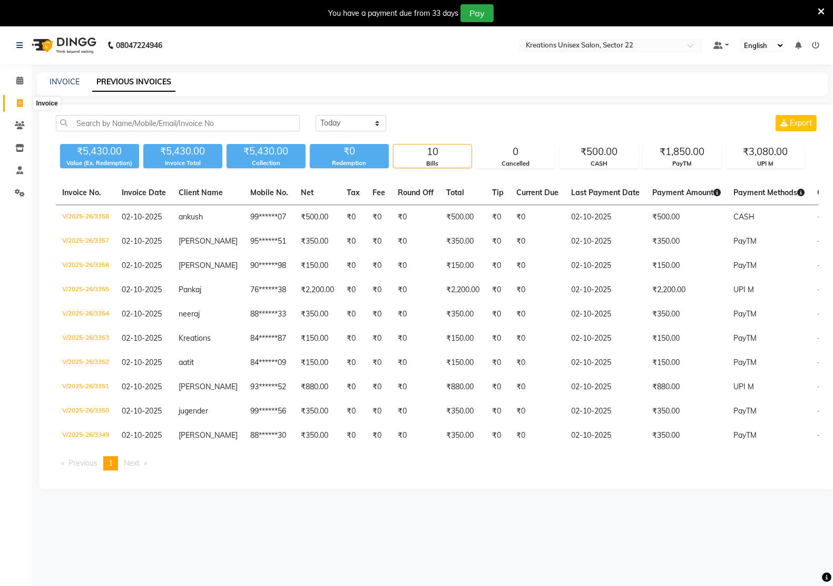
click at [19, 100] on icon at bounding box center [20, 103] width 6 height 8
select select "service"
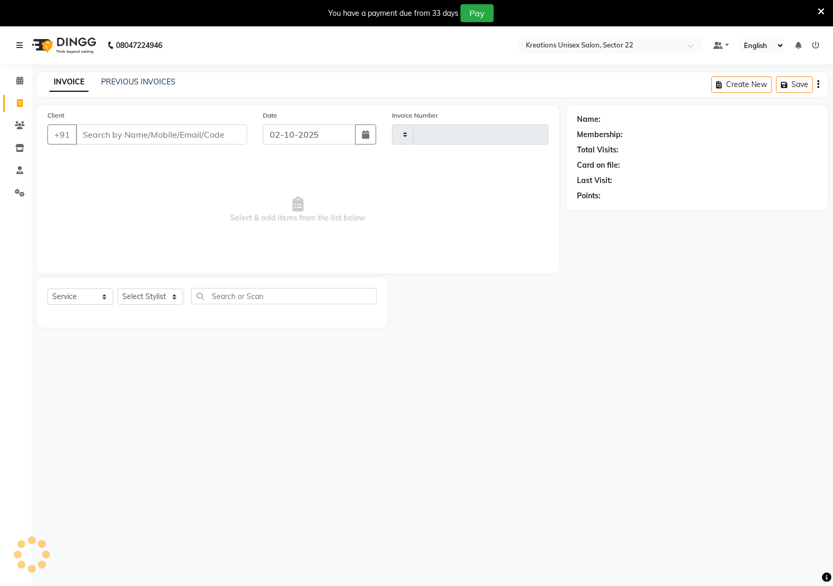
scroll to position [3, 0]
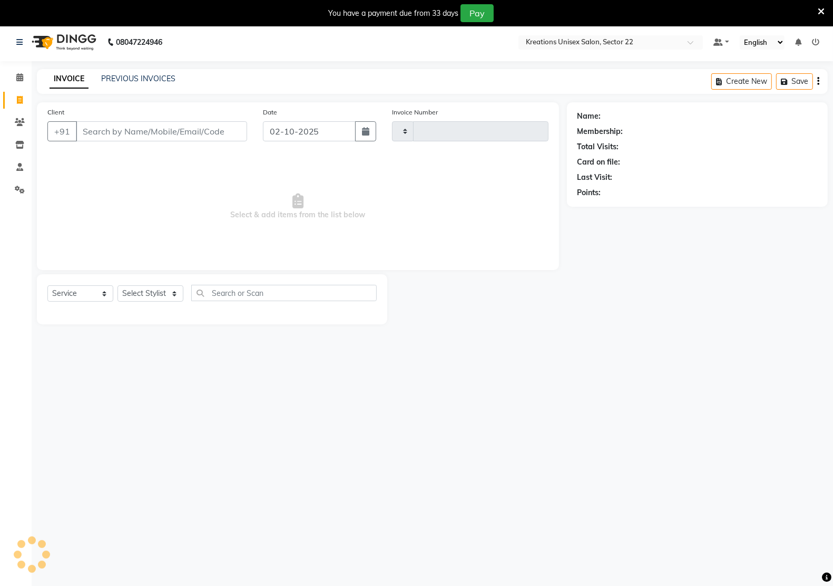
type input "3359"
select select "6170"
click at [167, 128] on input "Client" at bounding box center [161, 131] width 171 height 20
drag, startPoint x: 145, startPoint y: 130, endPoint x: 128, endPoint y: 119, distance: 20.2
click at [144, 130] on input "Client" at bounding box center [161, 131] width 171 height 20
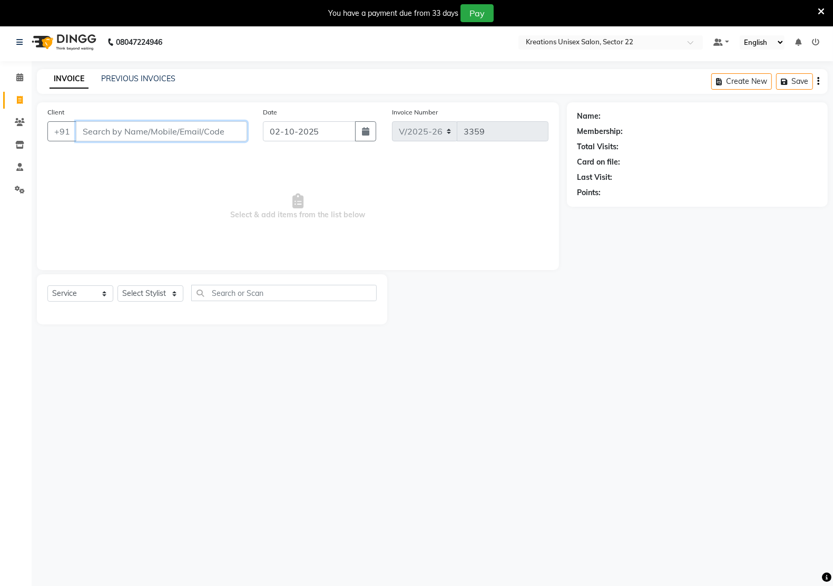
scroll to position [0, 0]
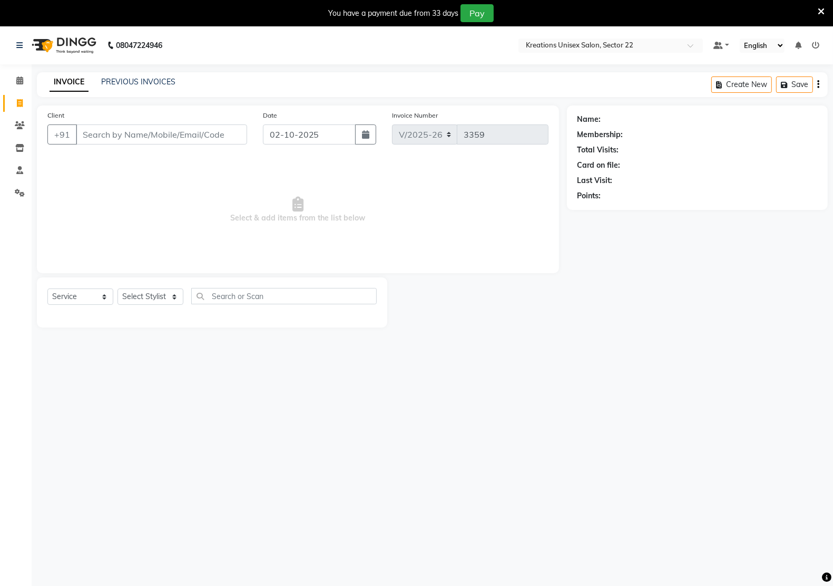
drag, startPoint x: 141, startPoint y: 112, endPoint x: 141, endPoint y: 125, distance: 13.2
click at [141, 116] on div "Client +91" at bounding box center [148, 131] width 216 height 43
click at [141, 129] on input "Client" at bounding box center [161, 134] width 171 height 20
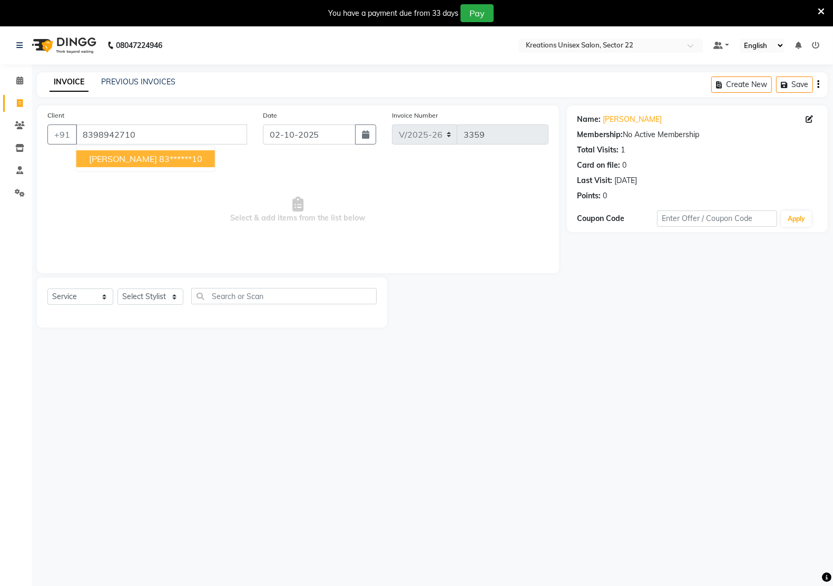
click at [130, 167] on ngb-typeahead-window "[PERSON_NAME] 83******10" at bounding box center [146, 158] width 140 height 26
click at [130, 167] on button "[PERSON_NAME] 83******10" at bounding box center [145, 158] width 139 height 17
type input "83******10"
click at [130, 166] on span "Select & add items from the list below" at bounding box center [297, 209] width 501 height 105
click at [77, 294] on select "Select Service Product Membership Package Voucher Prepaid Gift Card" at bounding box center [80, 296] width 66 height 16
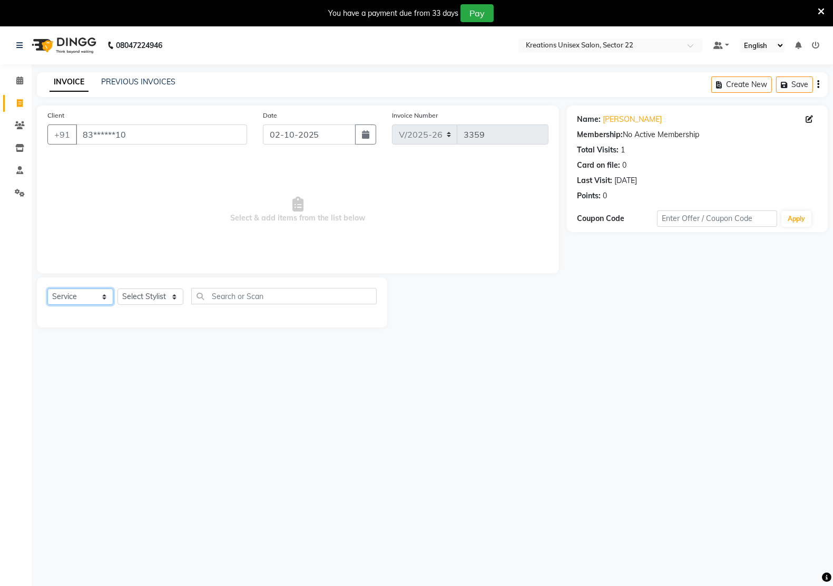
click at [47, 288] on select "Select Service Product Membership Package Voucher Prepaid Gift Card" at bounding box center [80, 296] width 66 height 16
click at [162, 291] on select "Select Stylist [PERSON_NAME] Hidayat [PERSON_NAME] Manager [PERSON_NAME] [PERSO…" at bounding box center [151, 296] width 66 height 16
click at [118, 288] on select "Select Stylist [PERSON_NAME] Hidayat [PERSON_NAME] Manager [PERSON_NAME] [PERSO…" at bounding box center [151, 296] width 66 height 16
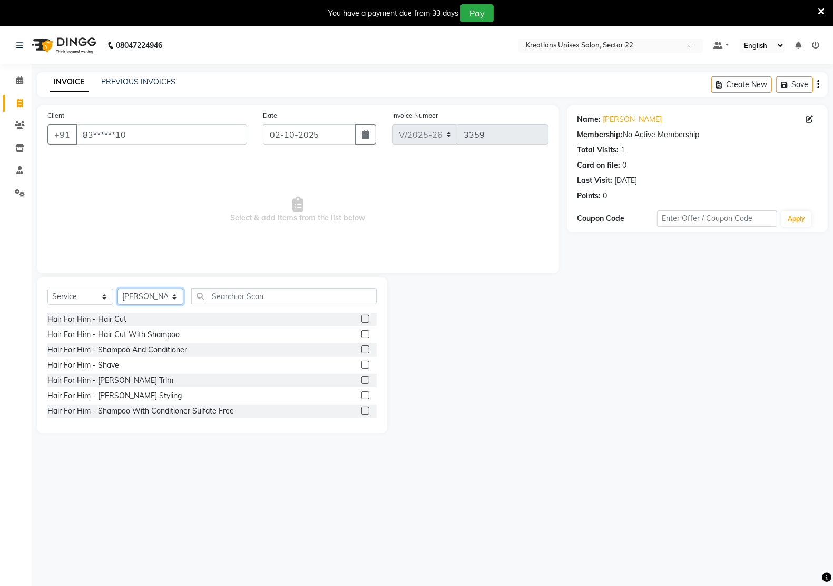
click at [147, 297] on select "Select Stylist [PERSON_NAME] Hidayat [PERSON_NAME] Manager [PERSON_NAME] [PERSO…" at bounding box center [151, 296] width 66 height 16
select select "90989"
click at [118, 288] on select "Select Stylist Amit RAJPUT Hidayat jitender Kapil Kavita Manager Malik Khan Man…" at bounding box center [151, 296] width 66 height 16
click at [222, 292] on input "text" at bounding box center [284, 296] width 186 height 16
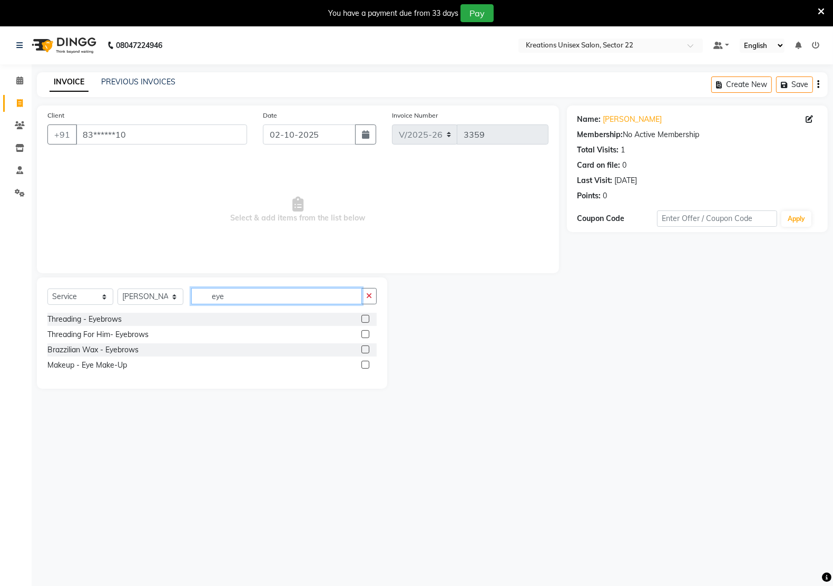
type input "eye"
click at [93, 311] on div "Select Service Product Membership Package Voucher Prepaid Gift Card Select Styl…" at bounding box center [211, 300] width 329 height 25
click at [95, 316] on div "Threading - Eyebrows" at bounding box center [84, 319] width 74 height 11
checkbox input "false"
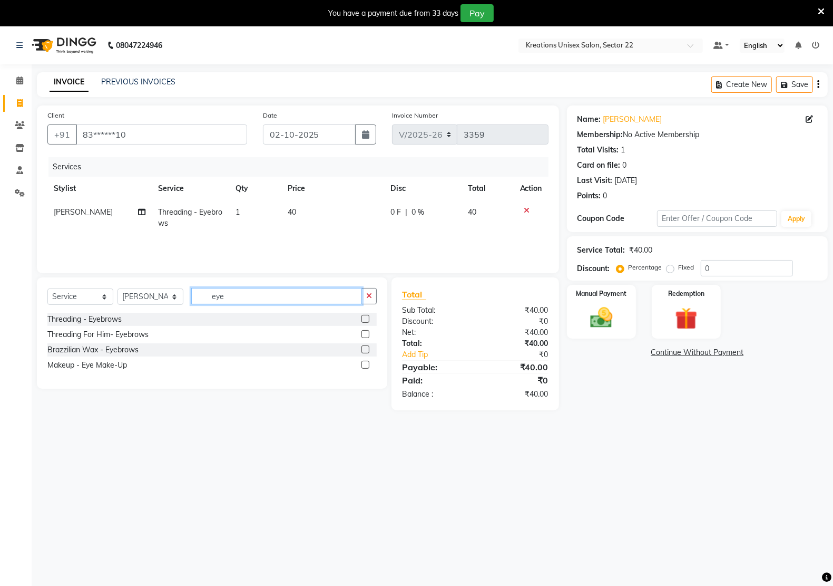
click at [233, 288] on input "eye" at bounding box center [276, 296] width 171 height 16
click at [246, 301] on input "uppo" at bounding box center [276, 296] width 171 height 16
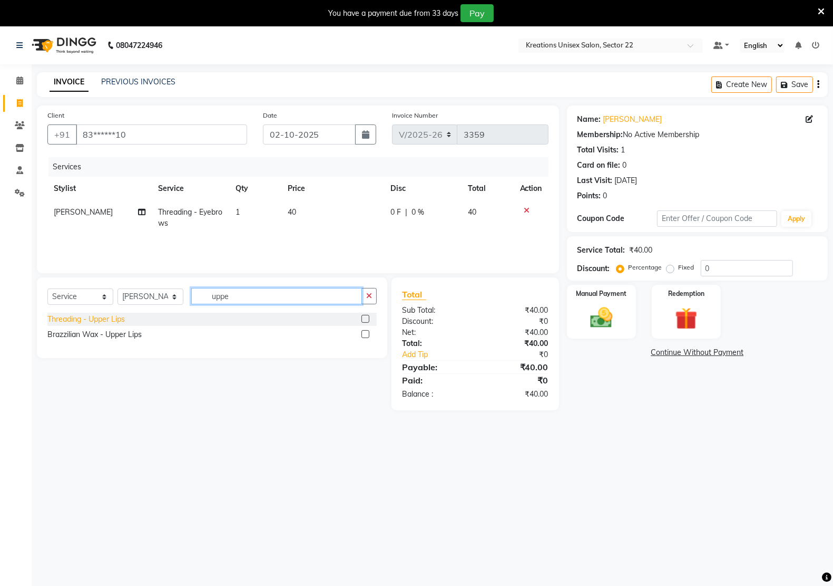
type input "uppe"
click at [106, 321] on div "Threading - Upper Lips" at bounding box center [85, 319] width 77 height 11
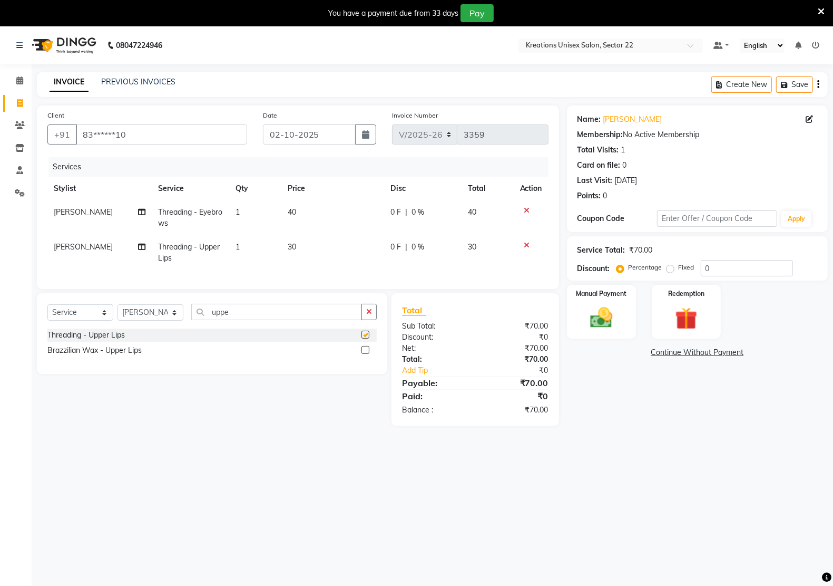
checkbox input "false"
click at [240, 316] on input "uppe" at bounding box center [276, 312] width 171 height 16
click at [241, 316] on input "uppe" at bounding box center [276, 312] width 171 height 16
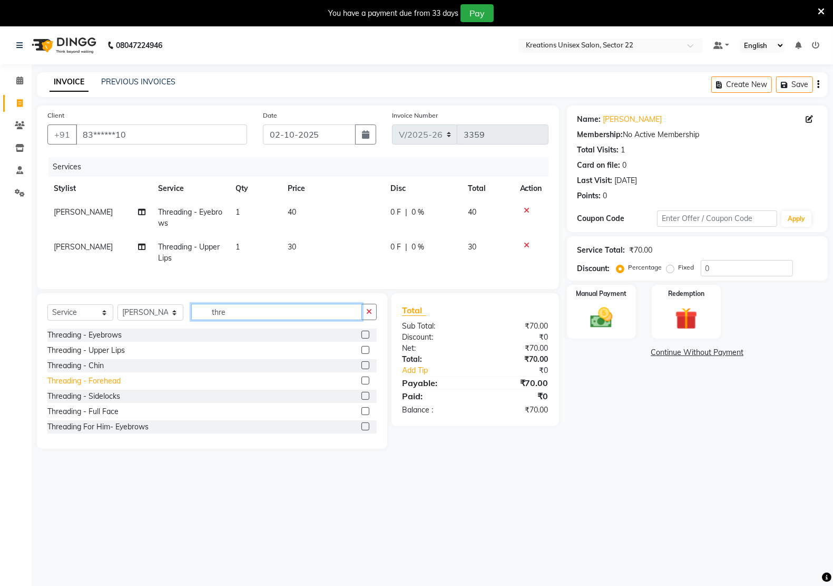
type input "thre"
click at [112, 386] on div "Threading - Forehead" at bounding box center [83, 380] width 73 height 11
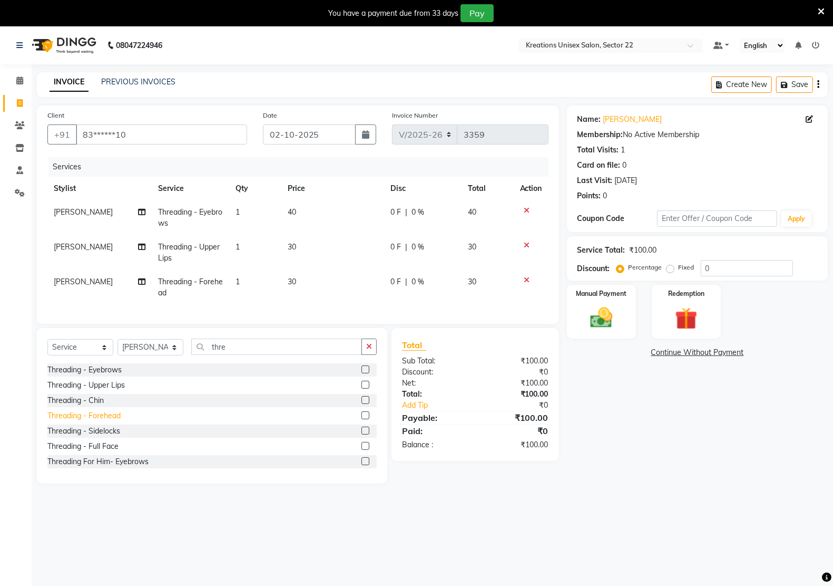
click at [106, 421] on div "Threading - Forehead" at bounding box center [83, 415] width 73 height 11
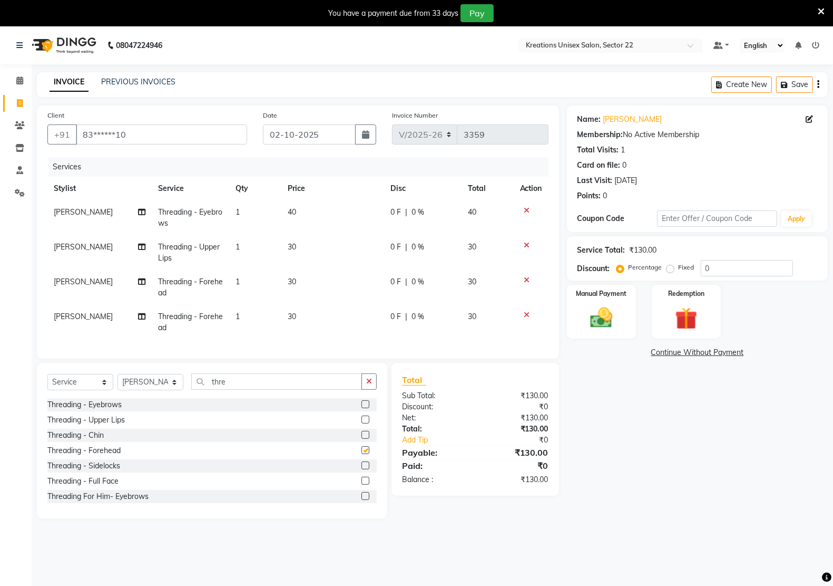
checkbox input "false"
click at [525, 278] on icon at bounding box center [527, 279] width 6 height 7
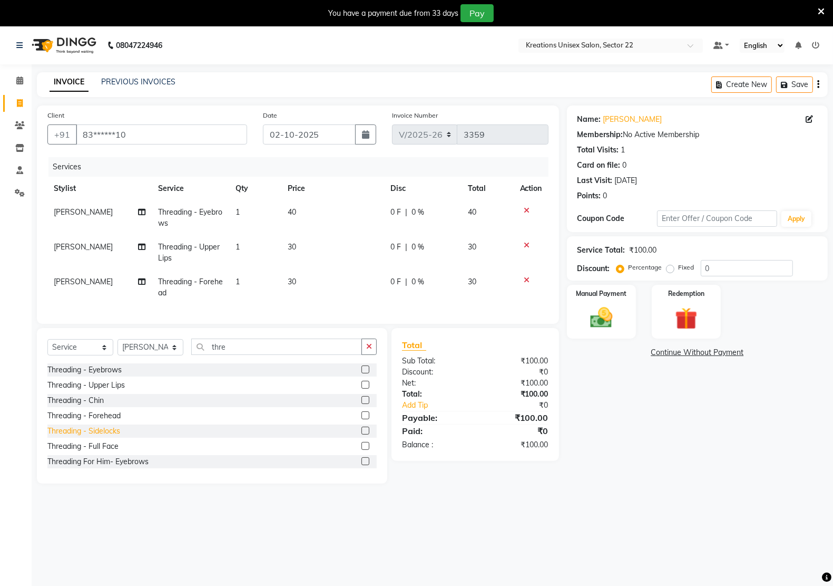
click at [108, 436] on div "Threading - Sidelocks" at bounding box center [83, 430] width 73 height 11
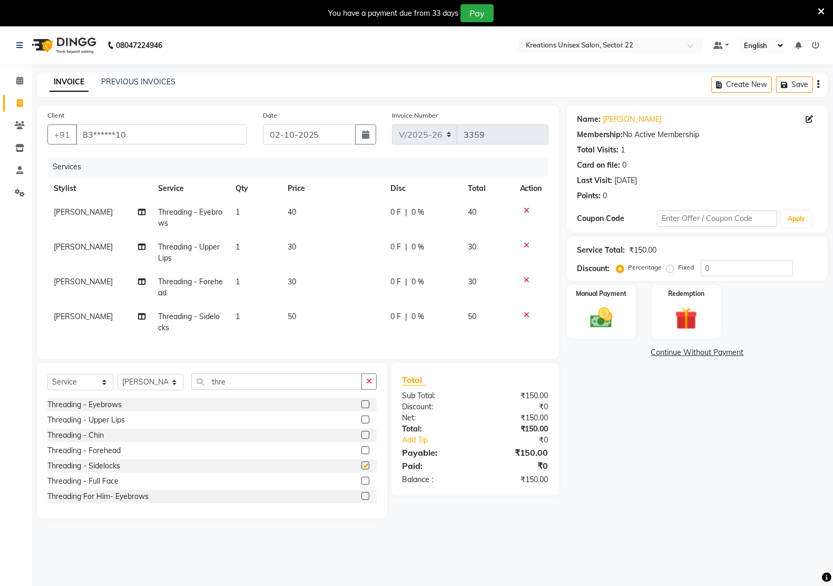
checkbox input "false"
click at [525, 280] on icon at bounding box center [527, 279] width 6 height 7
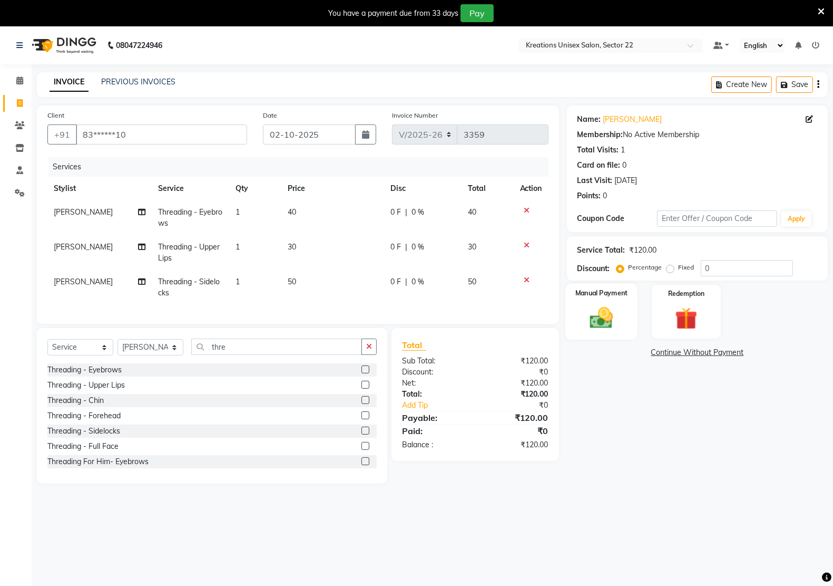
click at [609, 326] on img at bounding box center [601, 317] width 37 height 26
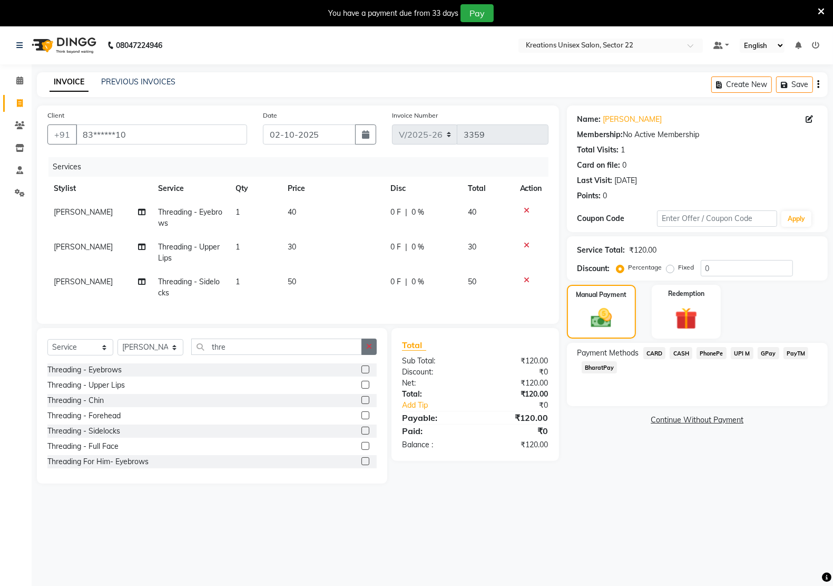
click at [362, 355] on button "button" at bounding box center [369, 346] width 15 height 16
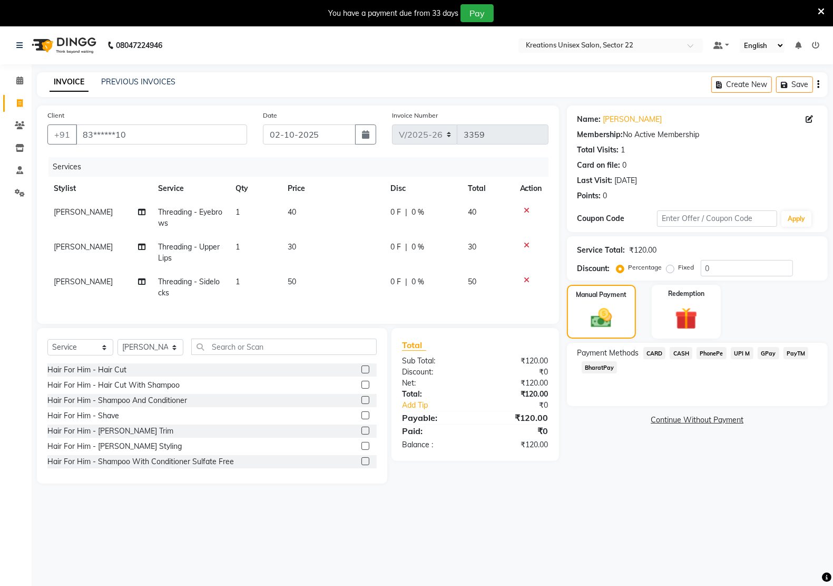
click at [788, 355] on span "PayTM" at bounding box center [796, 353] width 25 height 12
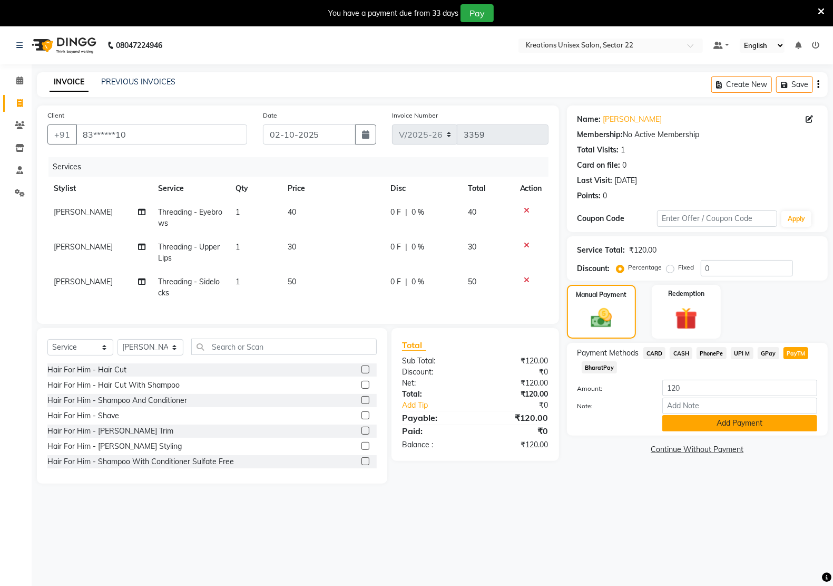
click at [701, 420] on button "Add Payment" at bounding box center [739, 423] width 155 height 16
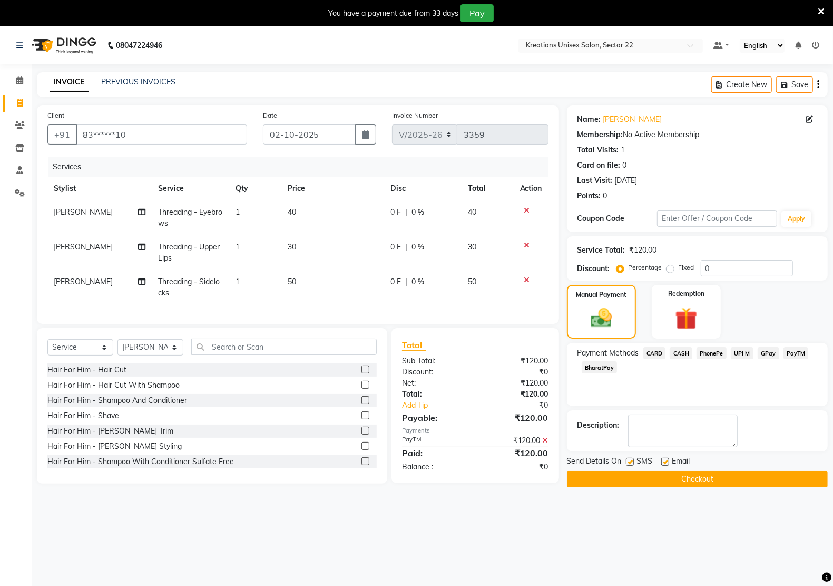
click at [662, 465] on label at bounding box center [665, 461] width 8 height 8
click at [662, 465] on input "checkbox" at bounding box center [664, 461] width 7 height 7
checkbox input "false"
click at [630, 465] on label at bounding box center [630, 461] width 8 height 8
click at [630, 465] on input "checkbox" at bounding box center [629, 461] width 7 height 7
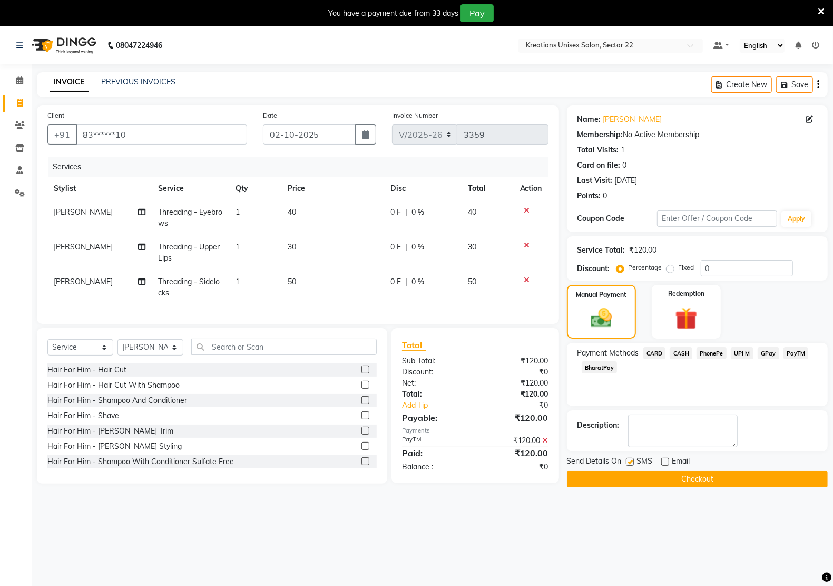
checkbox input "false"
click at [634, 481] on button "Checkout" at bounding box center [697, 479] width 261 height 16
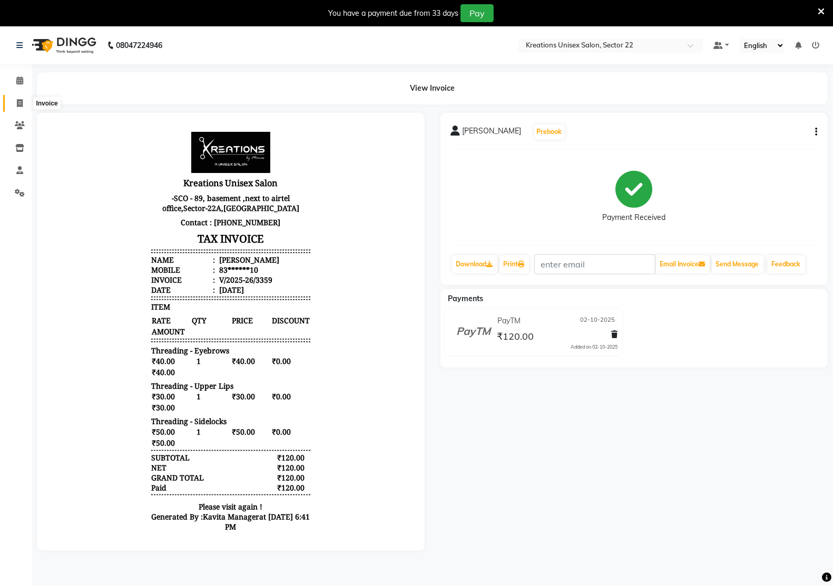
click at [11, 104] on span at bounding box center [20, 103] width 18 height 12
select select "service"
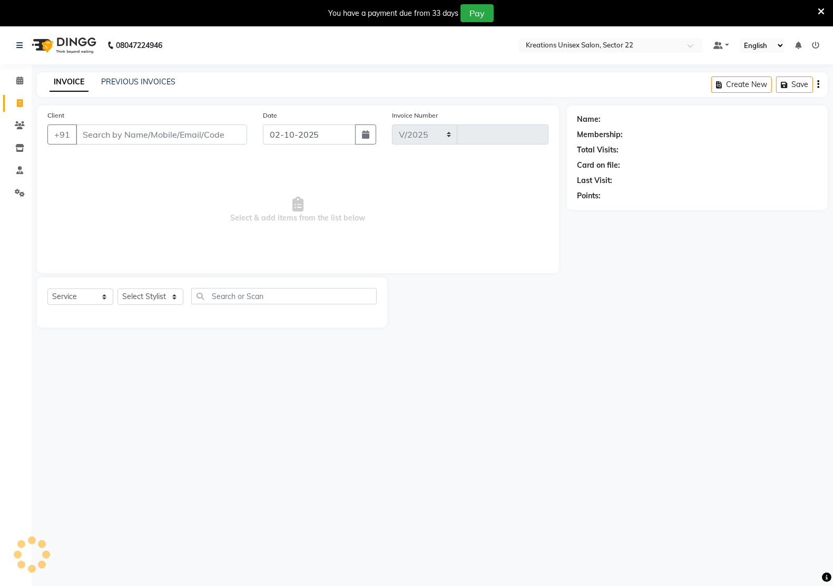
scroll to position [26, 0]
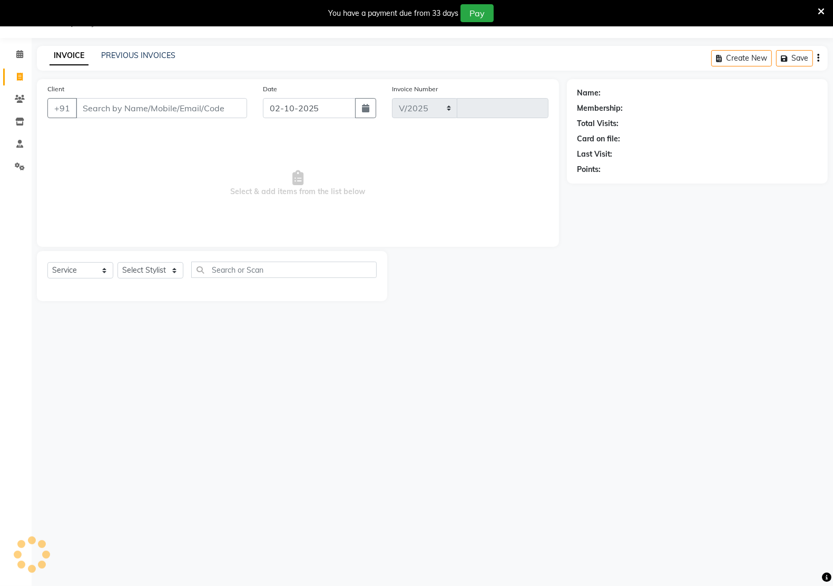
select select "6170"
type input "3360"
click at [161, 53] on link "PREVIOUS INVOICES" at bounding box center [138, 55] width 74 height 9
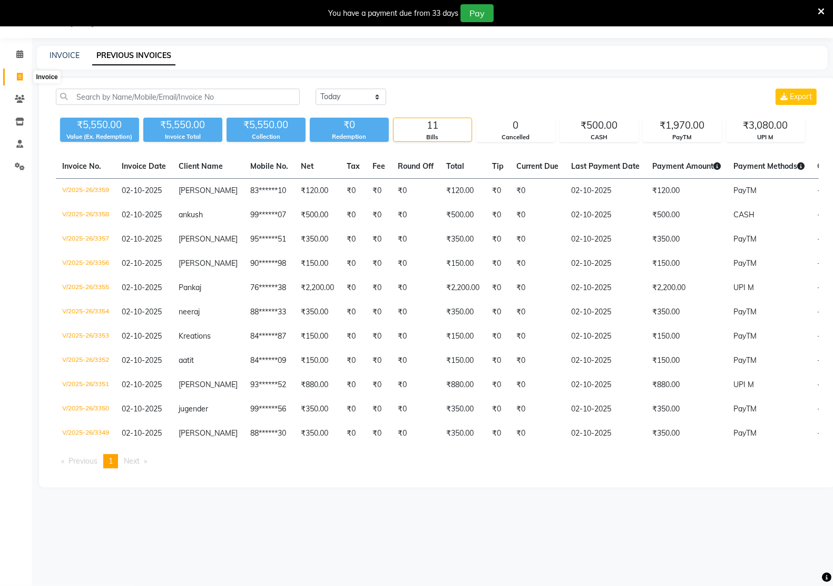
click at [16, 77] on span at bounding box center [20, 77] width 18 height 12
select select "6170"
select select "service"
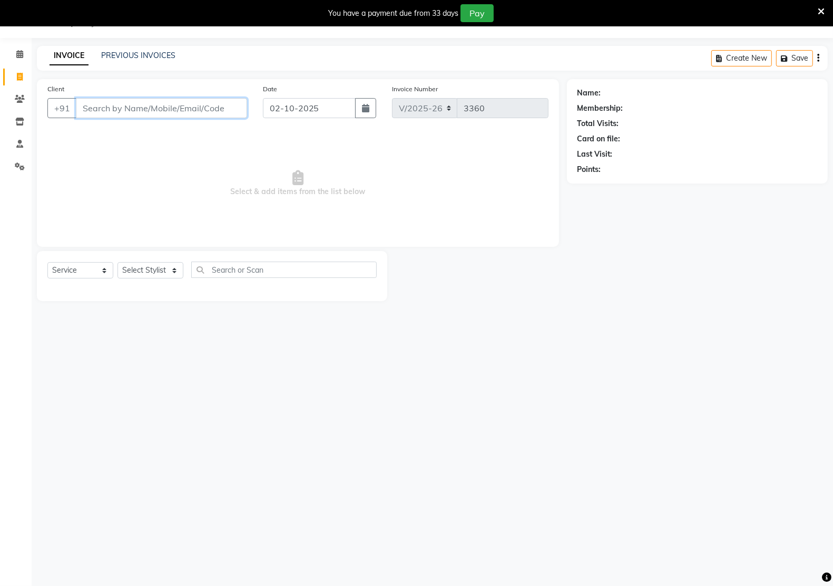
click at [122, 101] on input "Client" at bounding box center [161, 108] width 171 height 20
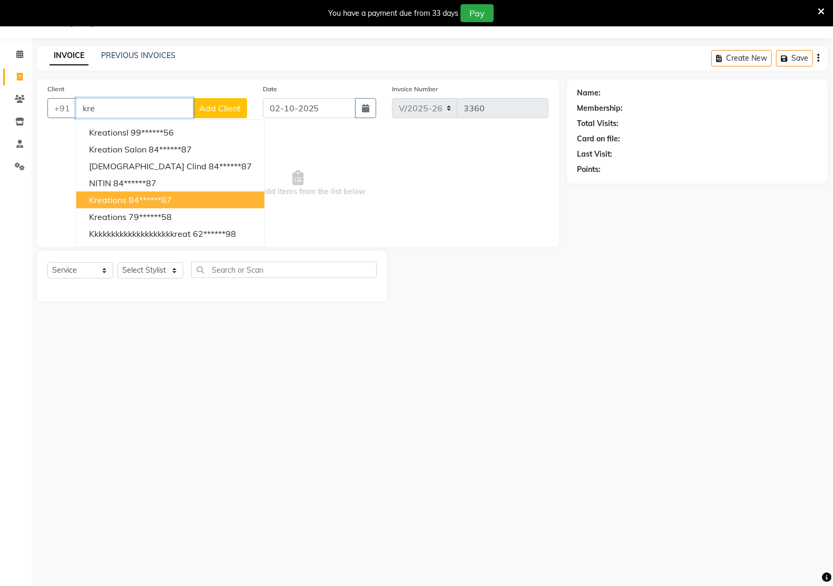
click at [156, 194] on ngb-highlight "84******87" at bounding box center [150, 199] width 43 height 11
type input "84******87"
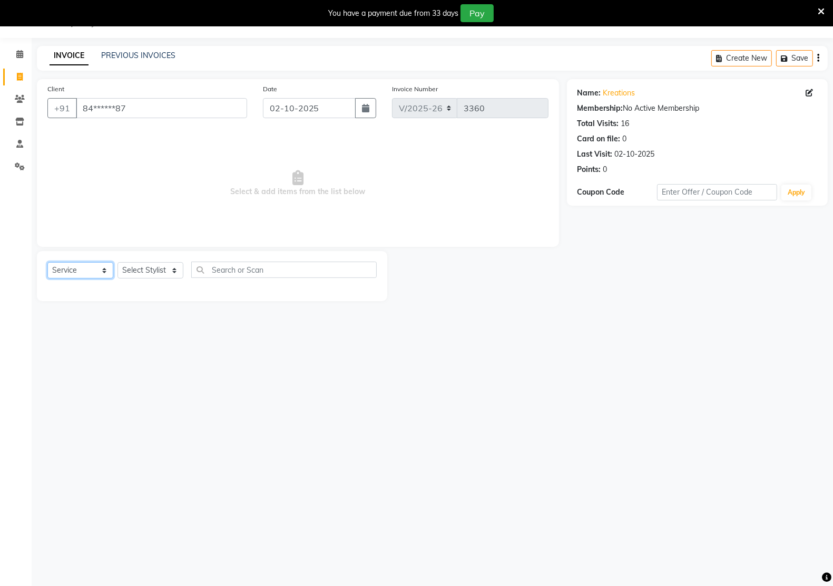
click at [100, 265] on select "Select Service Product Membership Package Voucher Prepaid Gift Card" at bounding box center [80, 270] width 66 height 16
click at [47, 262] on select "Select Service Product Membership Package Voucher Prepaid Gift Card" at bounding box center [80, 270] width 66 height 16
click at [118, 278] on div "Select Service Product Membership Package Voucher Prepaid Gift Card Select Styl…" at bounding box center [211, 273] width 329 height 25
click at [132, 274] on select "Select Stylist [PERSON_NAME] Hidayat [PERSON_NAME] Manager [PERSON_NAME] [PERSO…" at bounding box center [151, 270] width 66 height 16
select select "59480"
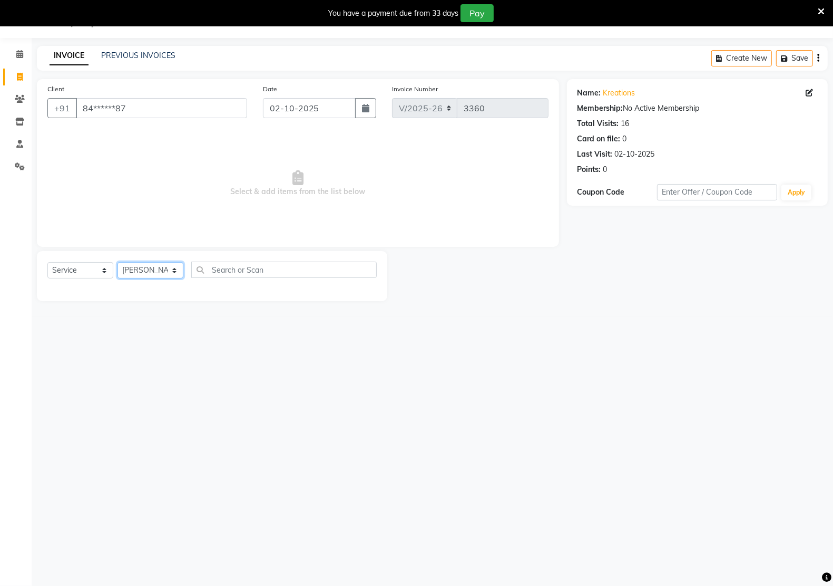
click at [118, 262] on select "Select Stylist [PERSON_NAME] Hidayat [PERSON_NAME] Manager [PERSON_NAME] [PERSO…" at bounding box center [151, 270] width 66 height 16
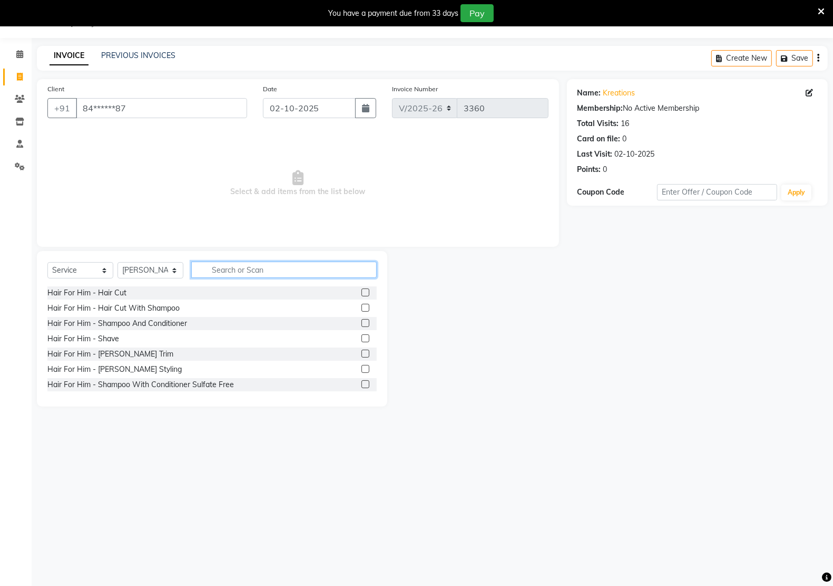
click at [246, 261] on input "text" at bounding box center [284, 269] width 186 height 16
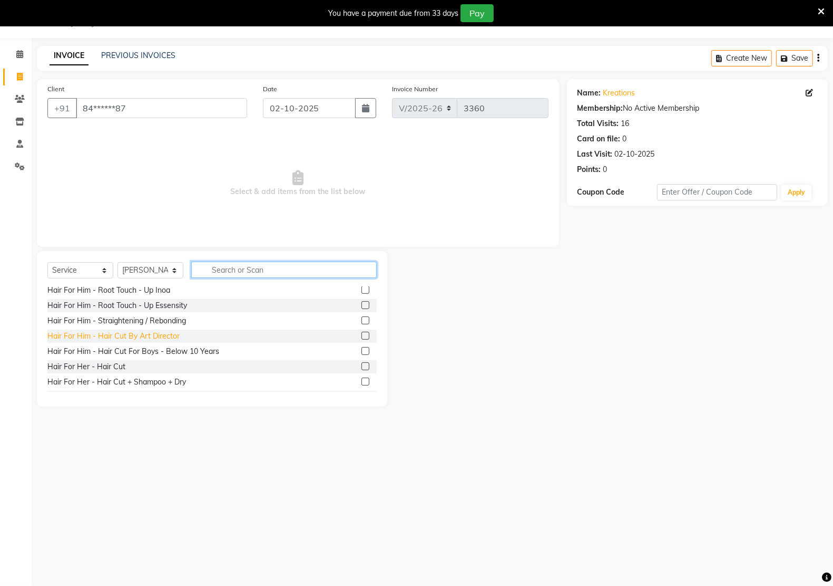
scroll to position [264, 0]
click at [110, 335] on div "Hair For Her - Hair Cut" at bounding box center [86, 334] width 78 height 11
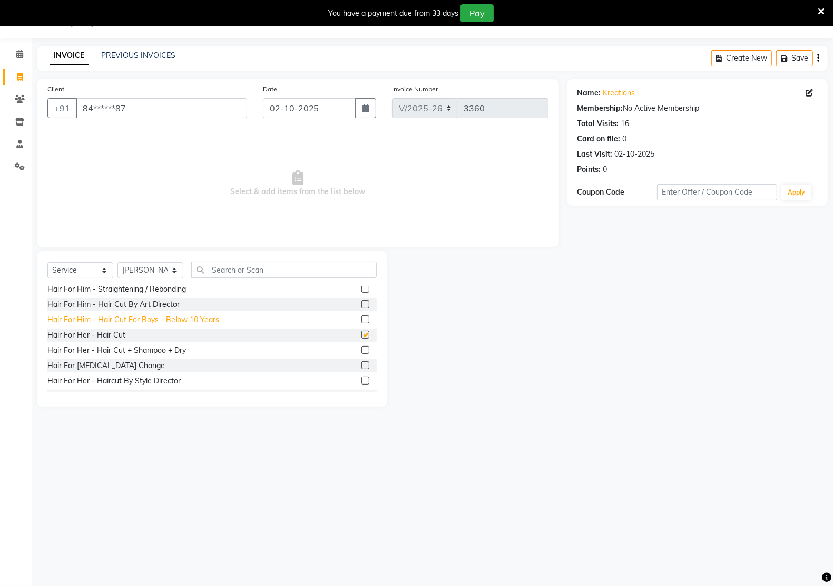
checkbox input "false"
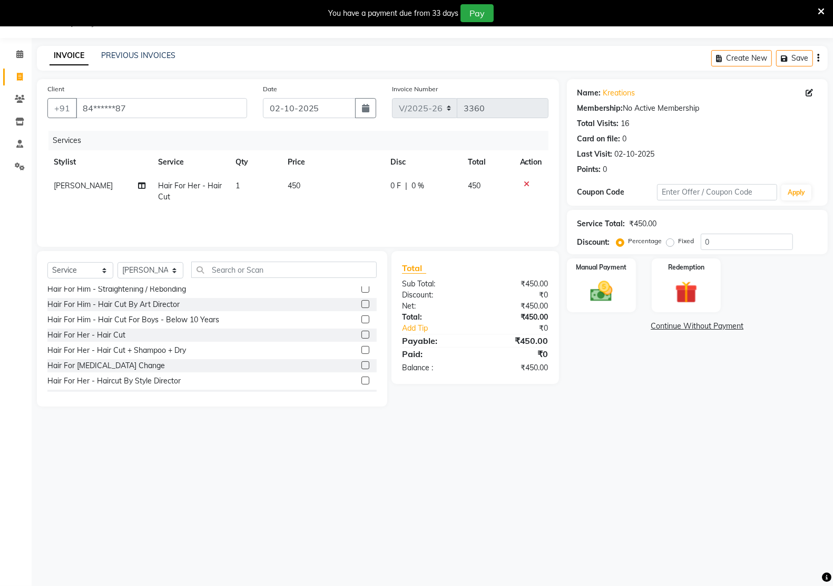
click at [296, 182] on span "450" at bounding box center [294, 185] width 13 height 9
select select "59480"
click at [317, 186] on input "450" at bounding box center [335, 188] width 66 height 16
click at [326, 189] on input "450" at bounding box center [335, 188] width 66 height 16
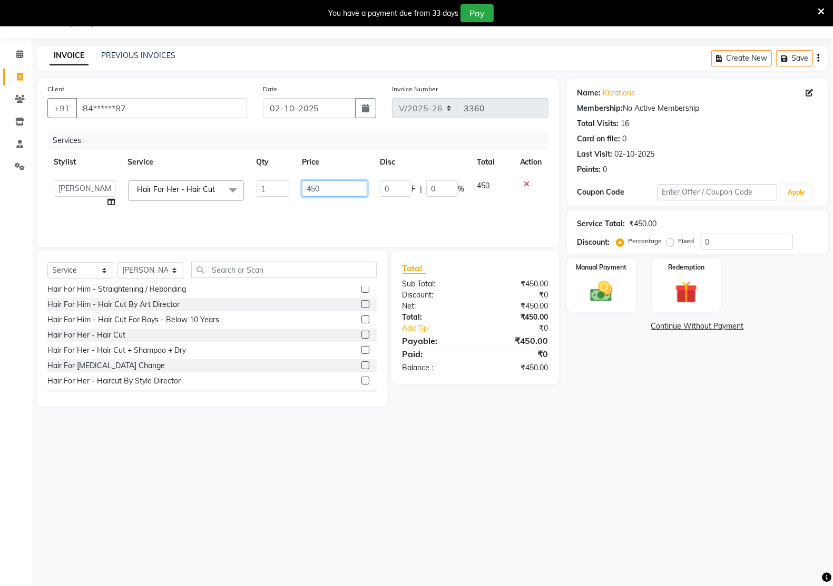
click at [327, 190] on input "450" at bounding box center [335, 188] width 66 height 16
type input "300"
click at [601, 300] on img at bounding box center [601, 291] width 37 height 26
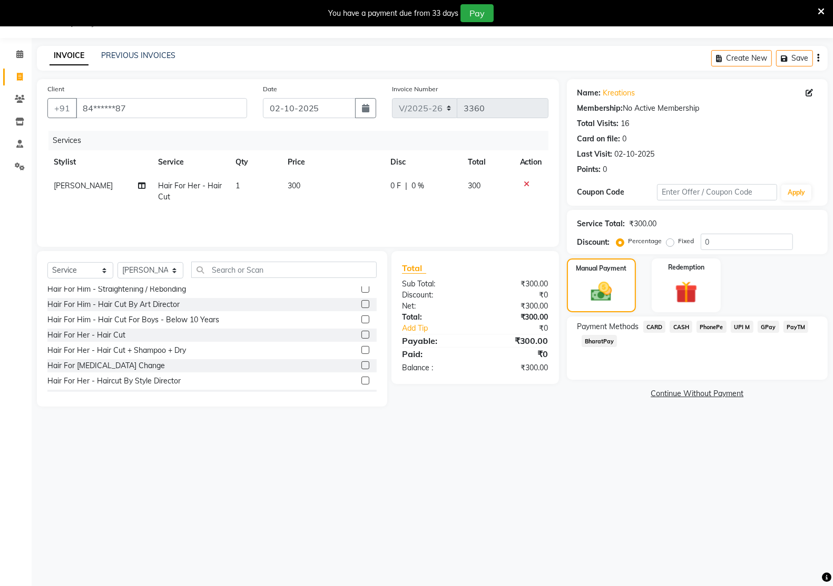
click at [676, 323] on span "CASH" at bounding box center [681, 326] width 23 height 12
click at [680, 390] on button "Add Payment" at bounding box center [739, 396] width 155 height 16
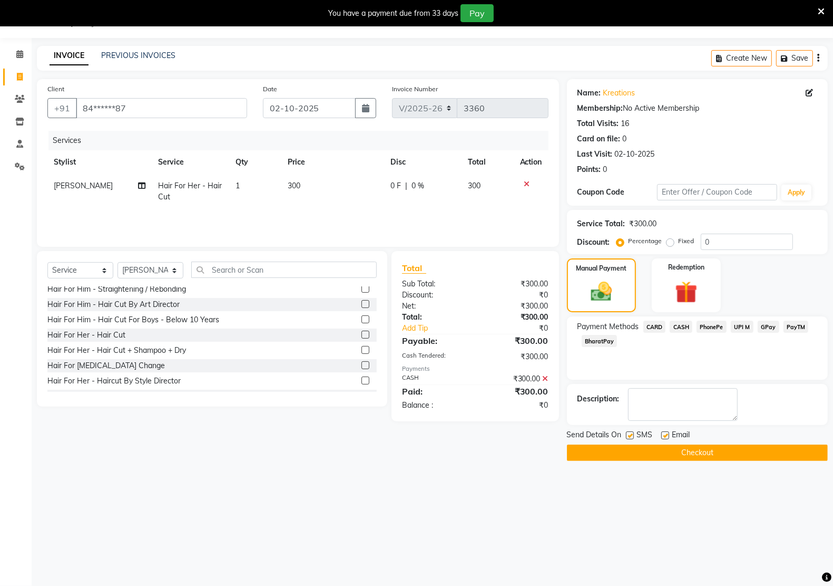
click at [665, 436] on label at bounding box center [665, 435] width 8 height 8
click at [665, 436] on input "checkbox" at bounding box center [664, 435] width 7 height 7
checkbox input "false"
click at [625, 433] on div "Send Details On SMS Email" at bounding box center [697, 435] width 261 height 13
click at [628, 433] on label at bounding box center [630, 435] width 8 height 8
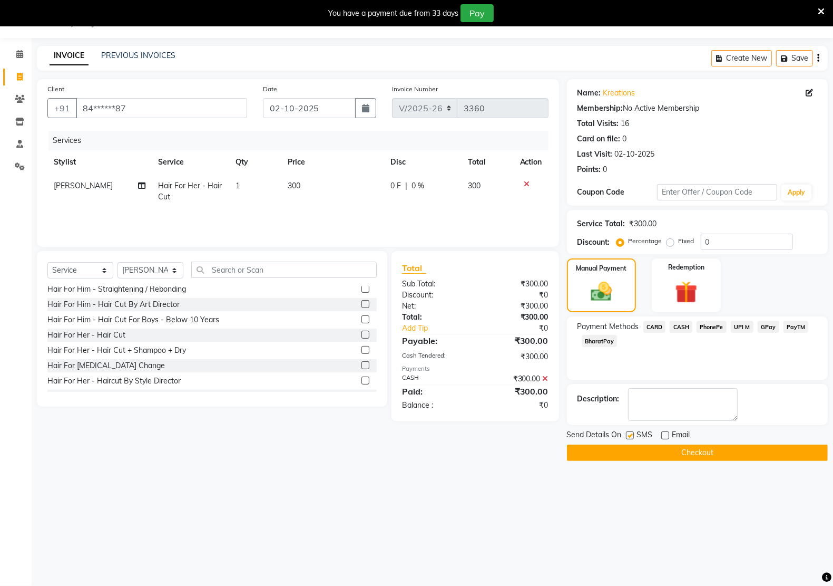
click at [628, 433] on input "checkbox" at bounding box center [629, 435] width 7 height 7
checkbox input "false"
click at [637, 461] on button "Checkout" at bounding box center [697, 452] width 261 height 16
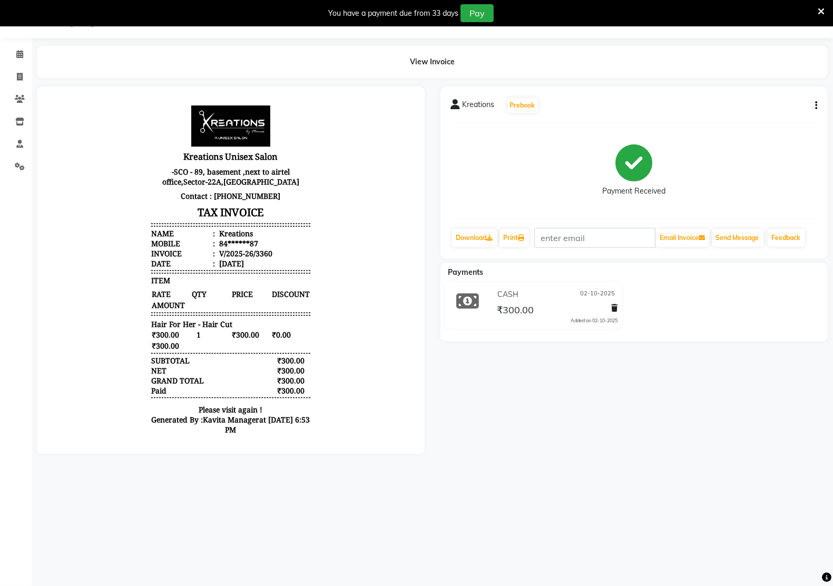
scroll to position [1, 1]
click at [8, 83] on link "Invoice" at bounding box center [15, 77] width 25 height 17
select select "service"
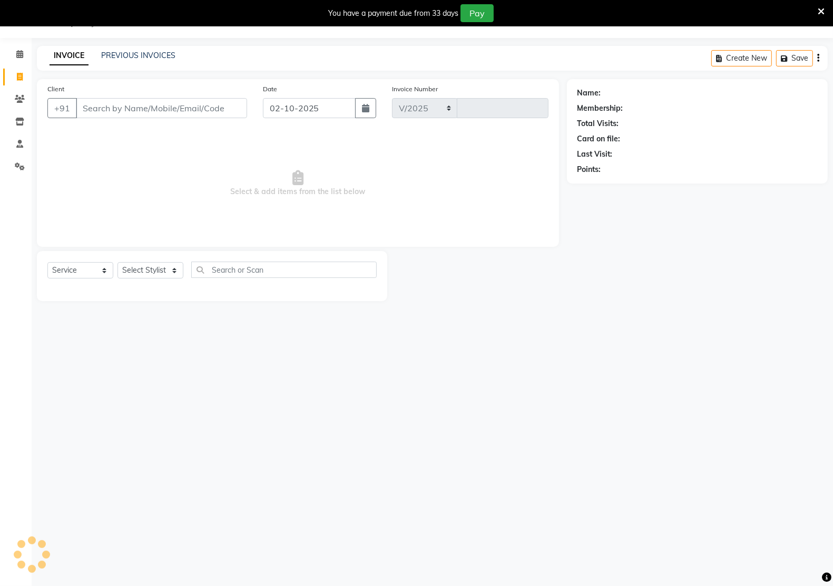
select select "6170"
type input "3361"
click at [113, 104] on input "Client" at bounding box center [161, 108] width 171 height 20
click at [109, 62] on div "INVOICE PREVIOUS INVOICES" at bounding box center [112, 56] width 151 height 12
click at [112, 62] on div "INVOICE PREVIOUS INVOICES" at bounding box center [112, 56] width 151 height 12
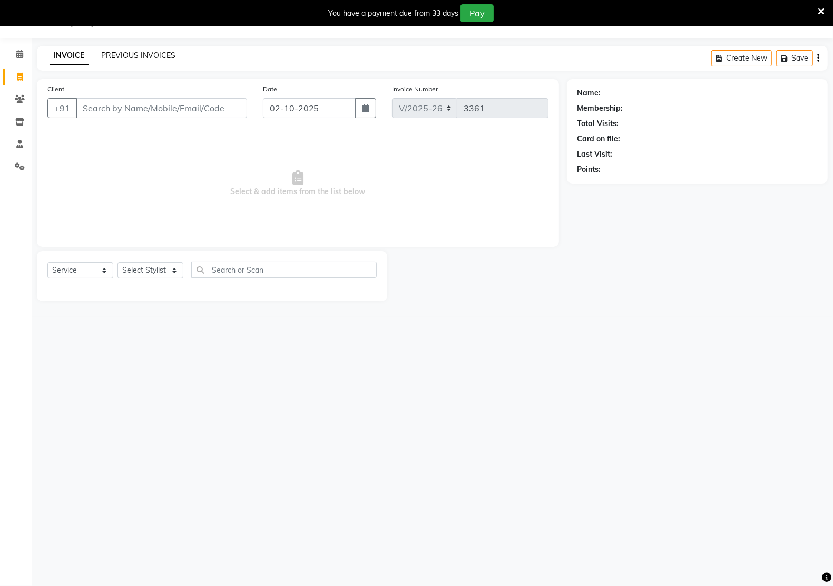
click at [114, 58] on link "PREVIOUS INVOICES" at bounding box center [138, 55] width 74 height 9
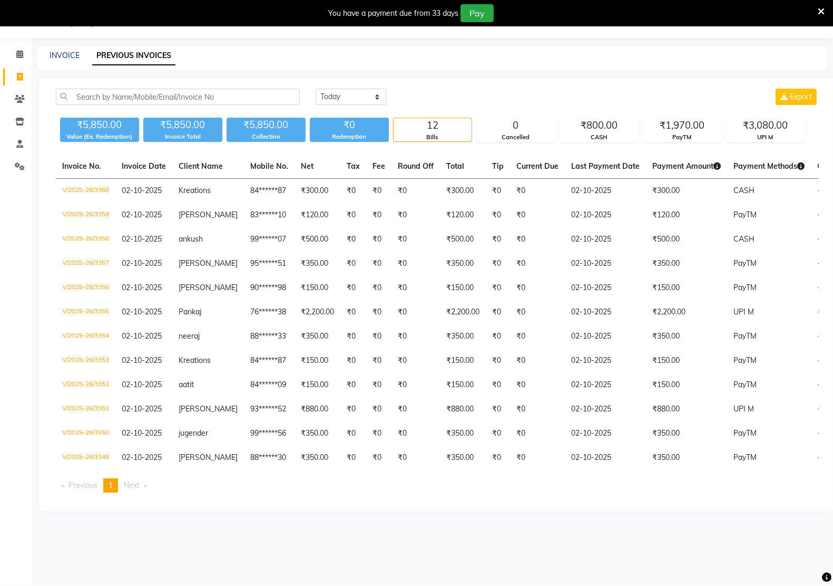
click at [48, 61] on div "INVOICE PREVIOUS INVOICES" at bounding box center [432, 58] width 791 height 24
click at [56, 60] on div "INVOICE" at bounding box center [65, 55] width 30 height 11
click at [69, 56] on link "INVOICE" at bounding box center [65, 55] width 30 height 9
select select "service"
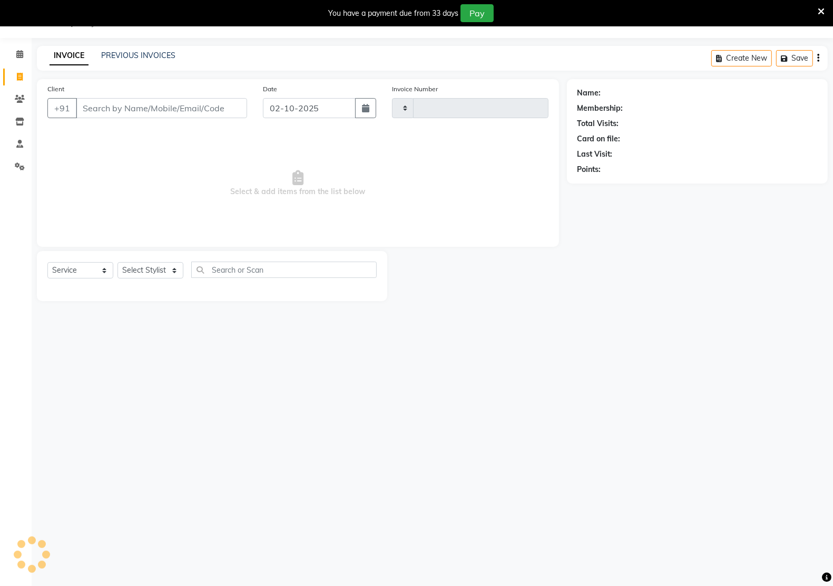
type input "3361"
select select "6170"
click at [184, 103] on input "Client" at bounding box center [161, 108] width 171 height 20
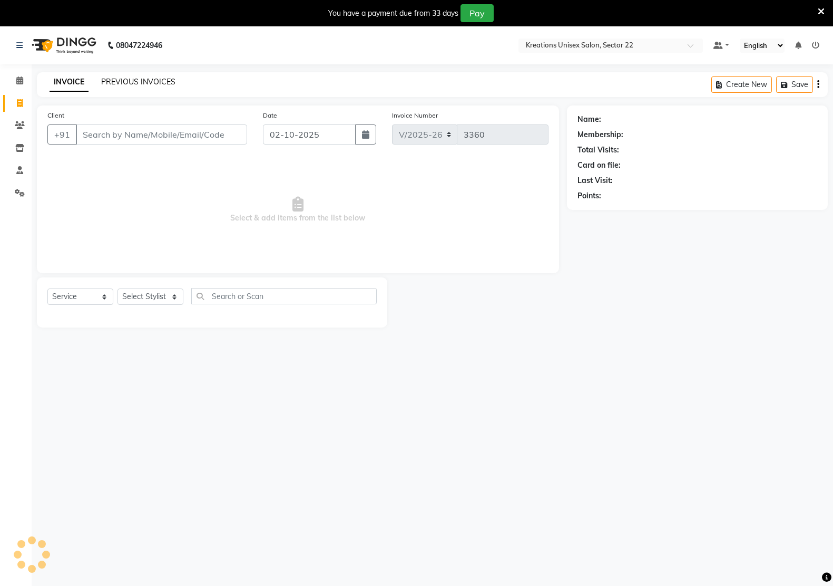
click at [115, 77] on link "PREVIOUS INVOICES" at bounding box center [138, 81] width 74 height 9
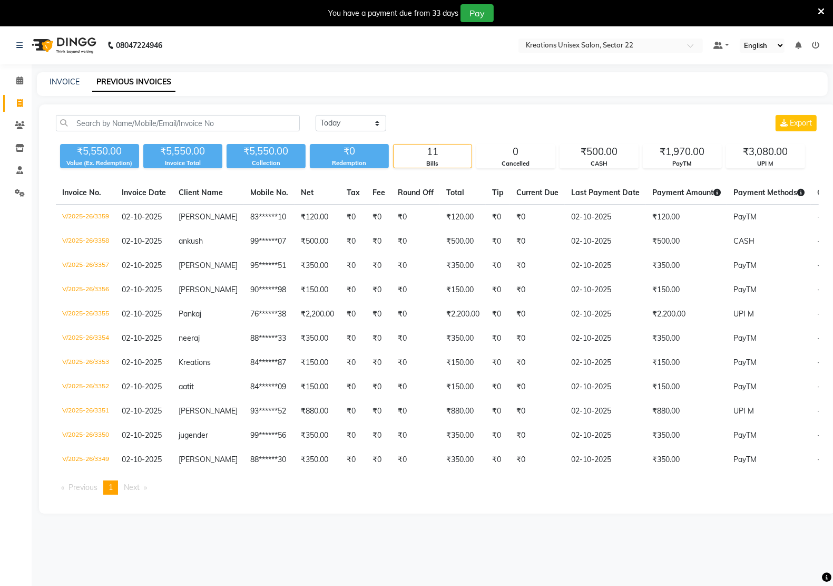
drag, startPoint x: 8, startPoint y: 103, endPoint x: 116, endPoint y: 0, distance: 148.7
click at [8, 103] on link "Invoice" at bounding box center [15, 103] width 25 height 17
select select "service"
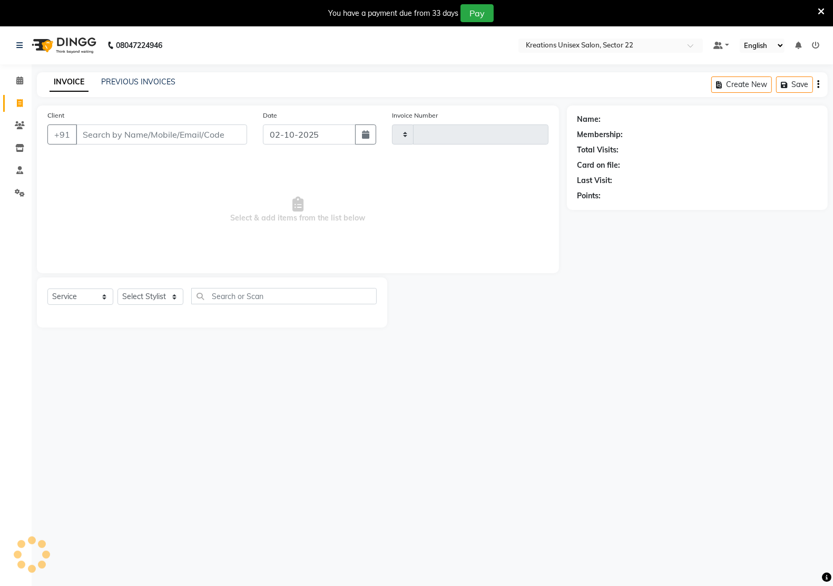
type input "3361"
select select "6170"
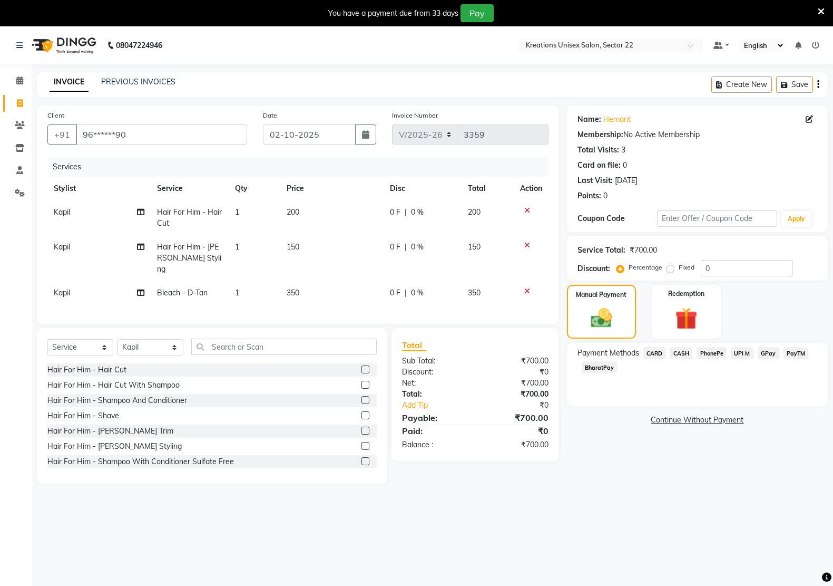
select select "6170"
select select "service"
select select "87945"
click at [227, 338] on input "text" at bounding box center [284, 346] width 186 height 16
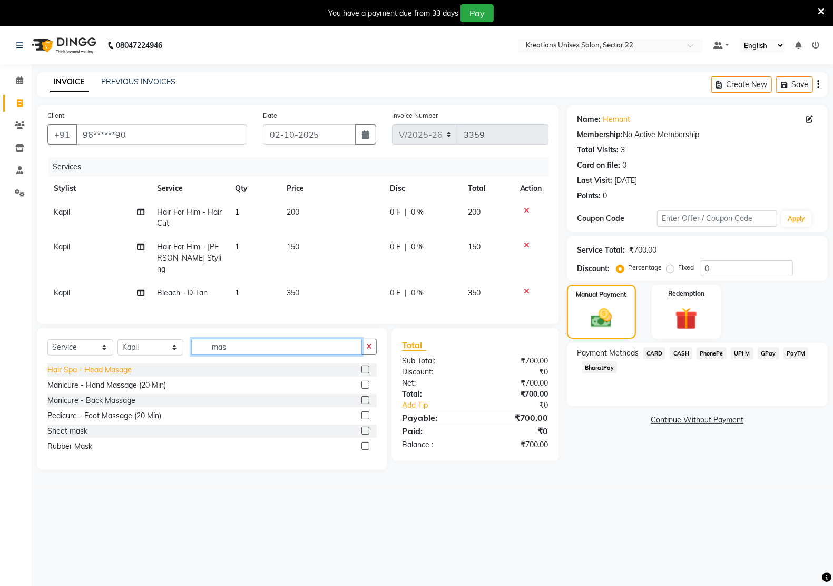
type input "mas"
click at [131, 364] on div "Hair Spa - Head Masage" at bounding box center [89, 369] width 84 height 11
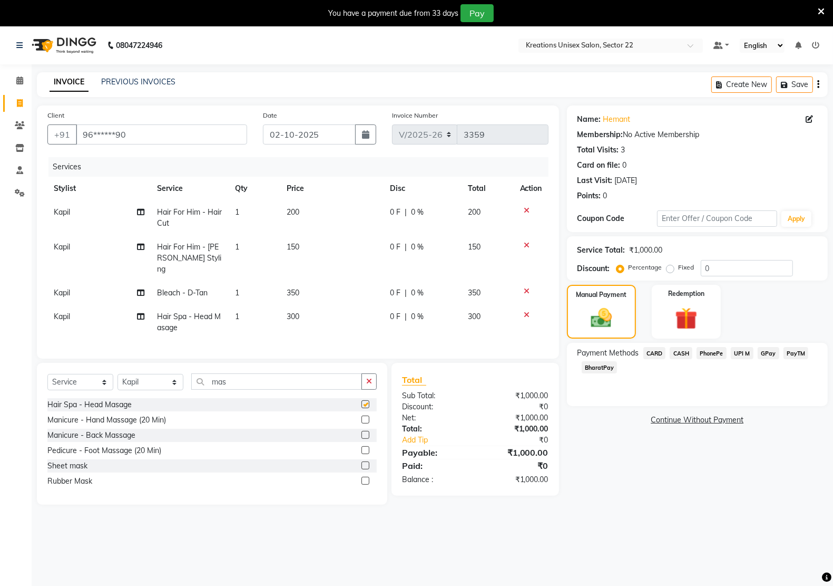
checkbox input "false"
click at [330, 305] on td "300" at bounding box center [331, 322] width 103 height 35
select select "87945"
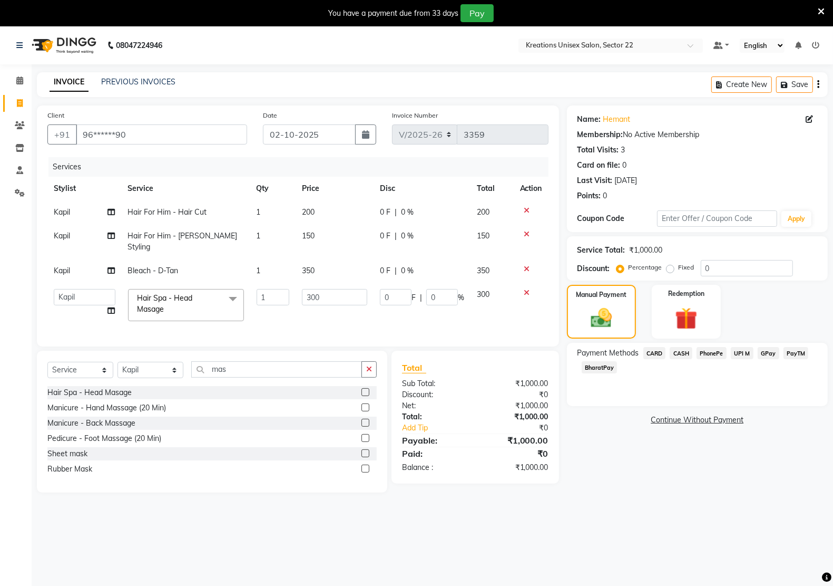
click at [330, 297] on td "300" at bounding box center [335, 304] width 79 height 45
click at [521, 265] on div at bounding box center [531, 268] width 22 height 7
click at [528, 265] on icon at bounding box center [527, 268] width 6 height 7
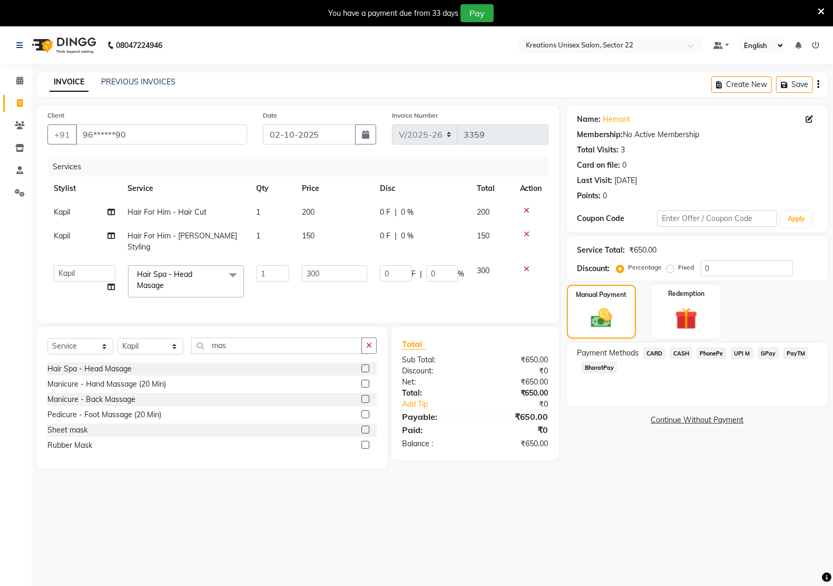
drag, startPoint x: 0, startPoint y: 101, endPoint x: 0, endPoint y: 210, distance: 108.6
drag, startPoint x: 0, startPoint y: 210, endPoint x: 317, endPoint y: 438, distance: 390.4
click at [317, 438] on div "Rubber Mask" at bounding box center [211, 444] width 329 height 13
click at [231, 209] on td "Hair For Him - Hair Cut" at bounding box center [186, 212] width 129 height 24
select select "87945"
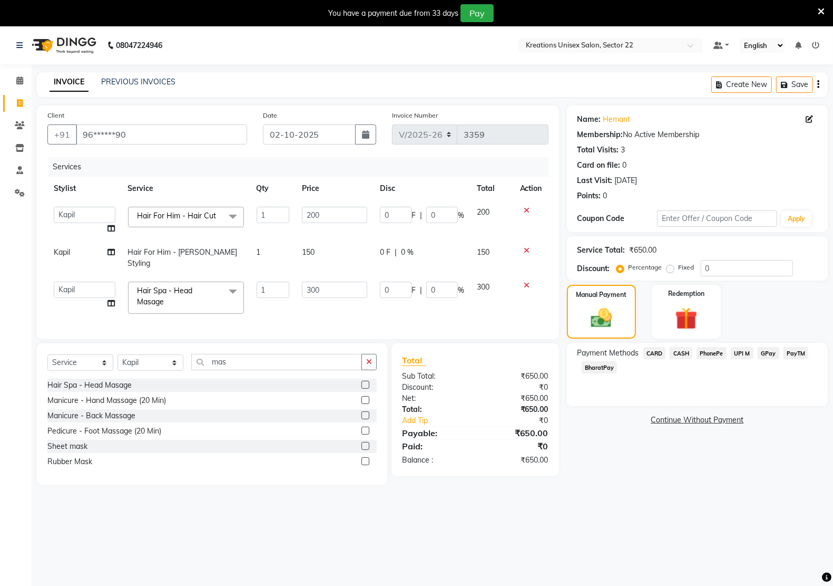
click at [231, 209] on span at bounding box center [232, 217] width 21 height 20
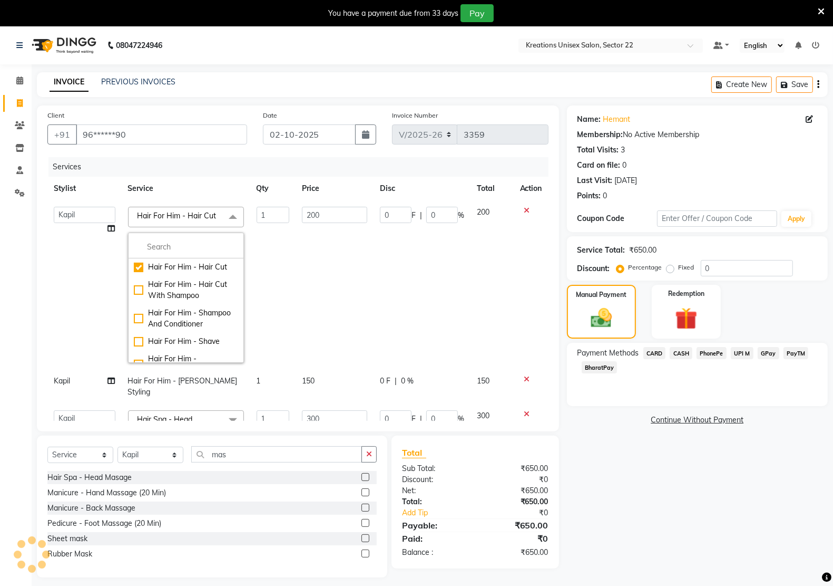
click at [231, 209] on span at bounding box center [232, 217] width 21 height 20
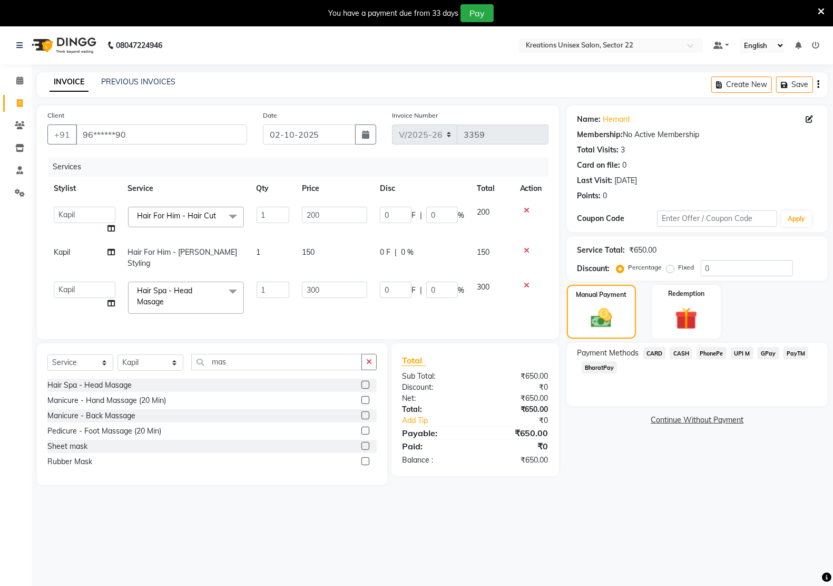
click at [231, 209] on span at bounding box center [232, 217] width 21 height 20
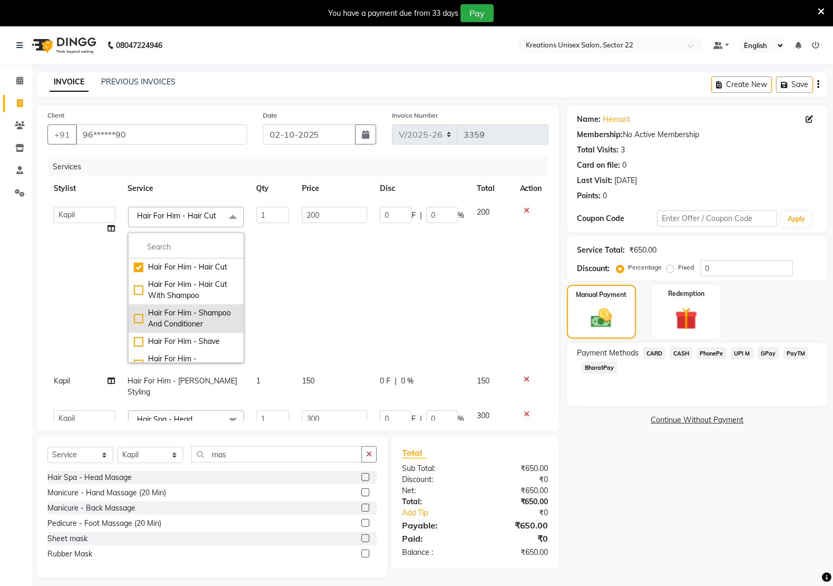
click at [201, 327] on div "Hair For Him - Shampoo And Conditioner" at bounding box center [186, 318] width 104 height 22
checkbox input "false"
checkbox input "true"
type input "100"
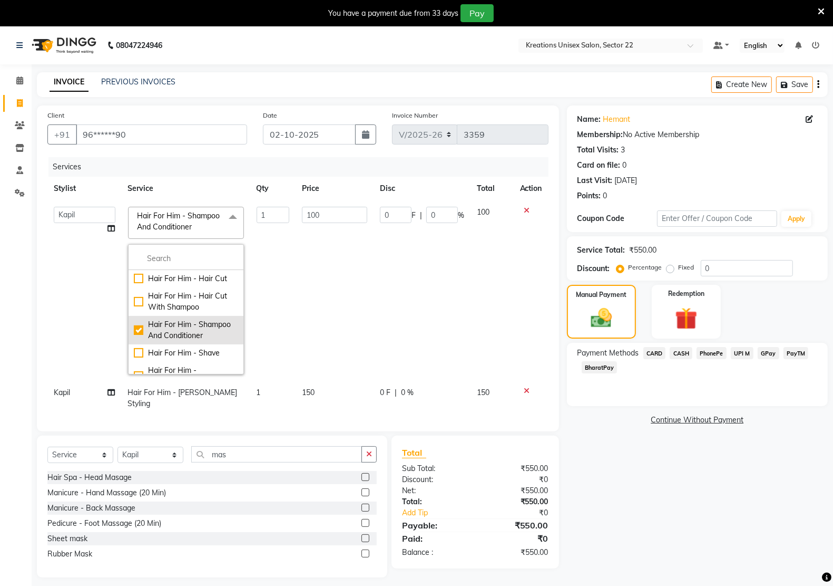
scroll to position [66, 0]
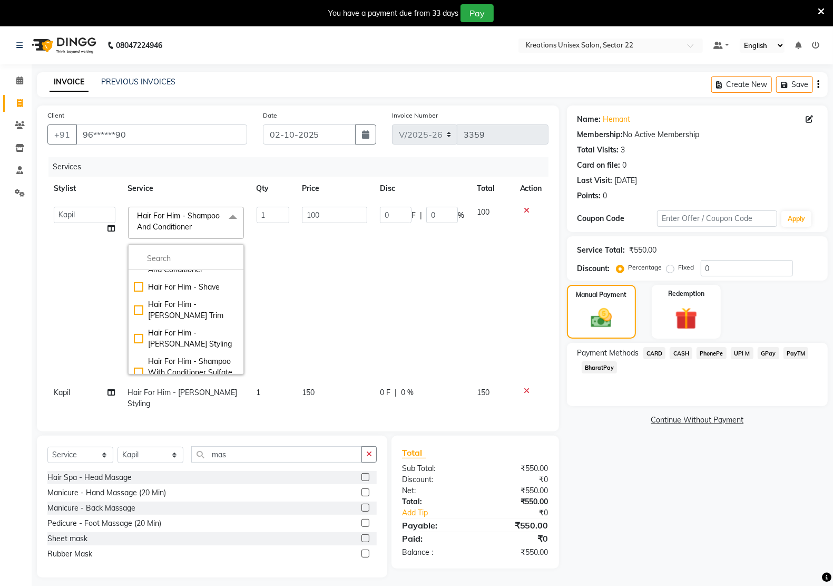
click at [524, 212] on icon at bounding box center [527, 210] width 6 height 7
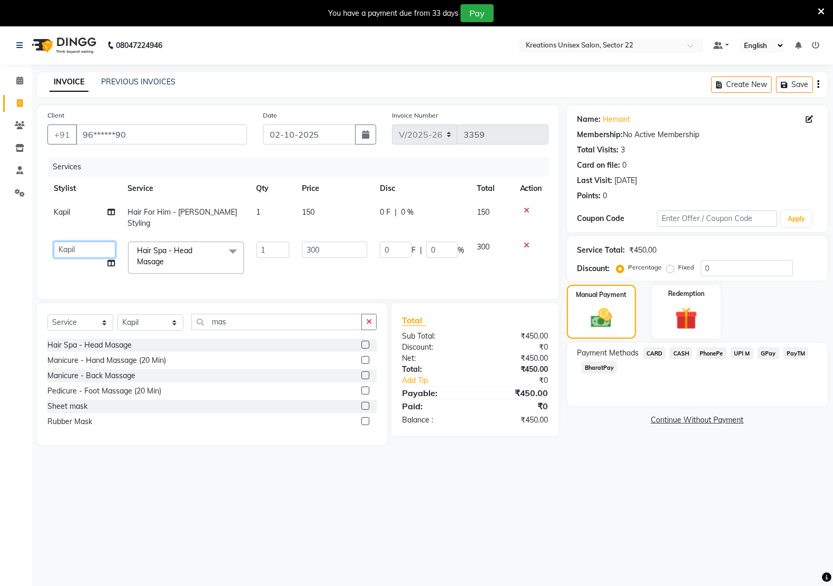
click at [100, 241] on select "[PERSON_NAME] Hidayat [PERSON_NAME] Manager [PERSON_NAME] [PERSON_NAME] pritam …" at bounding box center [85, 249] width 62 height 16
click at [267, 307] on div "Select Service Product Membership Package Voucher Prepaid Gift Card Select Styl…" at bounding box center [212, 374] width 350 height 142
click at [280, 269] on div "Services Stylist Service Qty Price Disc Total Action Kapil Hair For Him - [PERS…" at bounding box center [297, 222] width 501 height 131
click at [249, 321] on input "mas" at bounding box center [276, 322] width 171 height 16
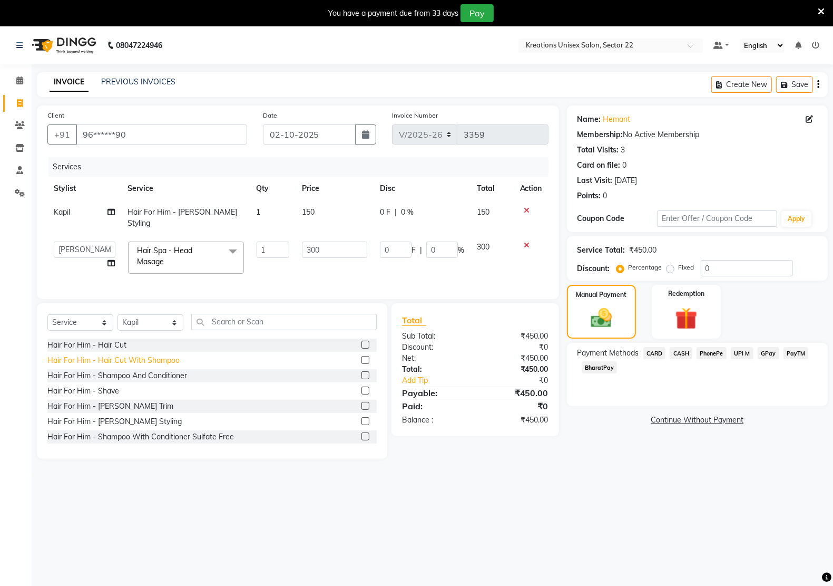
click at [156, 362] on div "Hair For Him - Hair Cut With Shampoo" at bounding box center [113, 360] width 132 height 11
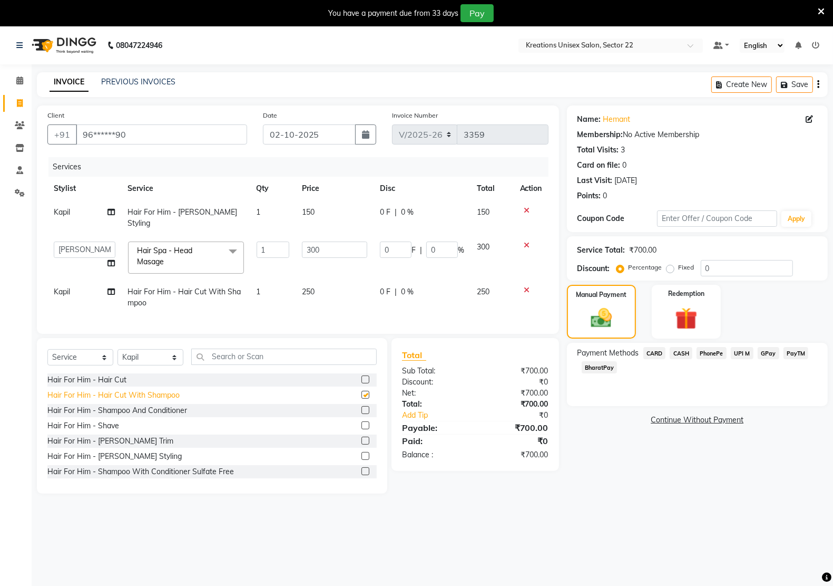
checkbox input "false"
click at [801, 352] on span "PayTM" at bounding box center [796, 353] width 25 height 12
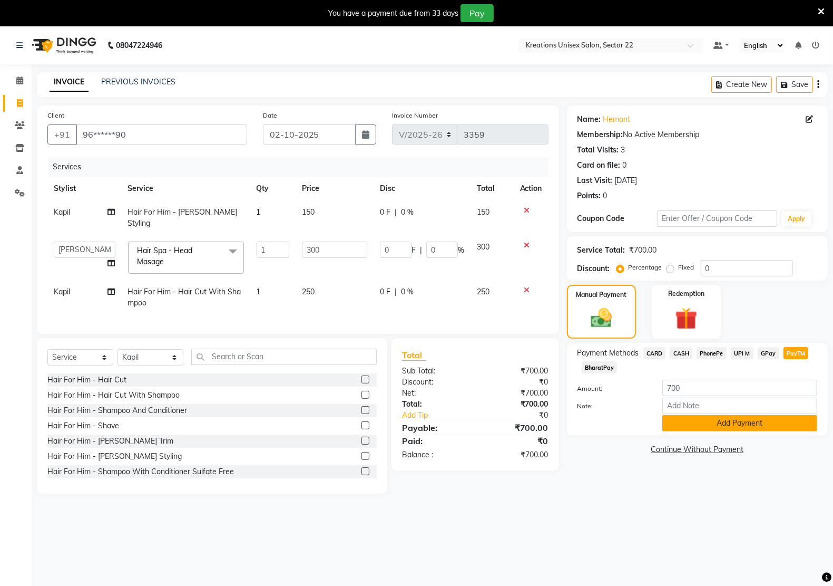
click at [731, 419] on button "Add Payment" at bounding box center [739, 423] width 155 height 16
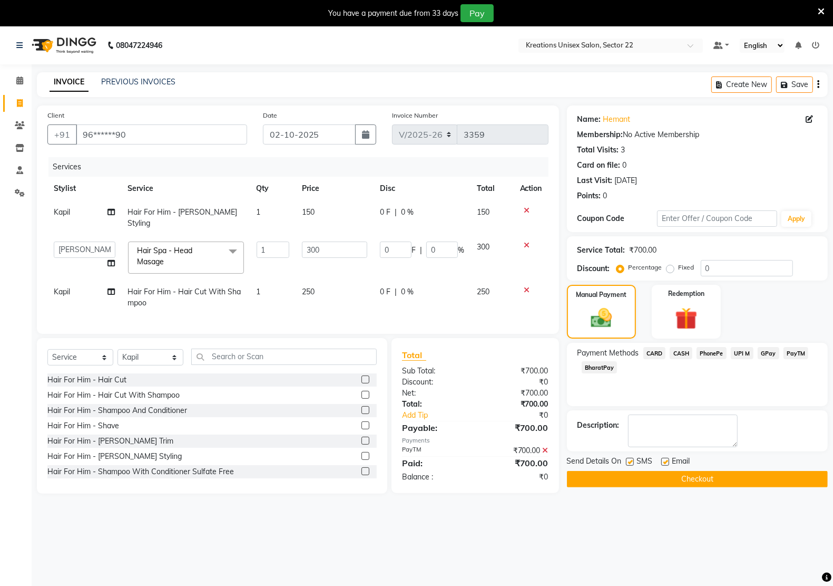
click at [664, 460] on label at bounding box center [665, 461] width 8 height 8
click at [664, 460] on input "checkbox" at bounding box center [664, 461] width 7 height 7
checkbox input "false"
click at [629, 465] on label at bounding box center [630, 461] width 8 height 8
click at [629, 465] on input "checkbox" at bounding box center [629, 461] width 7 height 7
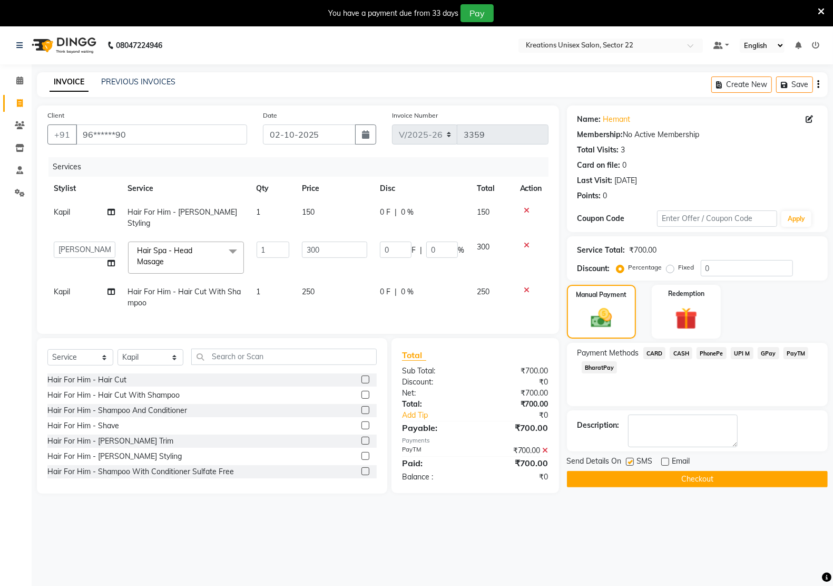
checkbox input "false"
click at [628, 478] on button "Checkout" at bounding box center [697, 479] width 261 height 16
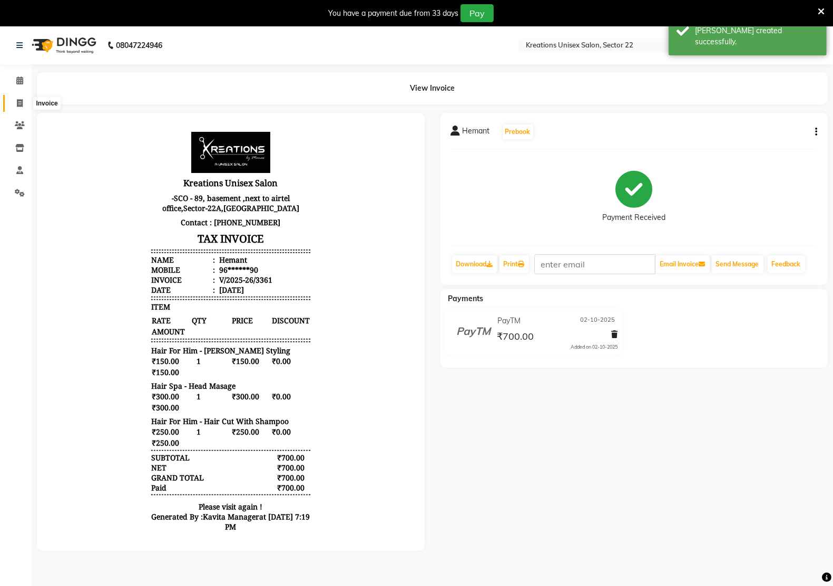
click at [21, 106] on icon at bounding box center [20, 103] width 6 height 8
select select "service"
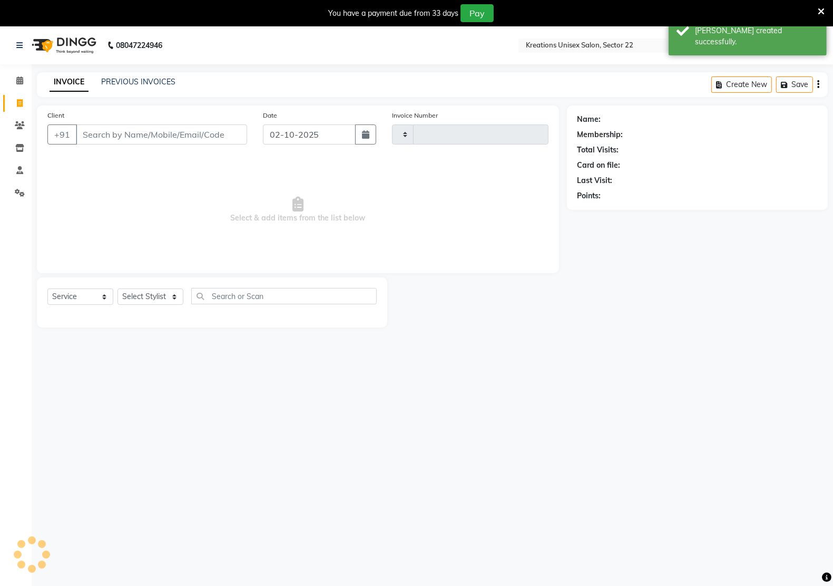
scroll to position [26, 0]
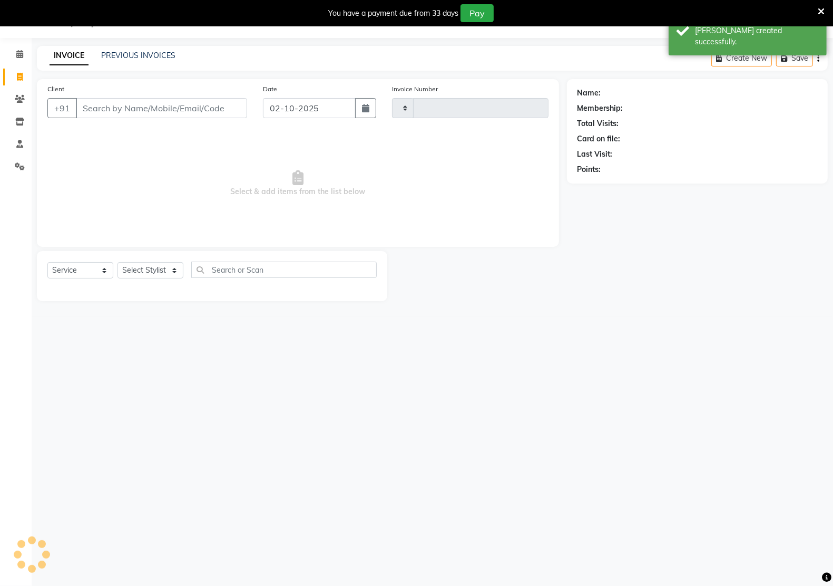
type input "3362"
select select "6170"
click at [114, 99] on input "Client" at bounding box center [161, 108] width 171 height 20
click at [148, 53] on link "PREVIOUS INVOICES" at bounding box center [138, 55] width 74 height 9
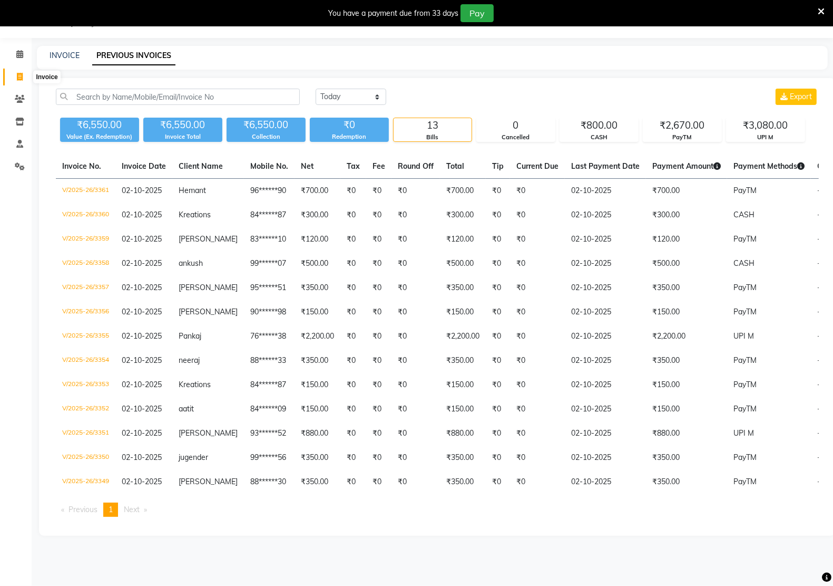
click at [19, 74] on icon at bounding box center [20, 77] width 6 height 8
select select "service"
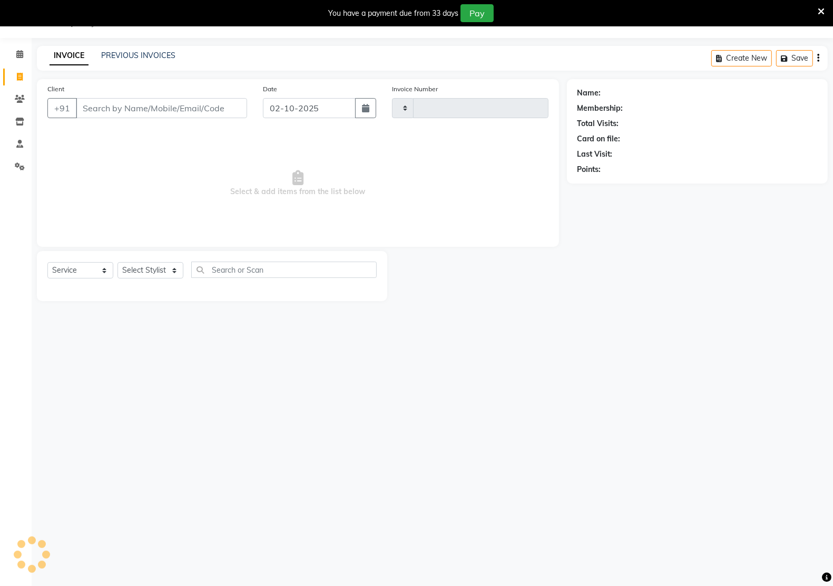
type input "3362"
select select "6170"
click at [132, 112] on input "Client" at bounding box center [161, 108] width 171 height 20
click at [130, 46] on div "INVOICE PREVIOUS INVOICES Create New Save" at bounding box center [432, 58] width 791 height 25
click at [132, 46] on div "INVOICE PREVIOUS INVOICES Create New Save" at bounding box center [432, 58] width 791 height 25
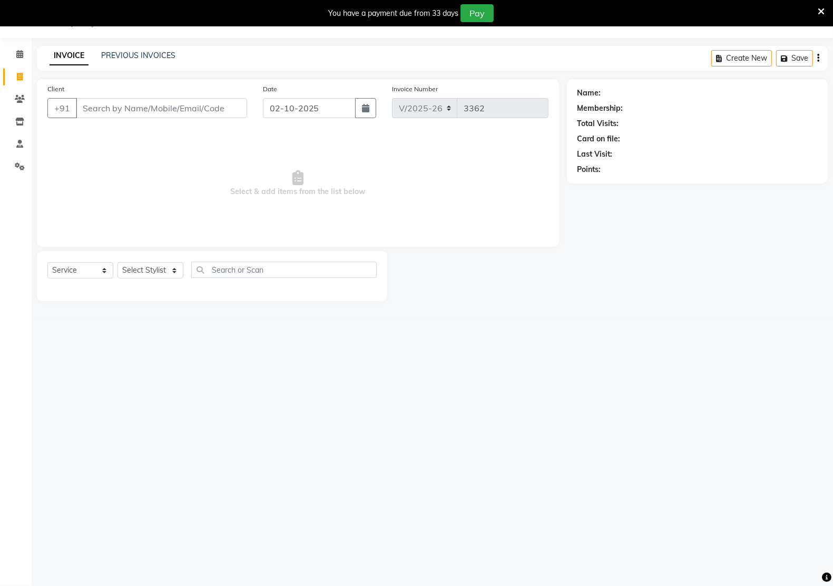
click at [133, 62] on div "INVOICE PREVIOUS INVOICES" at bounding box center [112, 56] width 151 height 12
click at [142, 55] on link "PREVIOUS INVOICES" at bounding box center [138, 55] width 74 height 9
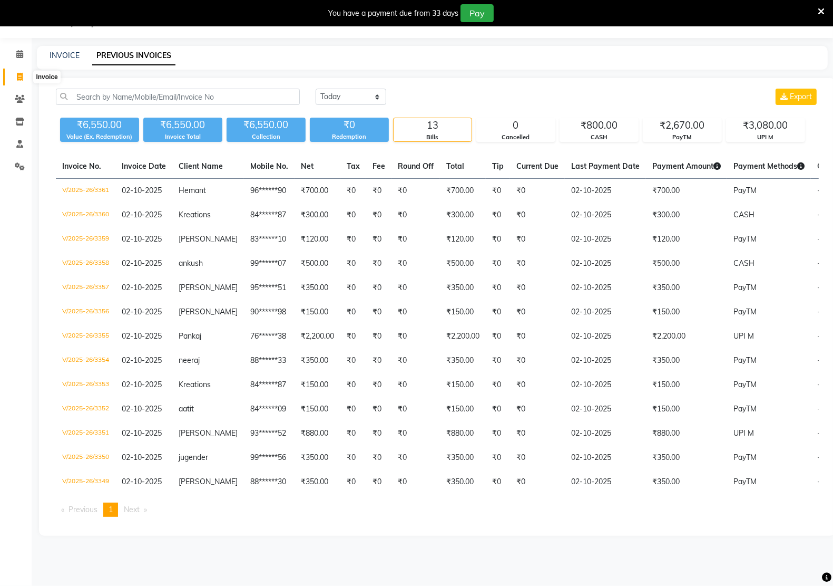
click at [17, 79] on icon at bounding box center [20, 77] width 6 height 8
select select "service"
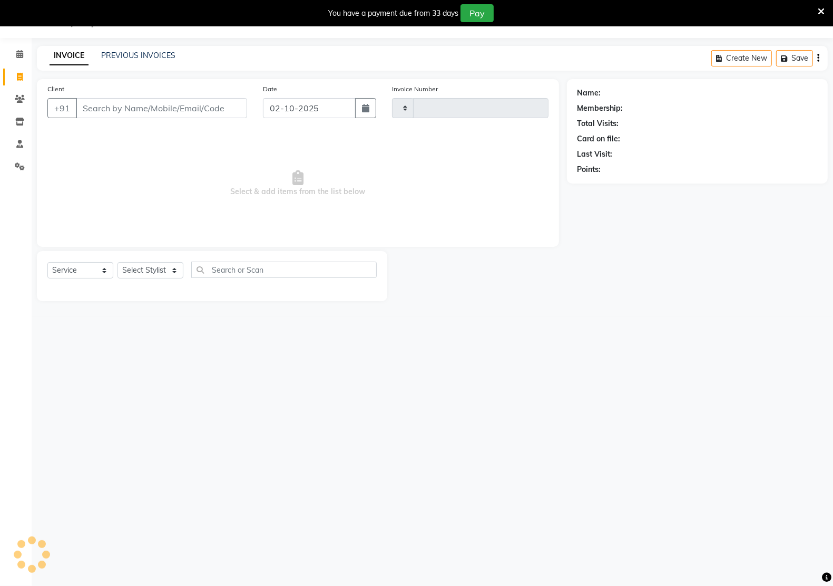
type input "3362"
select select "6170"
click at [136, 56] on link "PREVIOUS INVOICES" at bounding box center [138, 55] width 74 height 9
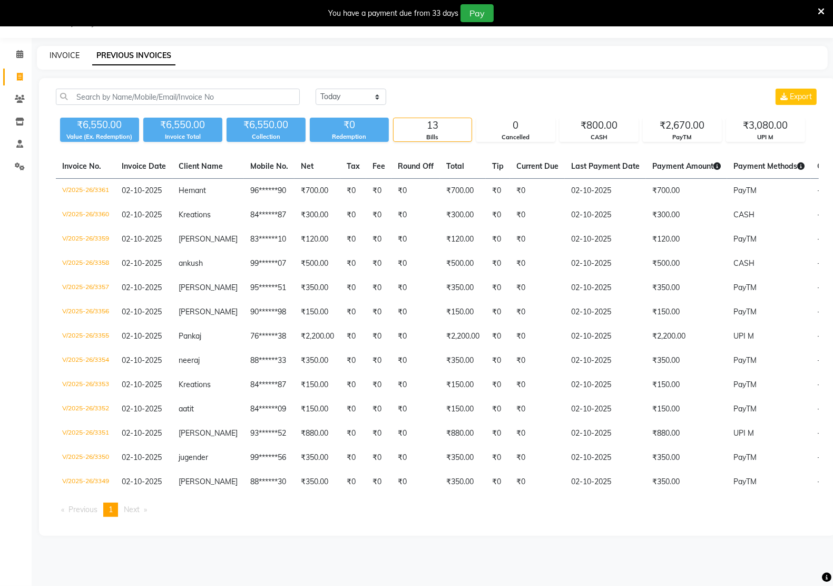
click at [54, 59] on link "INVOICE" at bounding box center [65, 55] width 30 height 9
select select "6170"
select select "service"
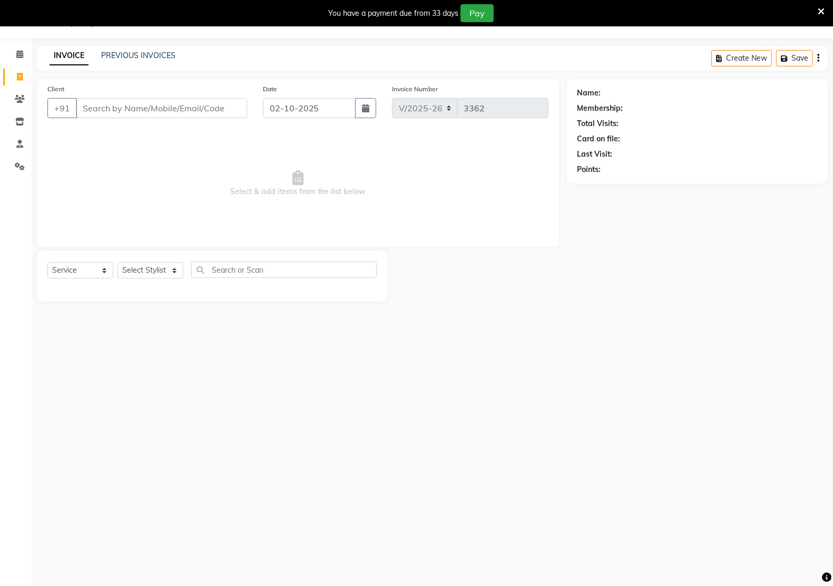
click at [122, 106] on input "Client" at bounding box center [161, 108] width 171 height 20
click at [154, 110] on input "Client" at bounding box center [161, 108] width 171 height 20
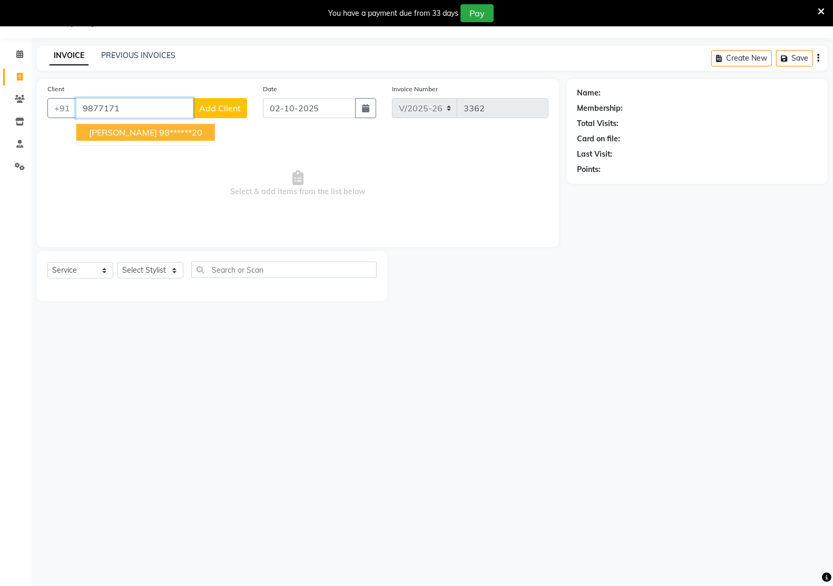
click at [190, 134] on button "[PERSON_NAME] 98******20" at bounding box center [145, 132] width 139 height 17
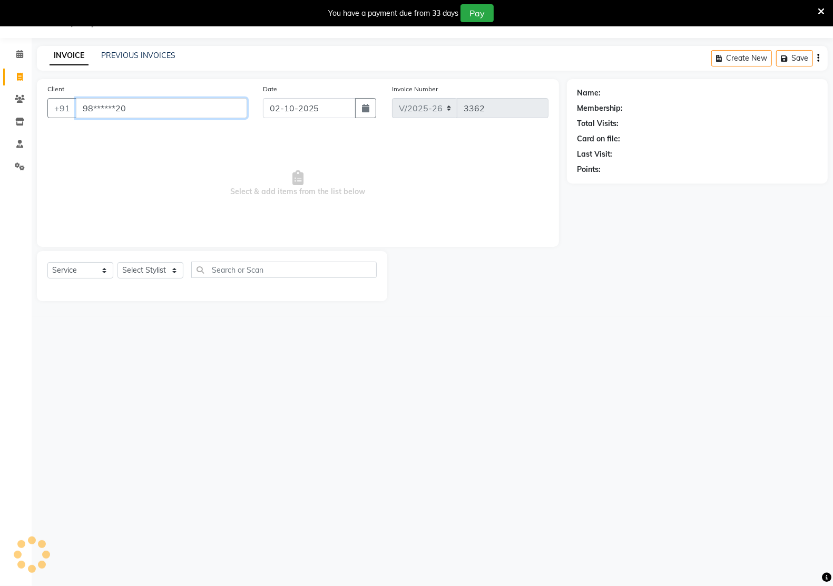
type input "98******20"
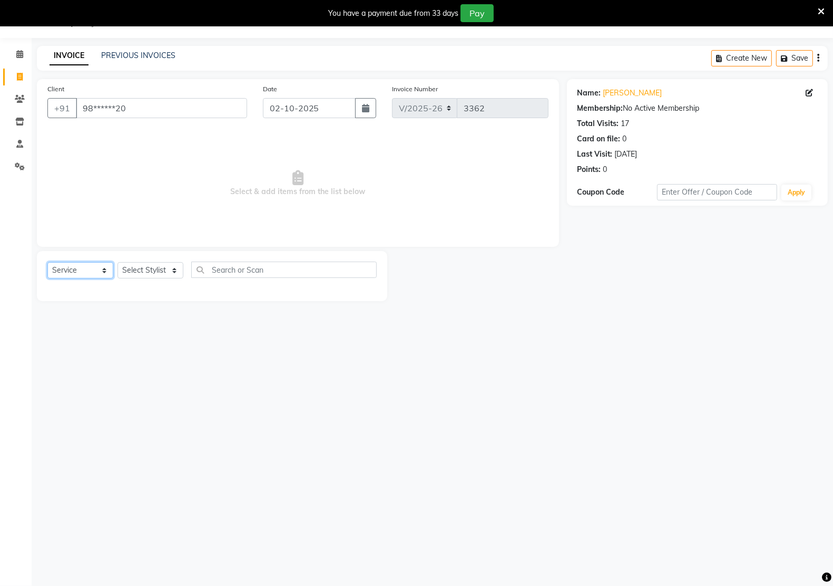
click at [95, 271] on select "Select Service Product Membership Package Voucher Prepaid Gift Card" at bounding box center [80, 270] width 66 height 16
click at [47, 262] on select "Select Service Product Membership Package Voucher Prepaid Gift Card" at bounding box center [80, 270] width 66 height 16
click at [144, 267] on select "Select Stylist [PERSON_NAME] Hidayat [PERSON_NAME] Manager [PERSON_NAME] [PERSO…" at bounding box center [151, 270] width 66 height 16
select select "90989"
click at [118, 262] on select "Select Stylist [PERSON_NAME] Hidayat [PERSON_NAME] Manager [PERSON_NAME] [PERSO…" at bounding box center [151, 270] width 66 height 16
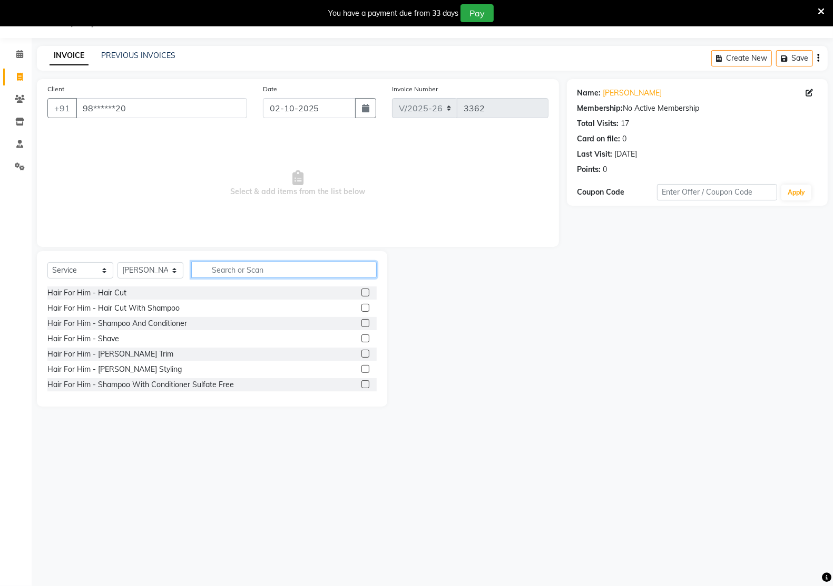
click at [276, 273] on input "text" at bounding box center [284, 269] width 186 height 16
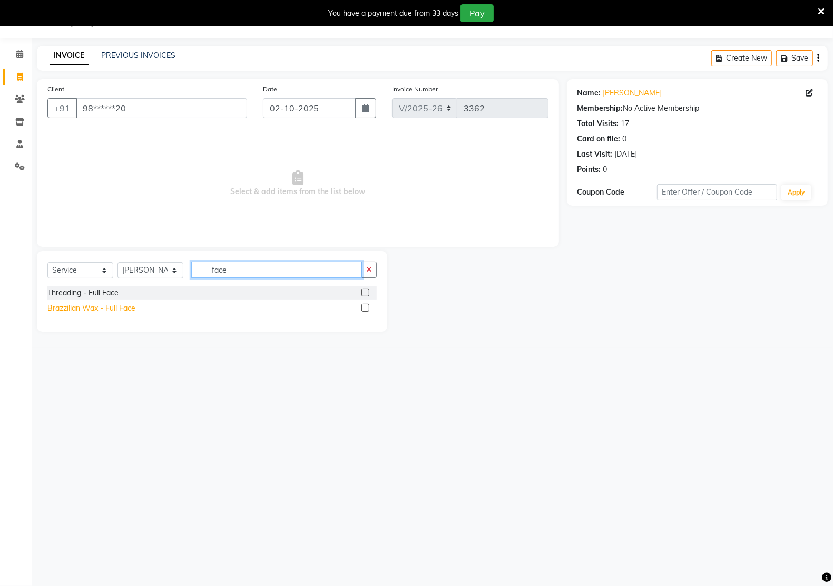
type input "face"
click at [107, 309] on div "Brazzilian Wax - Full Face" at bounding box center [91, 307] width 88 height 11
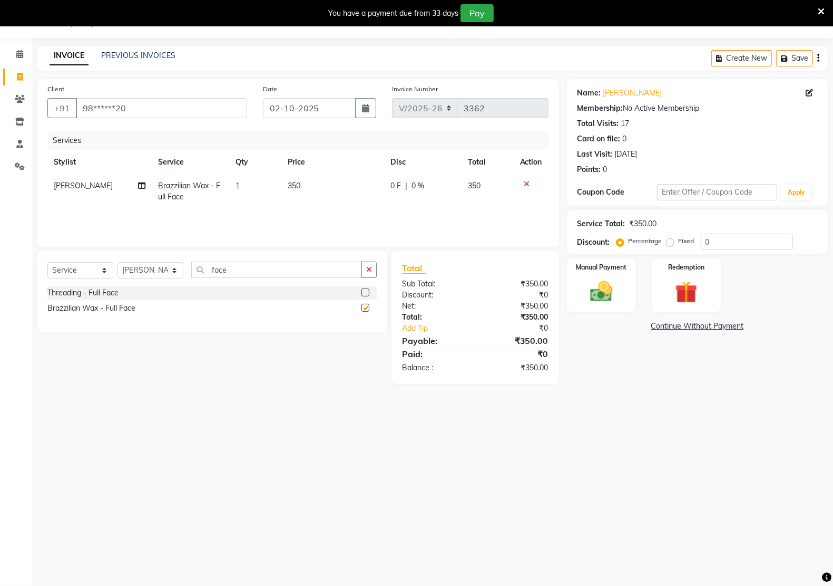
checkbox input "false"
click at [274, 272] on input "face" at bounding box center [276, 269] width 171 height 16
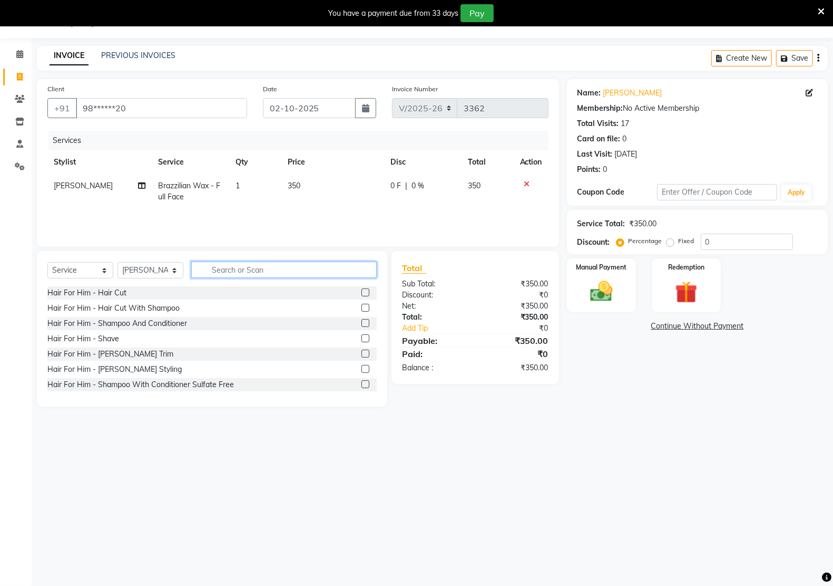
click at [228, 274] on input "text" at bounding box center [284, 269] width 186 height 16
click at [241, 274] on input "text" at bounding box center [284, 269] width 186 height 16
click at [235, 275] on input "text" at bounding box center [284, 269] width 186 height 16
click at [236, 275] on input "text" at bounding box center [284, 269] width 186 height 16
click at [247, 275] on input "text" at bounding box center [284, 269] width 186 height 16
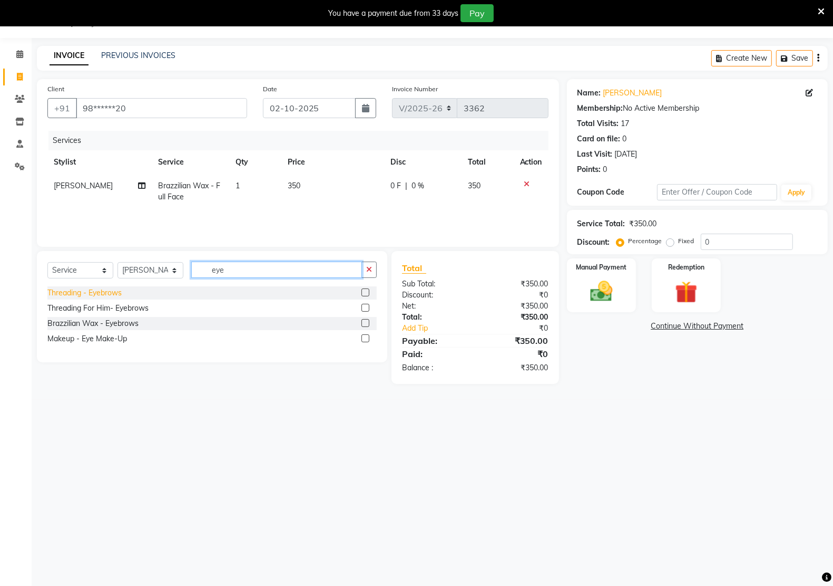
type input "eye"
click at [62, 296] on div "Threading - Eyebrows" at bounding box center [84, 292] width 74 height 11
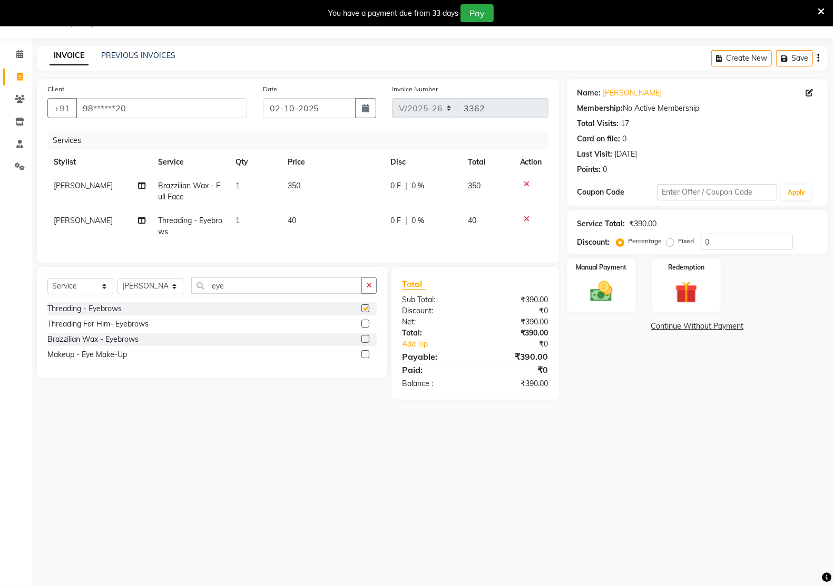
checkbox input "false"
click at [238, 290] on input "eye" at bounding box center [276, 285] width 171 height 16
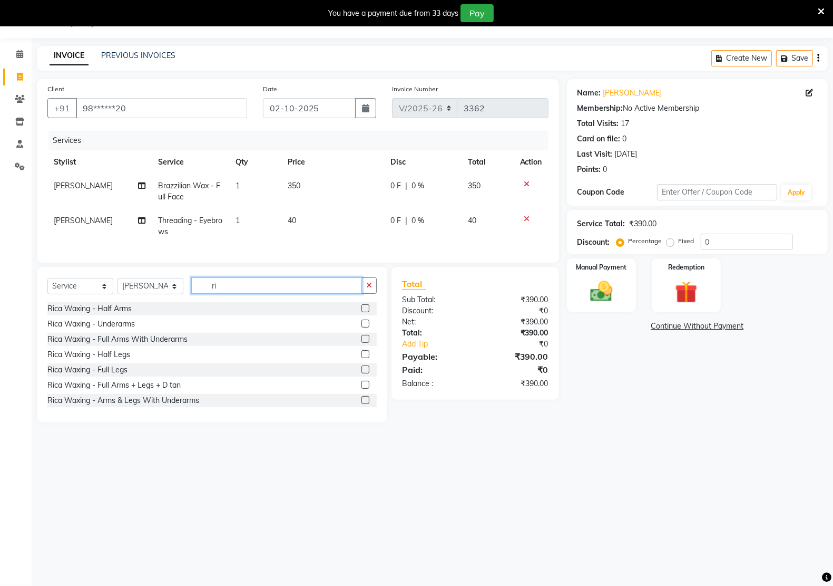
type input "r"
type input "rica"
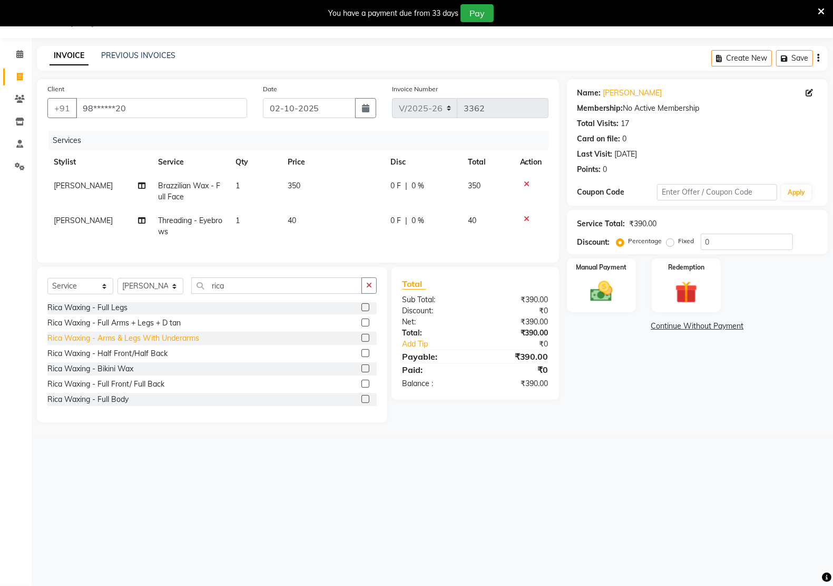
click at [169, 344] on div "Rica Waxing - Arms & Legs With Underarms" at bounding box center [123, 338] width 152 height 11
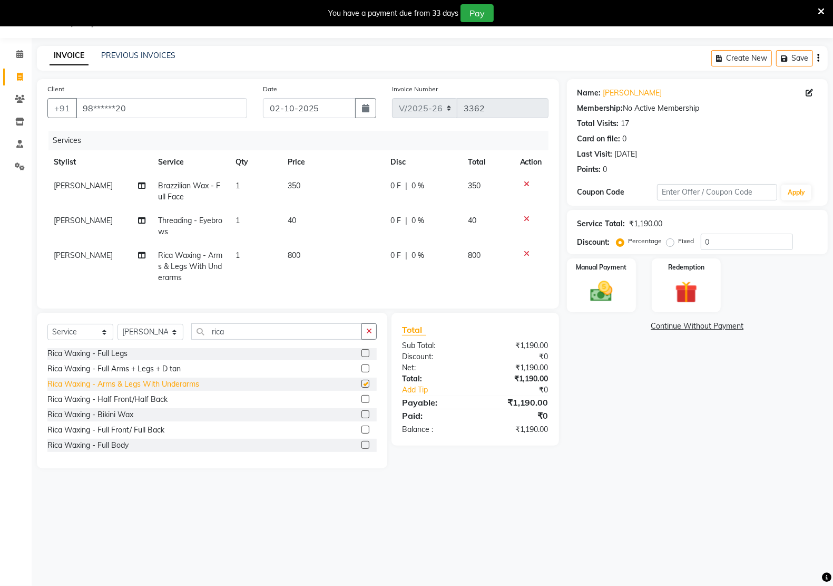
checkbox input "false"
click at [269, 336] on input "rica" at bounding box center [276, 331] width 171 height 16
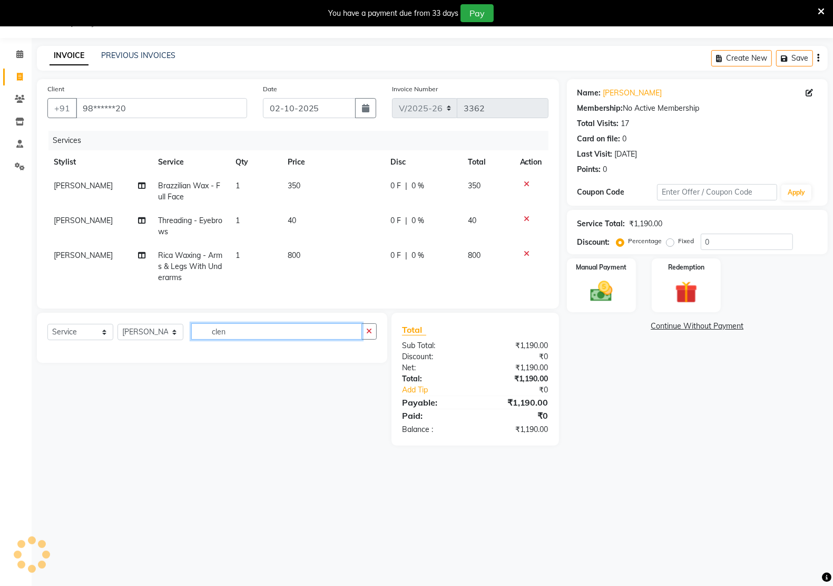
scroll to position [0, 0]
type input "c"
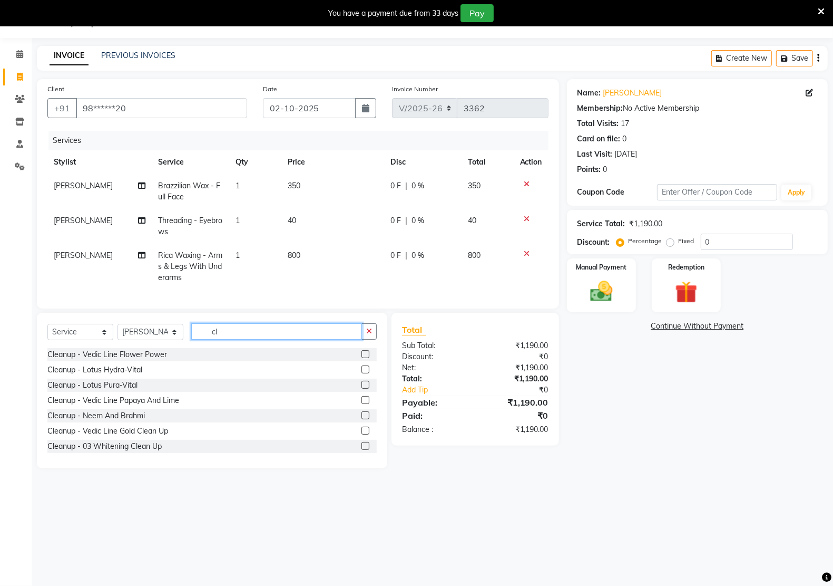
type input "c"
type input "cle"
click at [144, 389] on div "Cleanup - 03 Whitening Clean Up" at bounding box center [104, 383] width 114 height 11
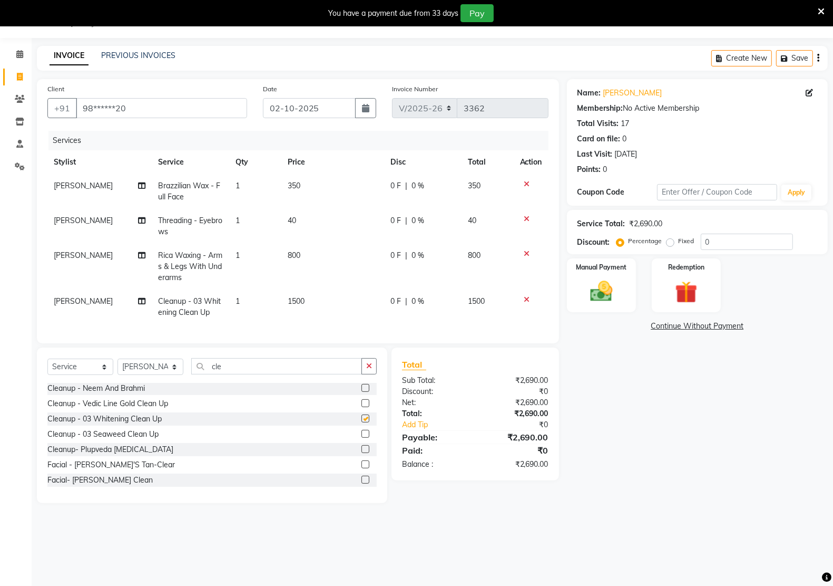
checkbox input "false"
click at [326, 299] on td "1500" at bounding box center [332, 306] width 103 height 35
select select "90989"
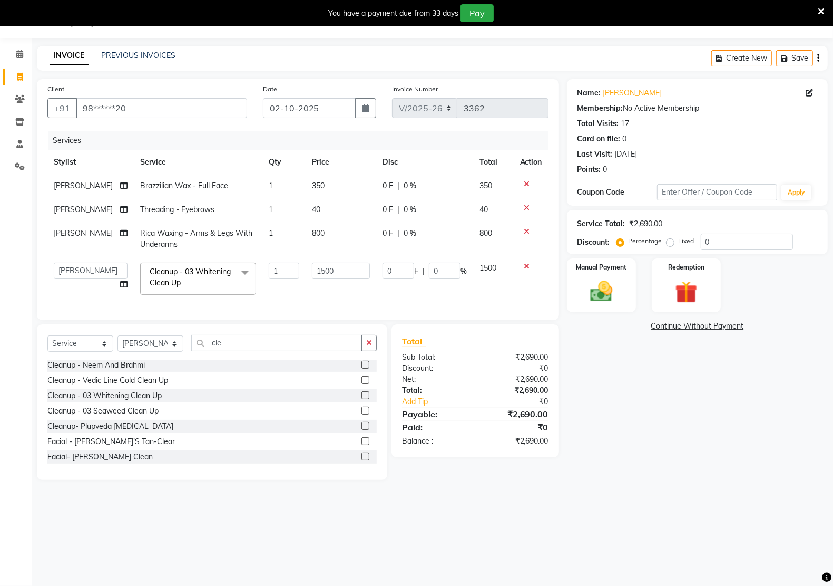
click at [326, 299] on td "1500" at bounding box center [341, 278] width 71 height 45
click at [347, 277] on input "1500" at bounding box center [341, 270] width 58 height 16
type input "900"
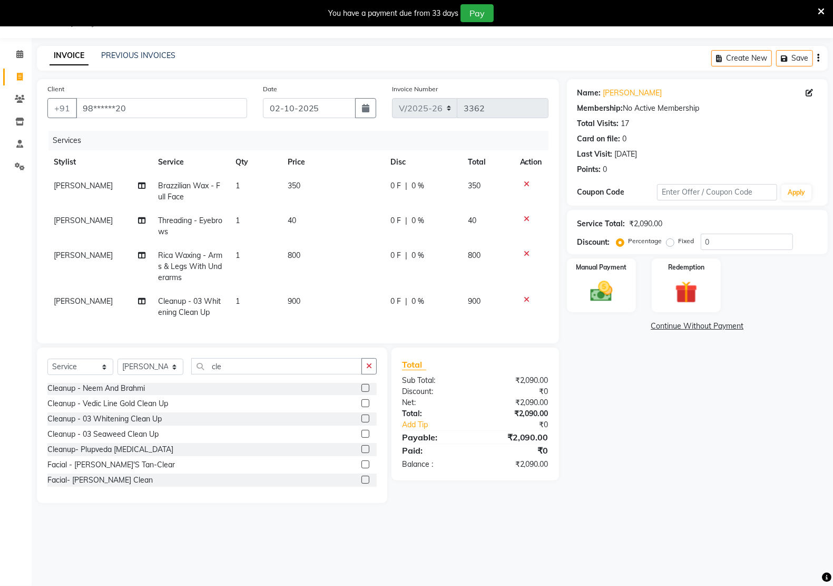
click at [323, 285] on tbody "[PERSON_NAME] Brazzilian Wax - Full Face 1 350 0 F | 0 % 350 [PERSON_NAME] Thre…" at bounding box center [297, 249] width 501 height 150
click at [327, 294] on td "900" at bounding box center [332, 306] width 103 height 35
select select "90989"
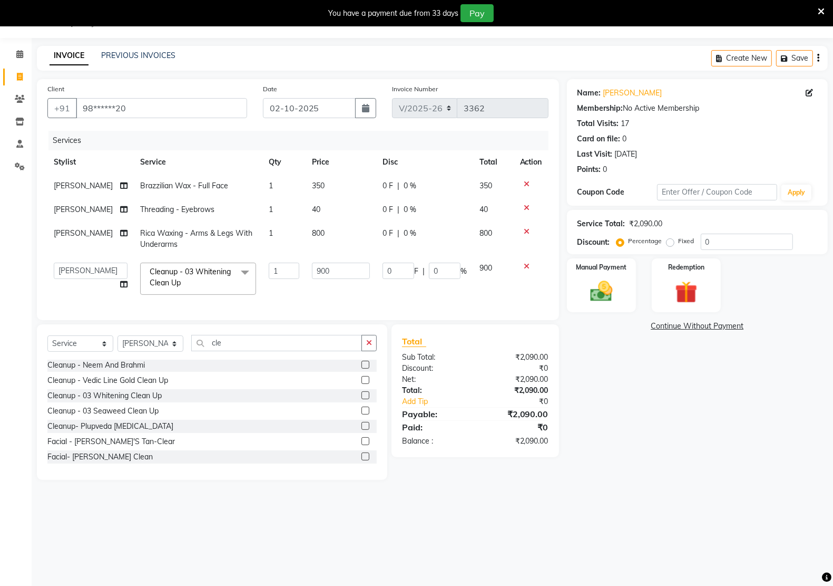
click at [327, 294] on td "900" at bounding box center [341, 278] width 71 height 45
click at [343, 259] on td "900" at bounding box center [341, 278] width 71 height 45
type input "1000"
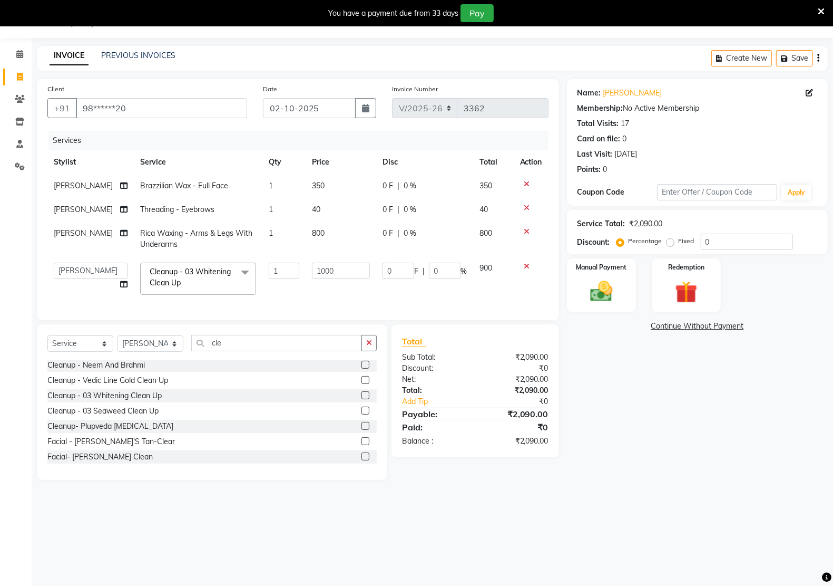
click at [335, 308] on div "Services Stylist Service Qty Price Disc Total Action [PERSON_NAME] Brazzilian W…" at bounding box center [297, 220] width 501 height 179
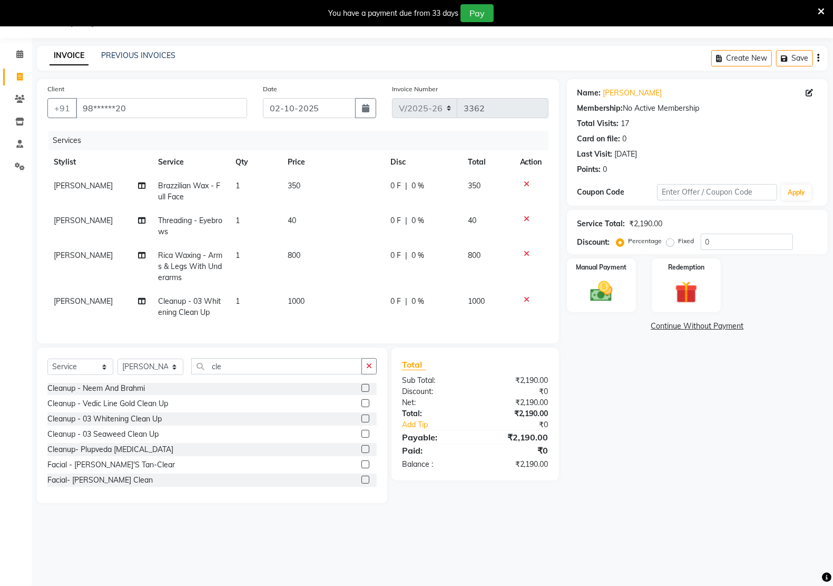
click at [320, 296] on td "1000" at bounding box center [332, 306] width 103 height 35
click at [320, 295] on td "1000" at bounding box center [332, 306] width 103 height 35
select select "90989"
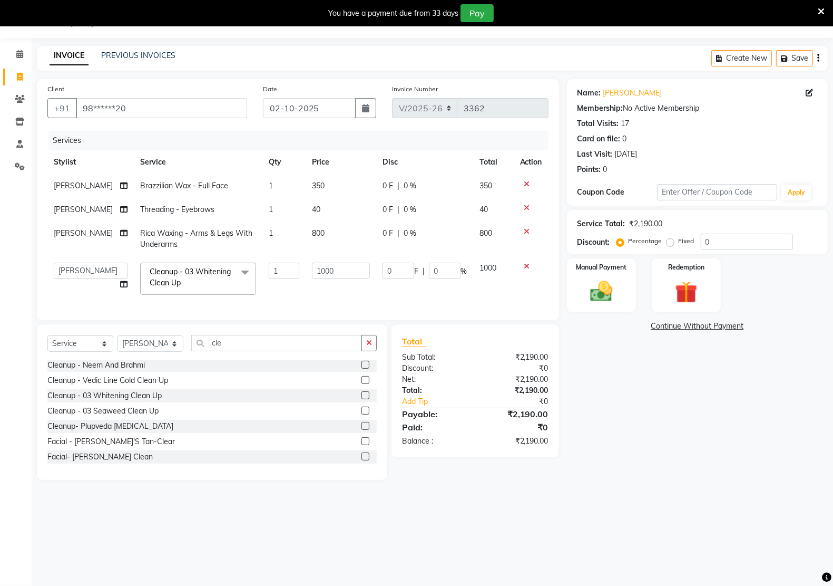
click at [320, 295] on td "1000" at bounding box center [341, 278] width 71 height 45
click at [336, 266] on input "1000" at bounding box center [341, 270] width 58 height 16
type input "1200"
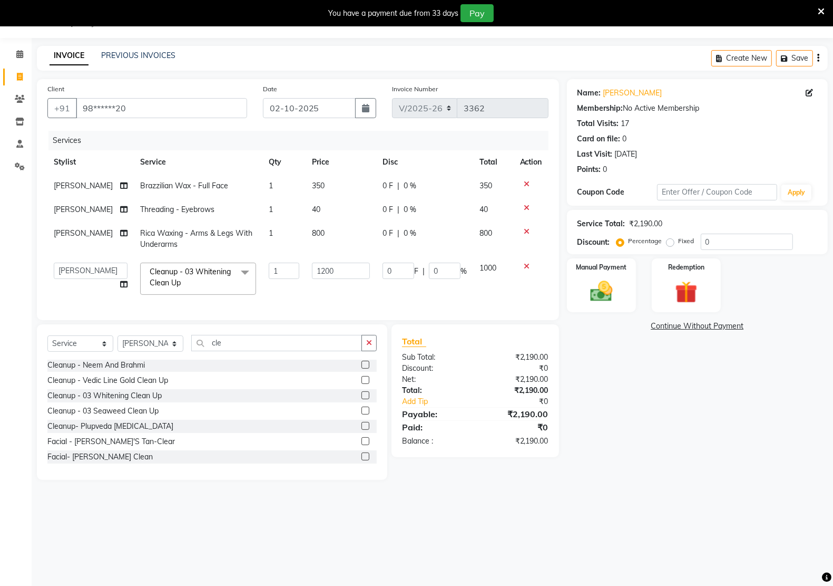
click at [306, 298] on td "1200" at bounding box center [341, 278] width 71 height 45
select select "90989"
click at [344, 262] on input "1200" at bounding box center [341, 270] width 58 height 16
click at [344, 270] on input "1200" at bounding box center [341, 270] width 58 height 16
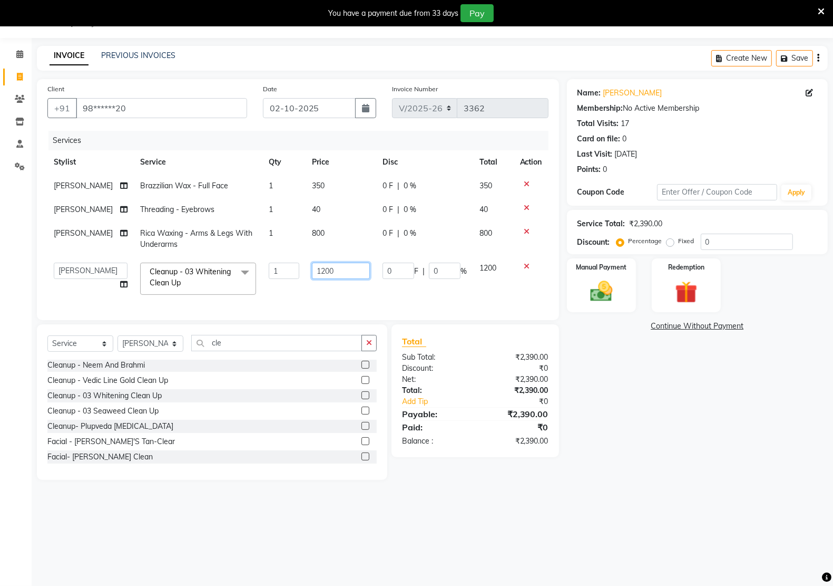
click at [344, 270] on input "1200" at bounding box center [341, 270] width 58 height 16
type input "1100"
click at [340, 288] on tbody "[PERSON_NAME] Brazzilian Wax - Full Face 1 350 0 F | 0 % 350 [PERSON_NAME] Thre…" at bounding box center [297, 237] width 501 height 127
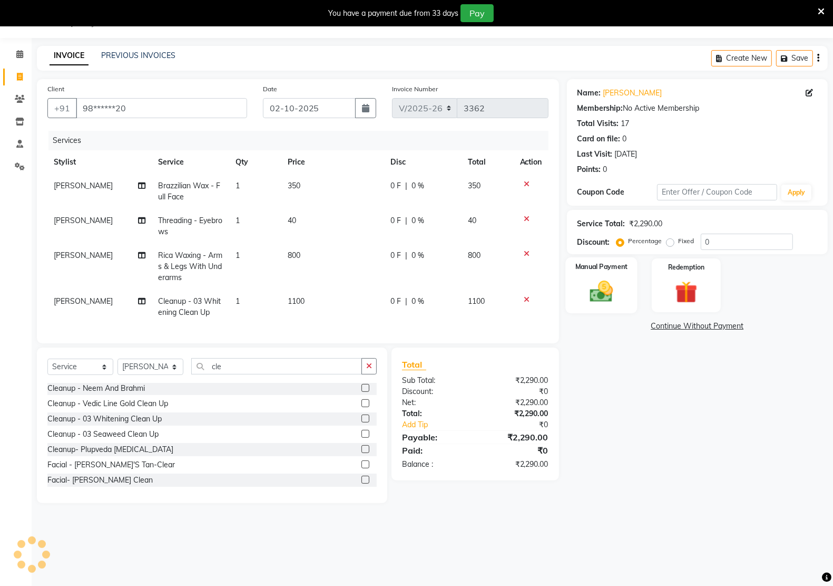
click at [597, 299] on img at bounding box center [601, 291] width 37 height 26
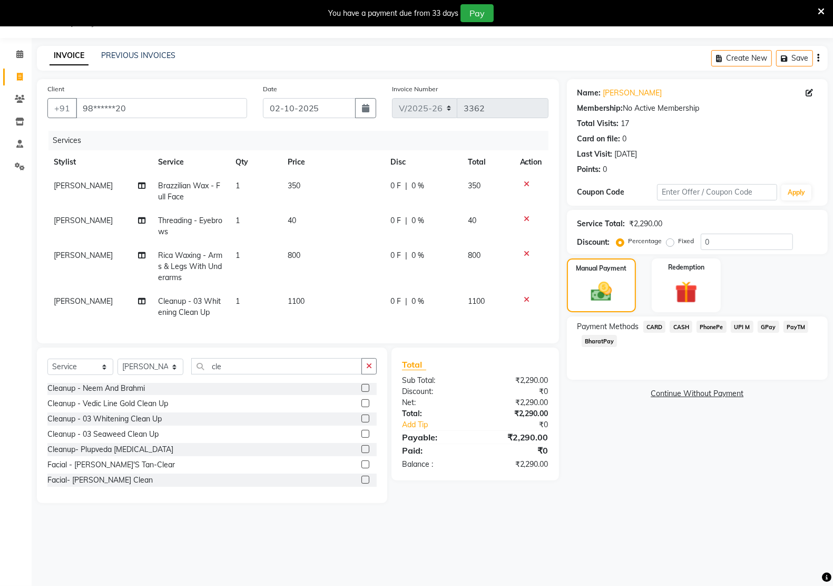
click at [763, 326] on span "GPay" at bounding box center [769, 326] width 22 height 12
click at [724, 393] on button "Add Payment" at bounding box center [739, 396] width 155 height 16
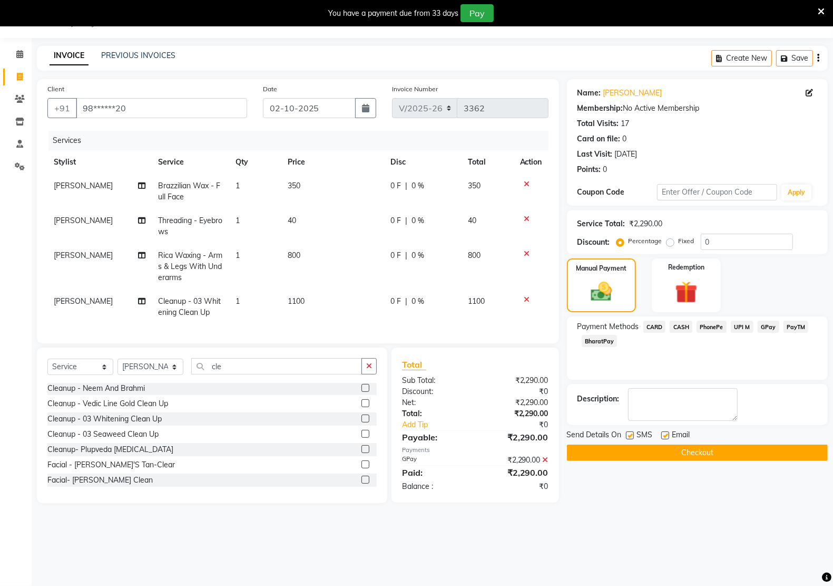
click at [668, 436] on label at bounding box center [665, 435] width 8 height 8
click at [668, 436] on input "checkbox" at bounding box center [664, 435] width 7 height 7
checkbox input "false"
click at [632, 432] on label at bounding box center [630, 435] width 8 height 8
click at [632, 432] on input "checkbox" at bounding box center [629, 435] width 7 height 7
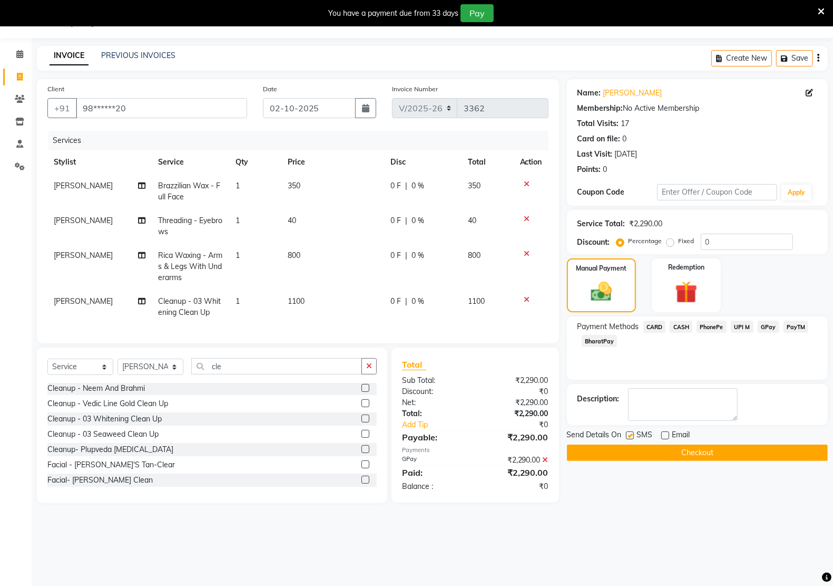
checkbox input "false"
click at [632, 445] on button "Checkout" at bounding box center [697, 452] width 261 height 16
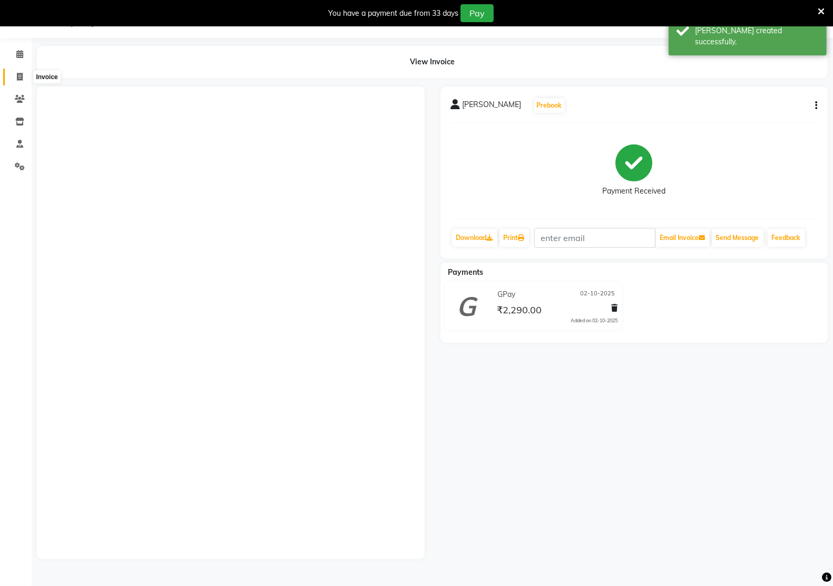
click at [18, 72] on span at bounding box center [20, 77] width 18 height 12
select select "service"
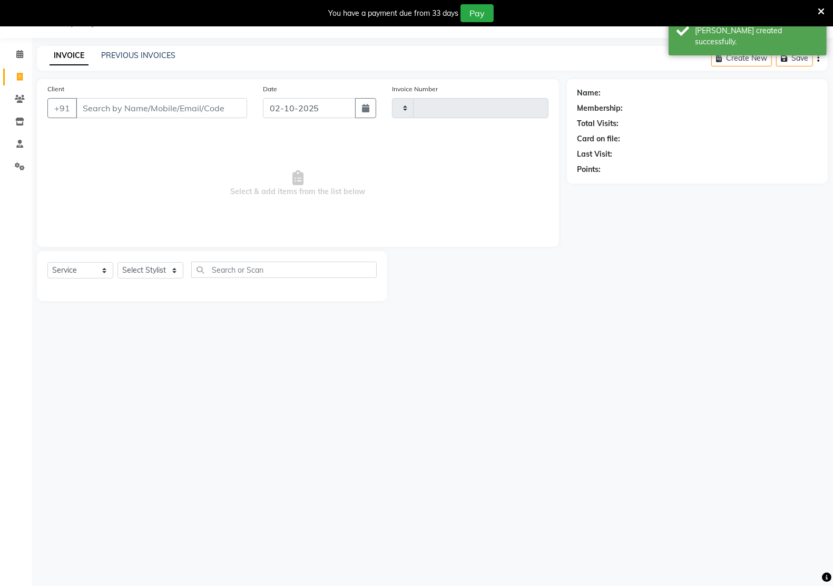
type input "3363"
select select "6170"
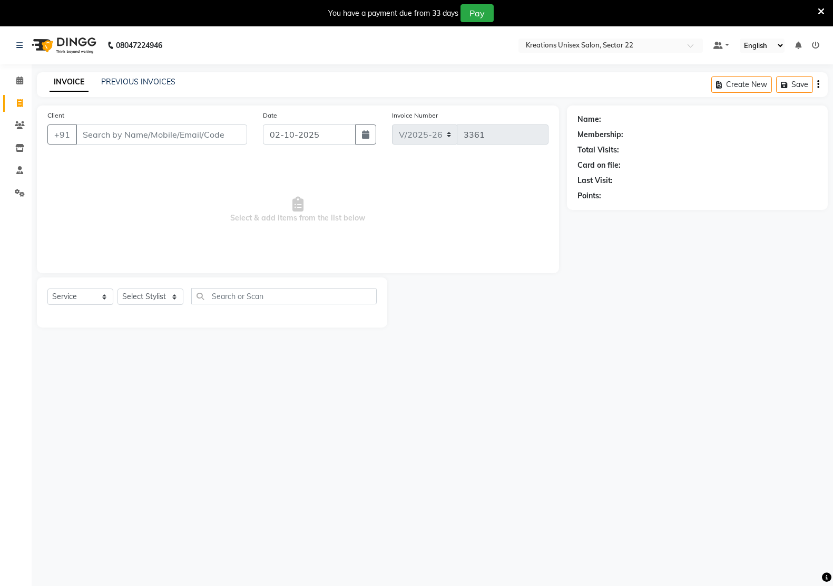
select select "6170"
select select "service"
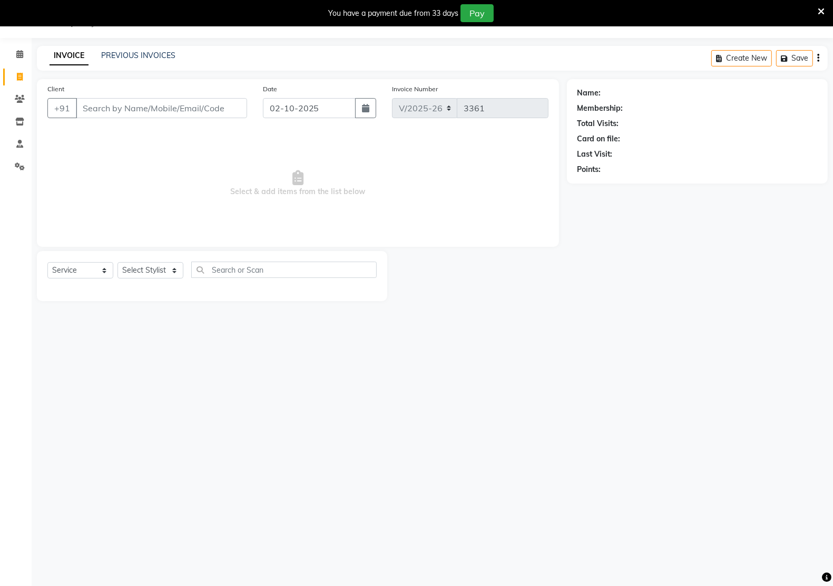
scroll to position [1, 1]
click at [201, 103] on input "Client" at bounding box center [161, 108] width 171 height 20
click at [117, 47] on div "INVOICE PREVIOUS INVOICES Create New Save" at bounding box center [432, 58] width 791 height 25
click at [117, 51] on link "PREVIOUS INVOICES" at bounding box center [138, 55] width 74 height 9
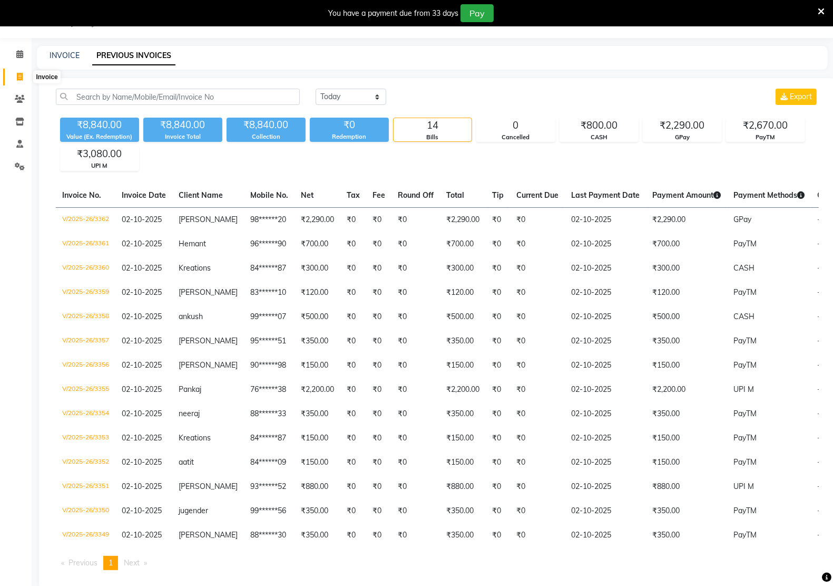
click at [16, 76] on span at bounding box center [20, 77] width 18 height 12
select select "service"
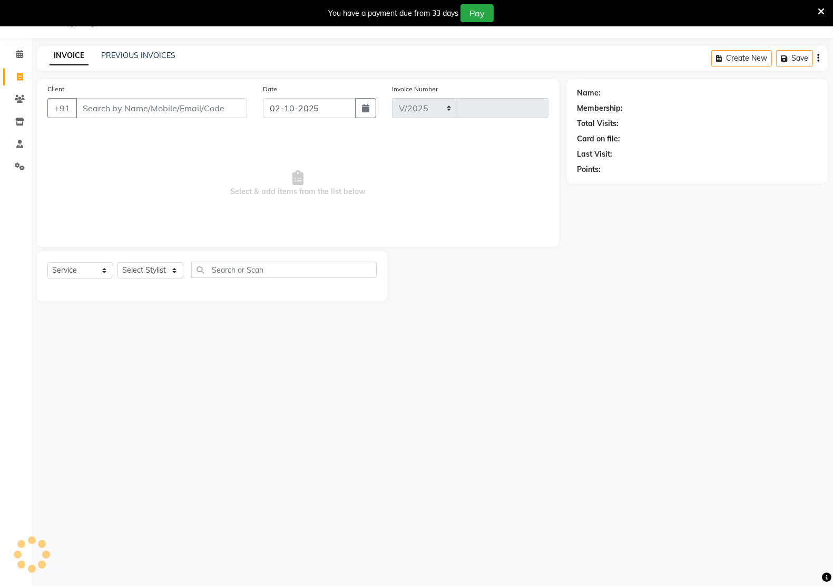
select select "6170"
type input "3363"
click at [141, 112] on input "Client" at bounding box center [161, 108] width 171 height 20
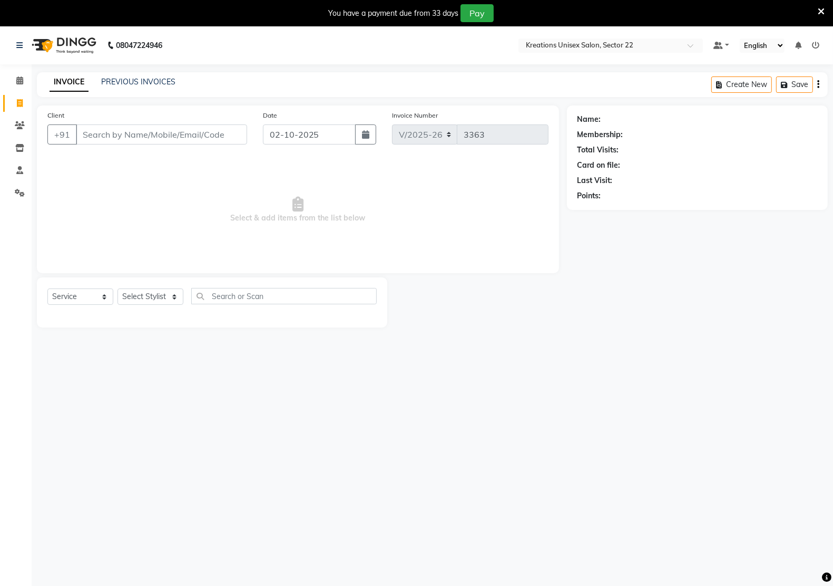
click at [97, 137] on input "Client" at bounding box center [161, 134] width 171 height 20
click at [170, 131] on input "Client" at bounding box center [161, 134] width 171 height 20
click at [215, 128] on input "Client" at bounding box center [161, 134] width 171 height 20
type input "8"
type input "9024635390"
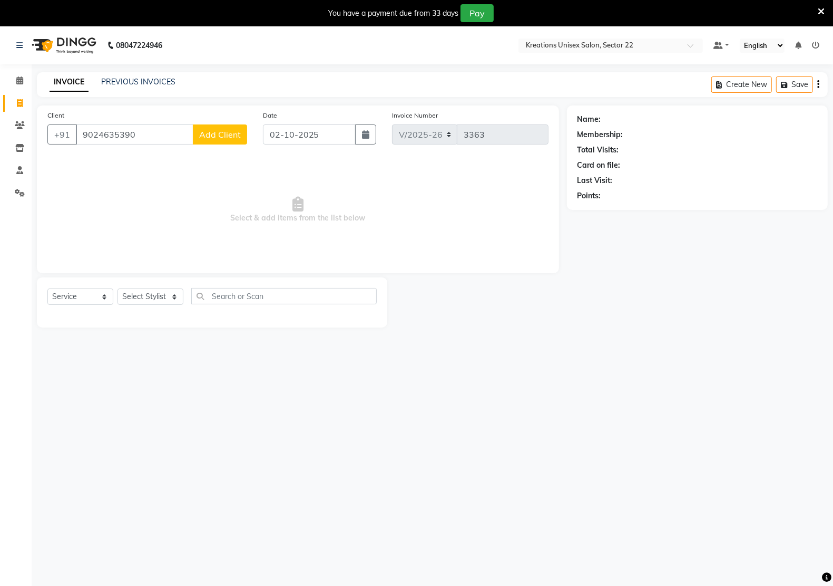
click at [225, 126] on button "Add Client" at bounding box center [220, 134] width 54 height 20
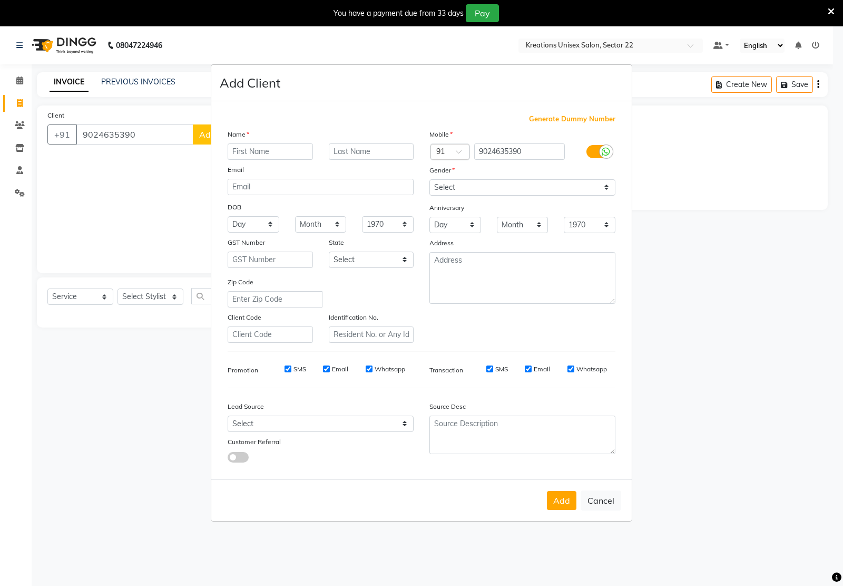
click at [301, 153] on input "text" at bounding box center [270, 151] width 85 height 16
click at [292, 157] on input "text" at bounding box center [270, 151] width 85 height 16
type input "[PERSON_NAME]"
click at [502, 196] on select "Select [DEMOGRAPHIC_DATA] [DEMOGRAPHIC_DATA] Other Prefer Not To Say" at bounding box center [523, 187] width 186 height 16
select select "[DEMOGRAPHIC_DATA]"
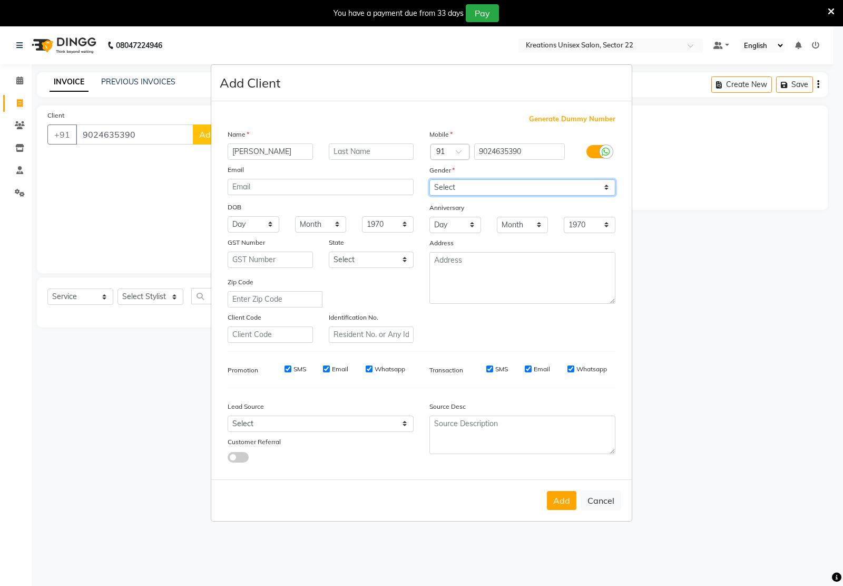
click at [430, 180] on select "Select [DEMOGRAPHIC_DATA] [DEMOGRAPHIC_DATA] Other Prefer Not To Say" at bounding box center [523, 187] width 186 height 16
click at [557, 502] on button "Add" at bounding box center [562, 500] width 30 height 19
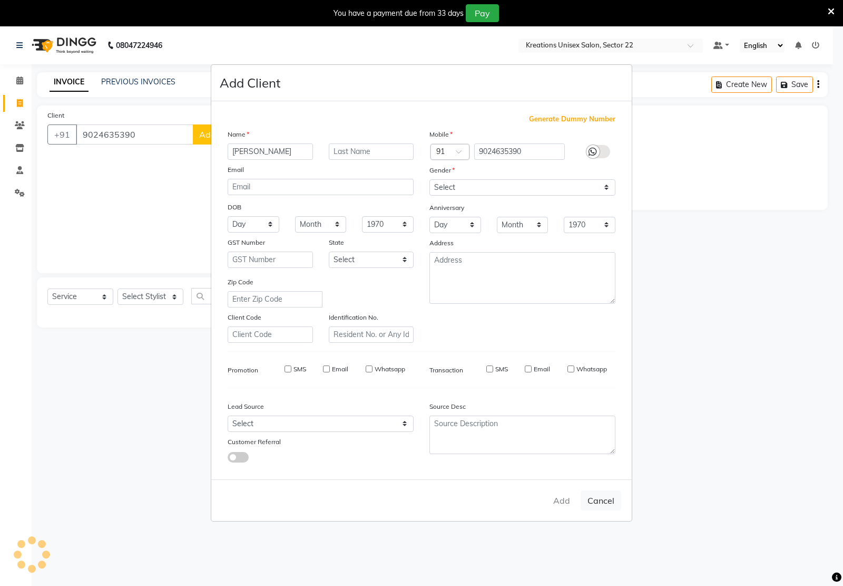
type input "90******90"
select select
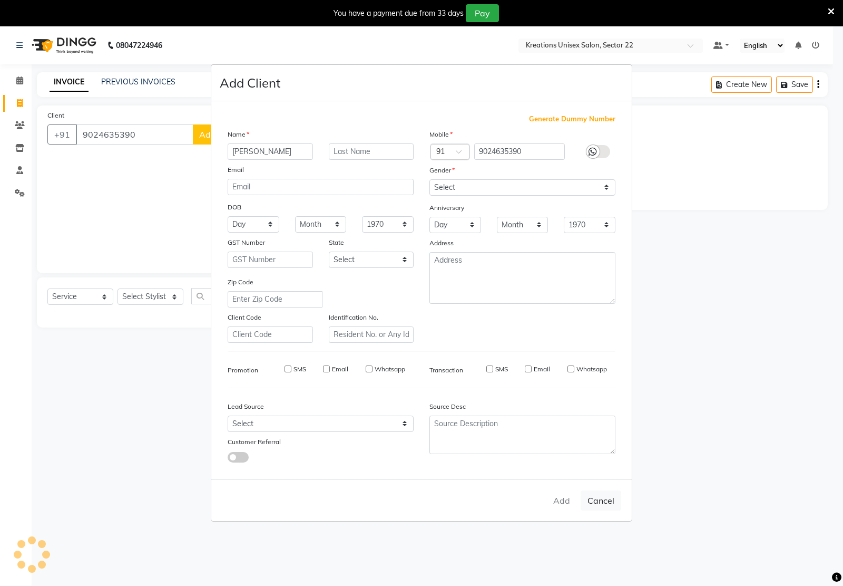
select select
checkbox input "false"
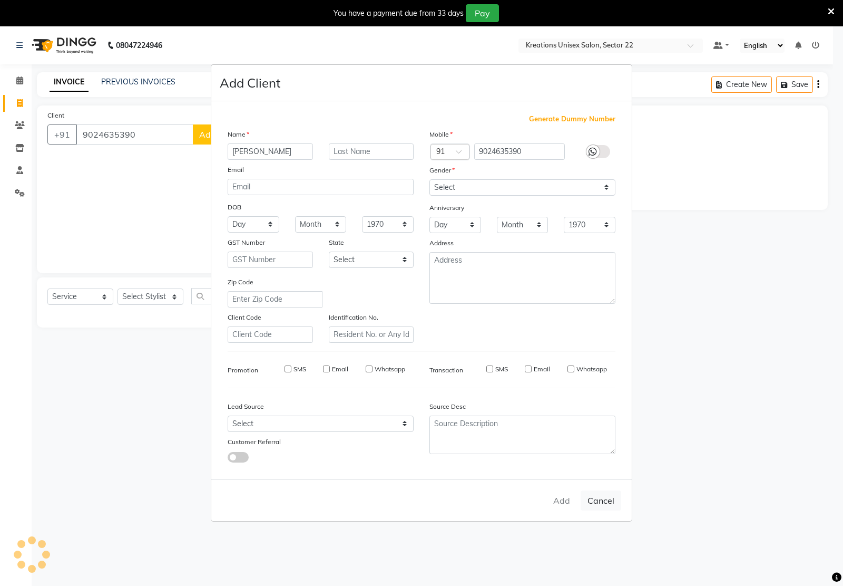
checkbox input "false"
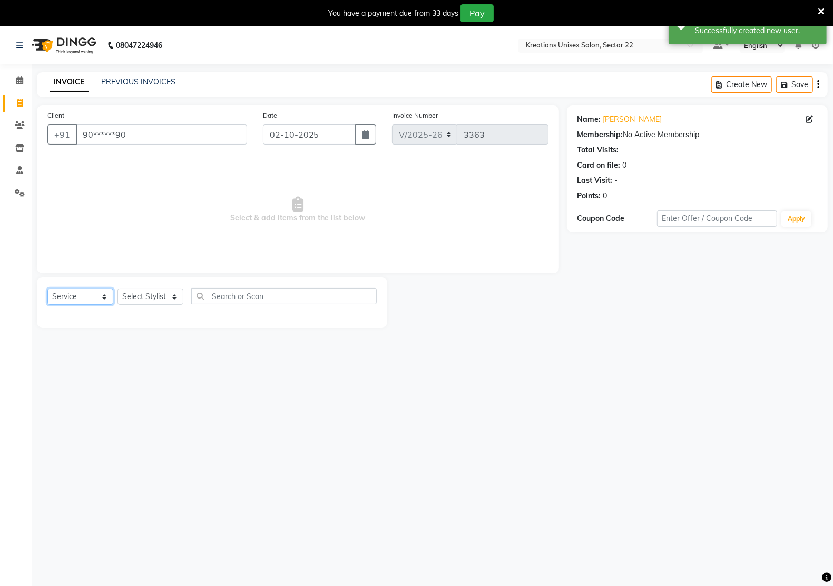
click at [77, 299] on select "Select Service Product Membership Package Voucher Prepaid Gift Card" at bounding box center [80, 296] width 66 height 16
click at [47, 288] on select "Select Service Product Membership Package Voucher Prepaid Gift Card" at bounding box center [80, 296] width 66 height 16
click at [153, 285] on div "Select Service Product Membership Package Voucher Prepaid Gift Card Select Styl…" at bounding box center [212, 302] width 350 height 50
click at [153, 291] on select "Select Stylist [PERSON_NAME] Hidayat [PERSON_NAME] Manager [PERSON_NAME] [PERSO…" at bounding box center [151, 296] width 66 height 16
select select "59480"
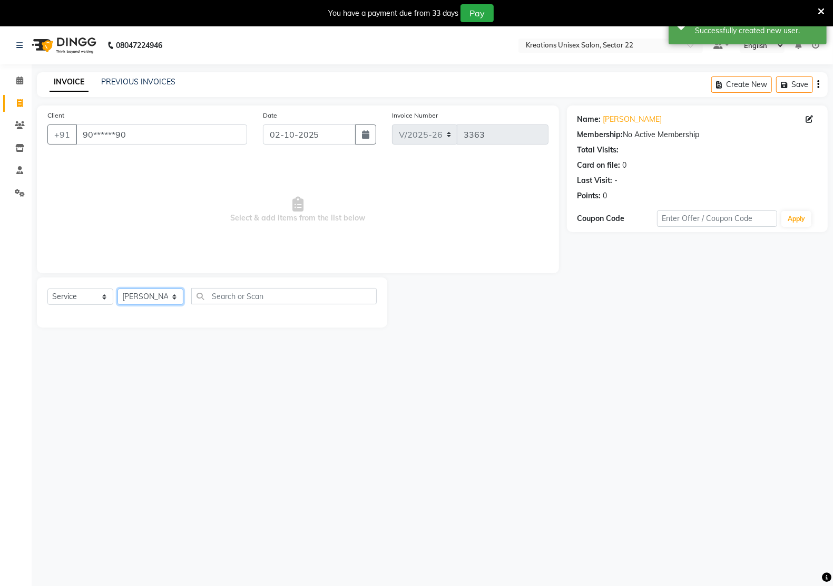
click at [118, 288] on select "Select Stylist [PERSON_NAME] Hidayat [PERSON_NAME] Manager [PERSON_NAME] [PERSO…" at bounding box center [151, 296] width 66 height 16
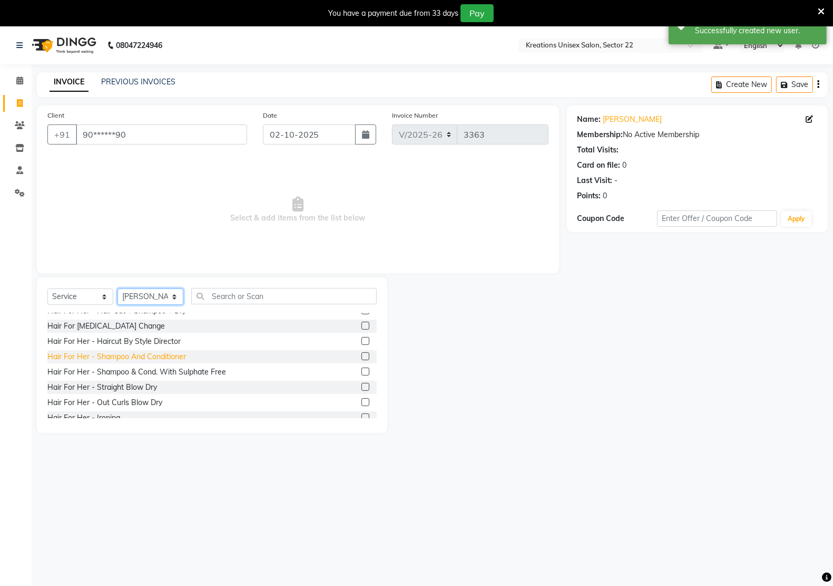
scroll to position [264, 0]
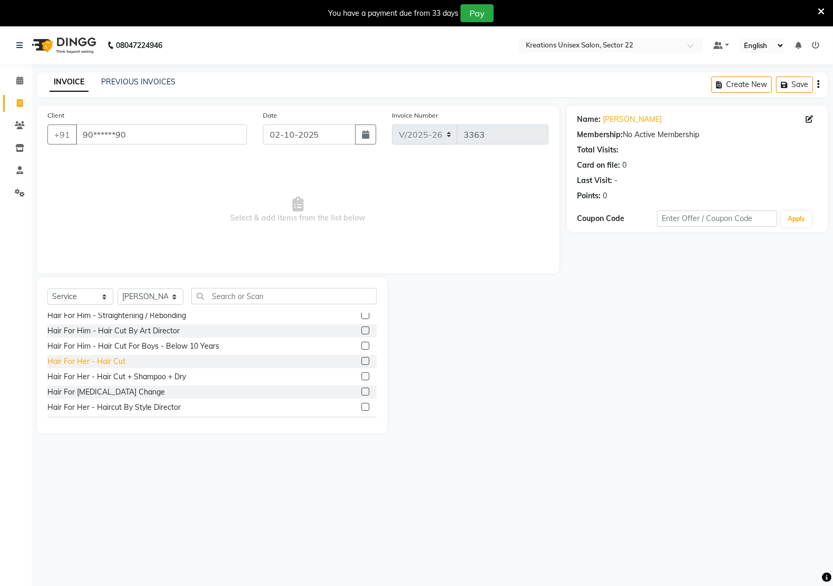
click at [120, 361] on div "Hair For Her - Hair Cut" at bounding box center [86, 361] width 78 height 11
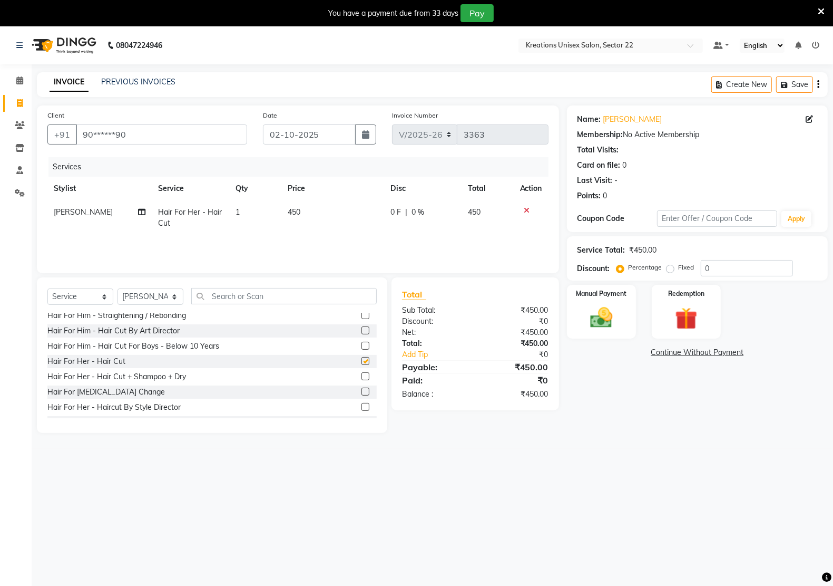
checkbox input "false"
click at [314, 211] on td "450" at bounding box center [332, 217] width 103 height 35
select select "59480"
click at [314, 211] on input "450" at bounding box center [335, 215] width 66 height 16
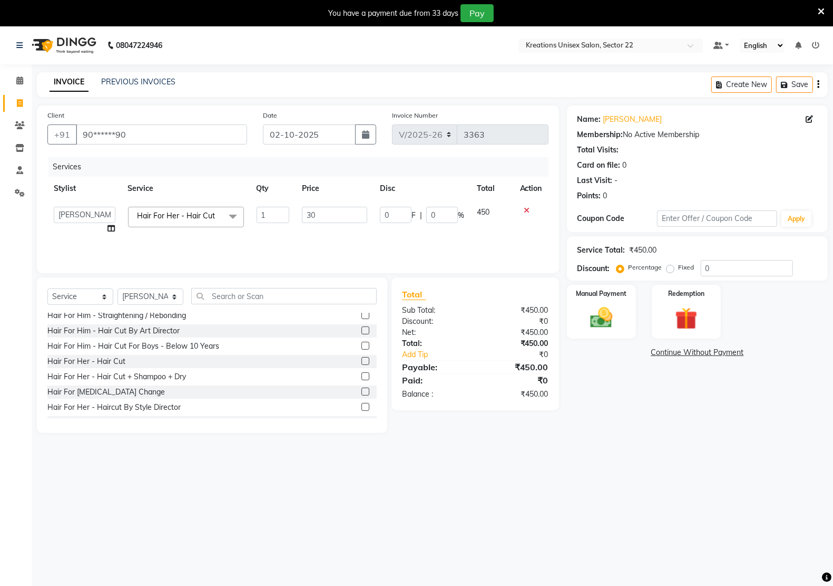
type input "300"
click at [226, 183] on th "Service" at bounding box center [186, 189] width 129 height 24
click at [613, 319] on img at bounding box center [601, 317] width 37 height 26
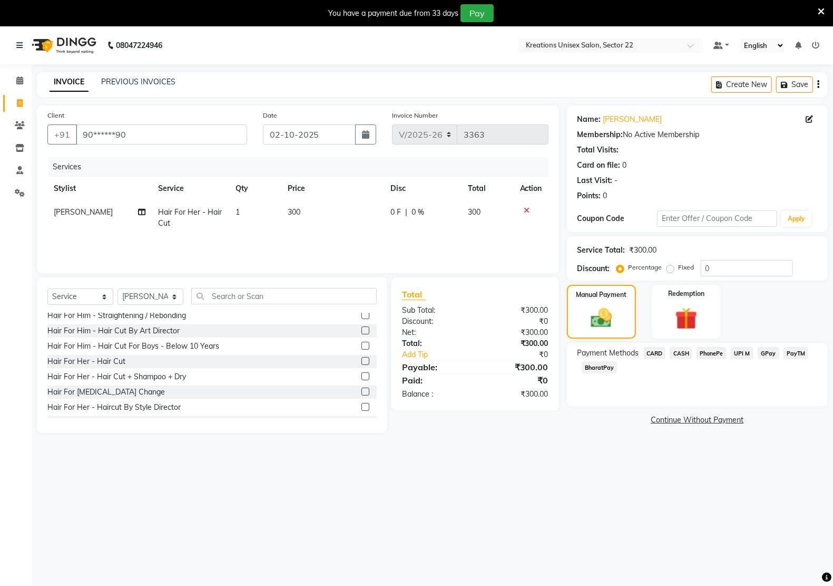
click at [796, 354] on span "PayTM" at bounding box center [796, 353] width 25 height 12
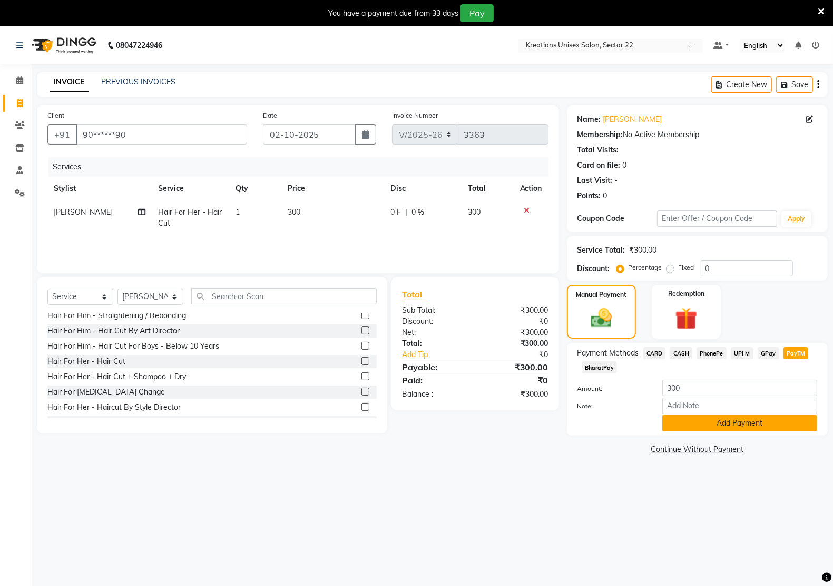
click at [730, 415] on button "Add Payment" at bounding box center [739, 423] width 155 height 16
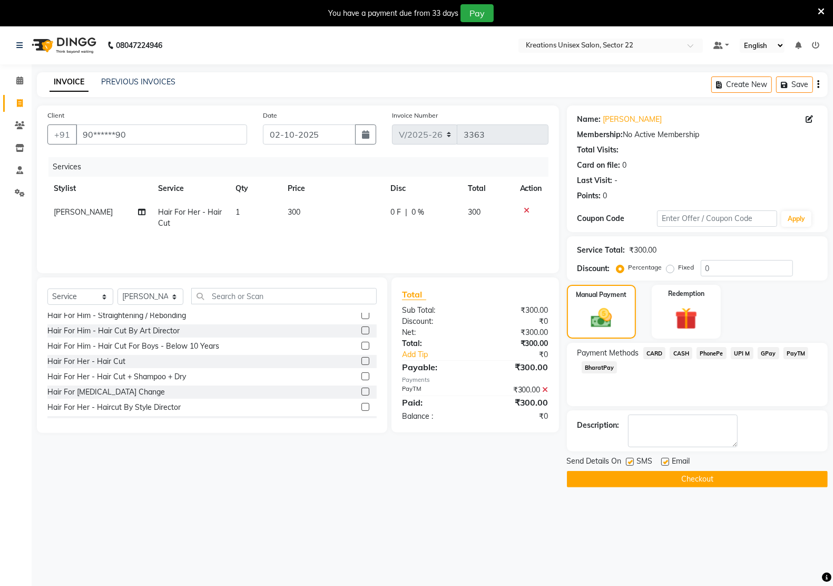
click at [668, 462] on label at bounding box center [665, 461] width 8 height 8
click at [668, 462] on input "checkbox" at bounding box center [664, 461] width 7 height 7
checkbox input "false"
click at [625, 461] on div "Send Details On SMS Email" at bounding box center [697, 461] width 261 height 13
click at [629, 458] on label at bounding box center [630, 461] width 8 height 8
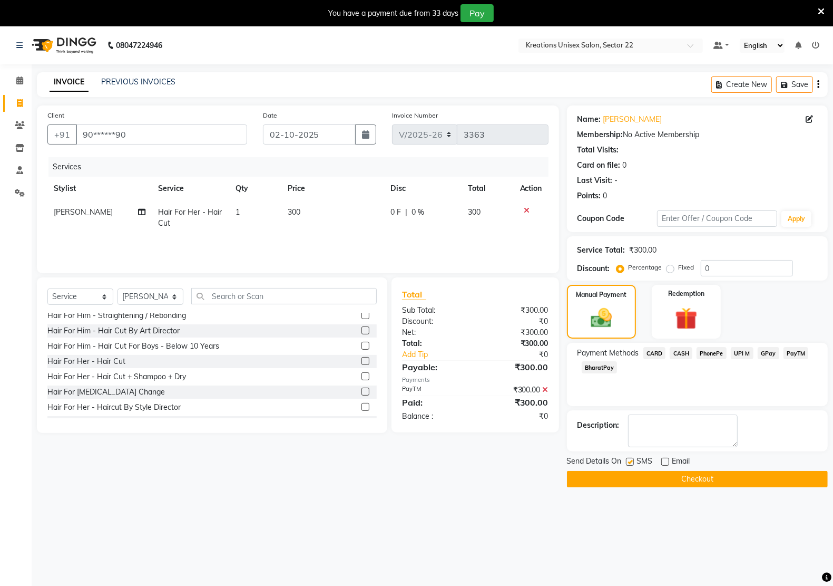
click at [629, 458] on input "checkbox" at bounding box center [629, 461] width 7 height 7
checkbox input "false"
click at [633, 477] on button "Checkout" at bounding box center [697, 479] width 261 height 16
